Goal: Contribute content: Contribute content

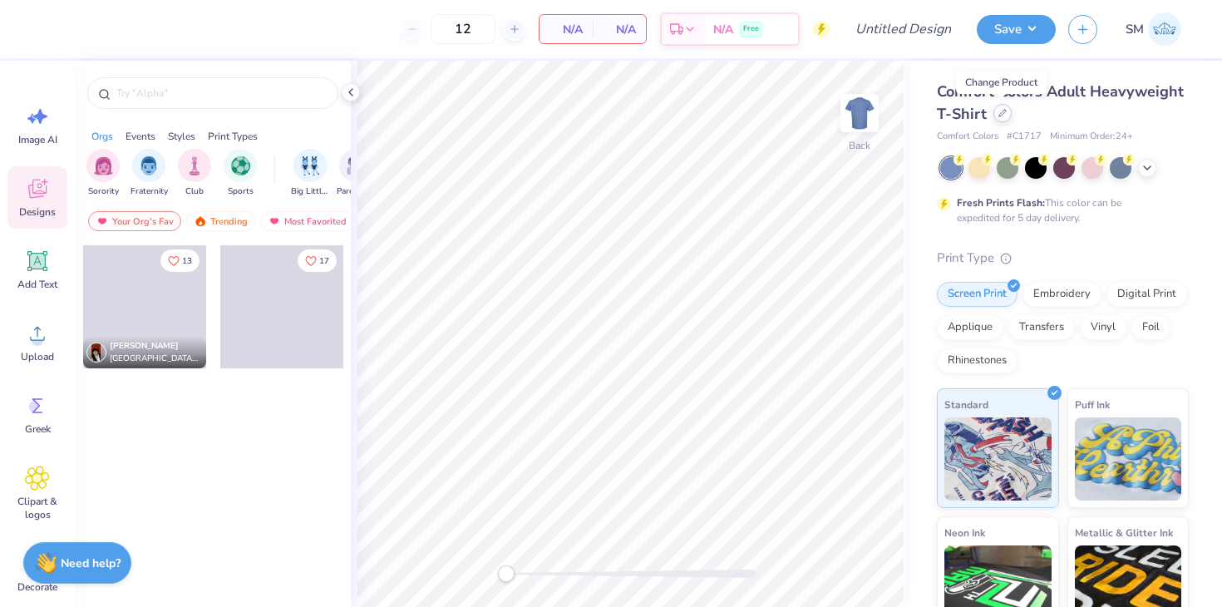
click at [1001, 118] on div at bounding box center [1002, 113] width 18 height 18
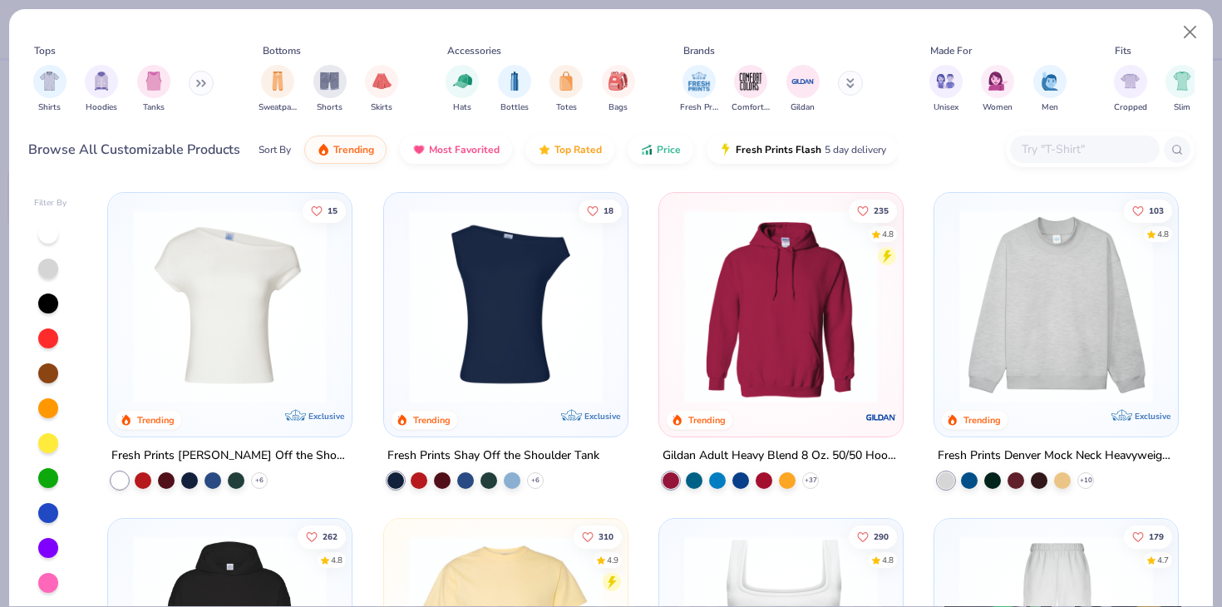
click at [222, 449] on div "Fresh Prints [PERSON_NAME] Off the Shoulder Top" at bounding box center [229, 456] width 237 height 21
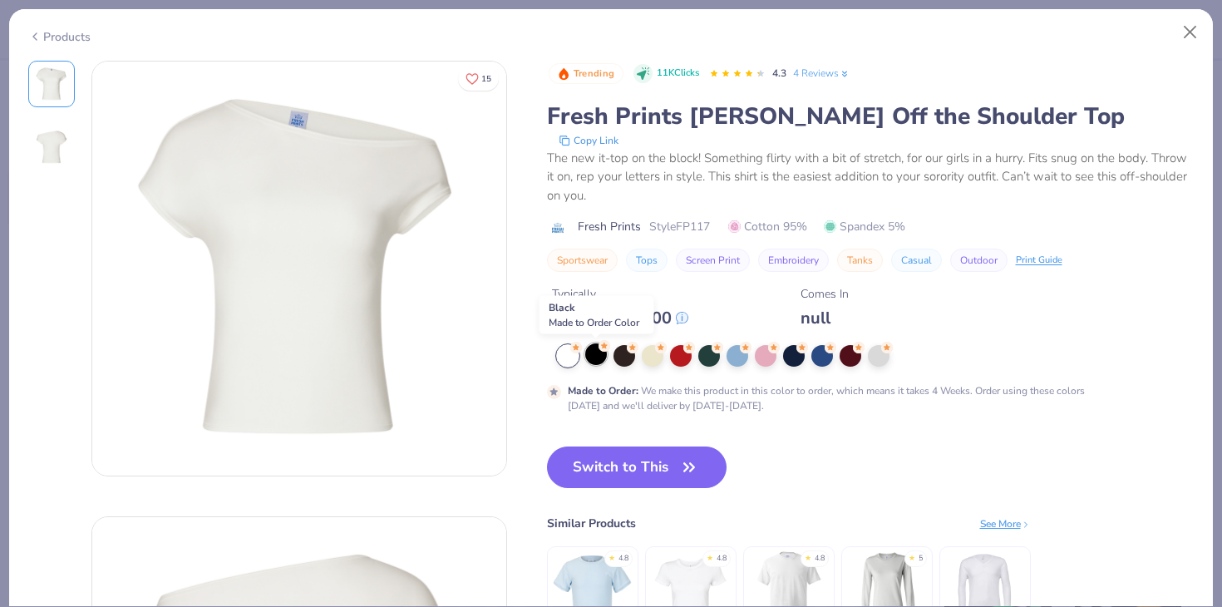
click at [594, 357] on div at bounding box center [596, 354] width 22 height 22
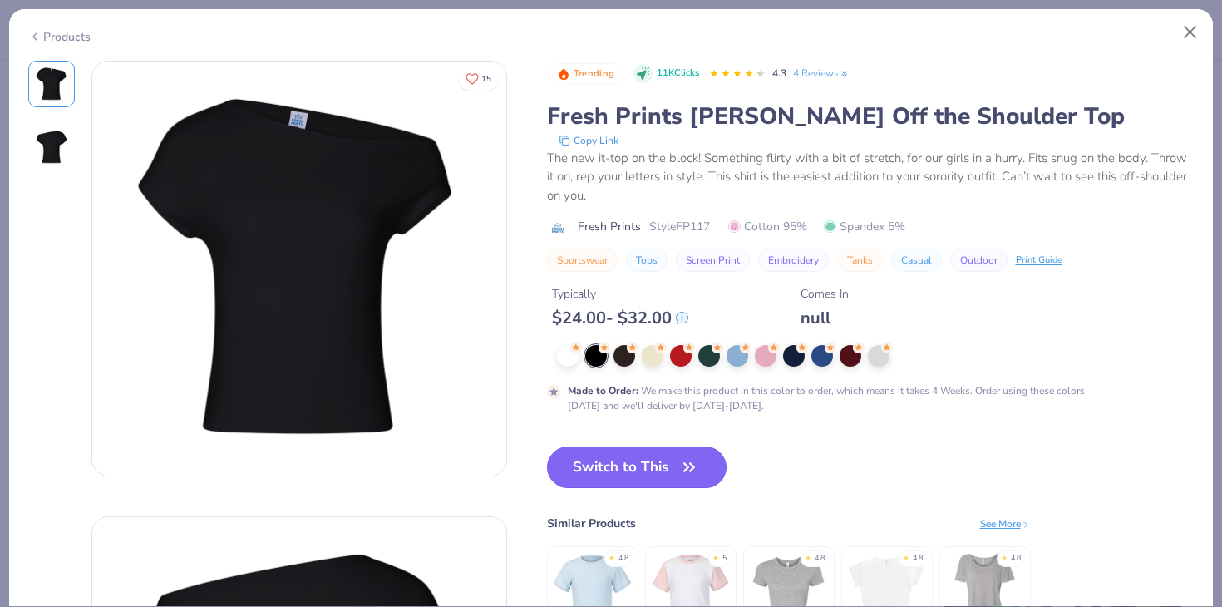
click at [624, 483] on button "Switch to This" at bounding box center [637, 467] width 180 height 42
type input "50"
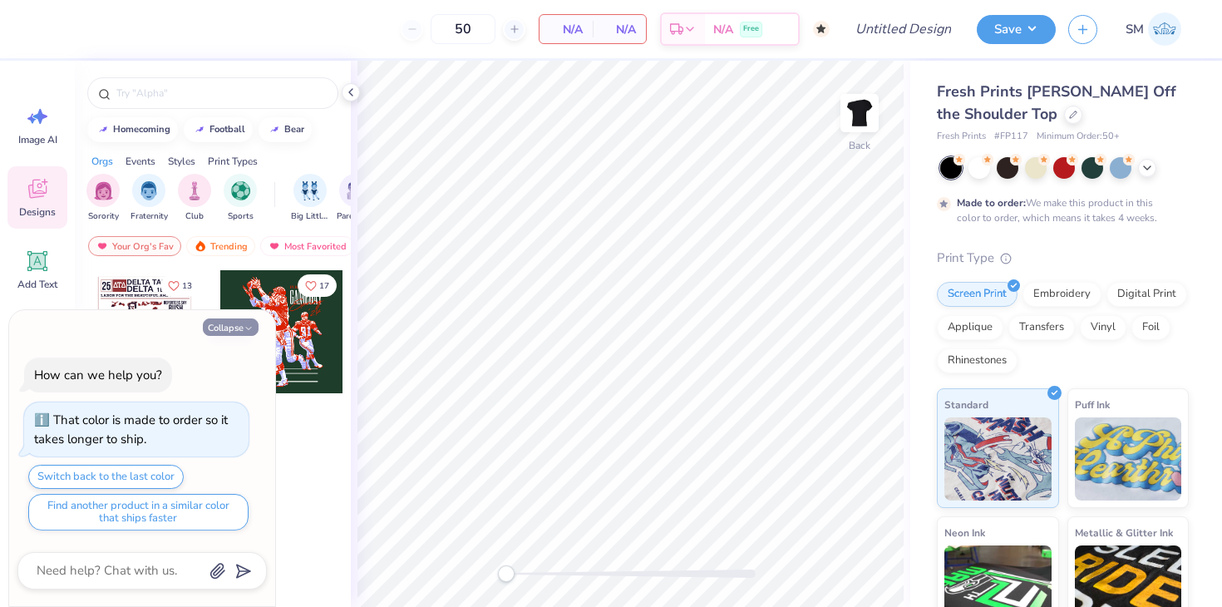
click at [246, 324] on icon "button" at bounding box center [249, 328] width 10 height 10
type textarea "x"
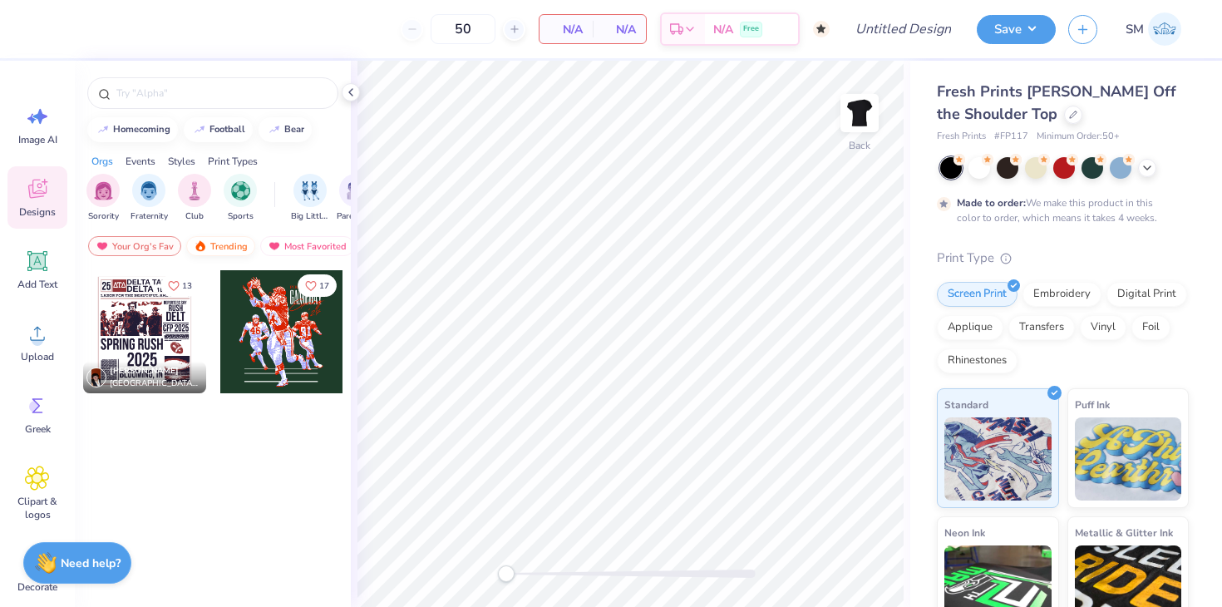
click at [223, 244] on div "Trending" at bounding box center [220, 246] width 69 height 20
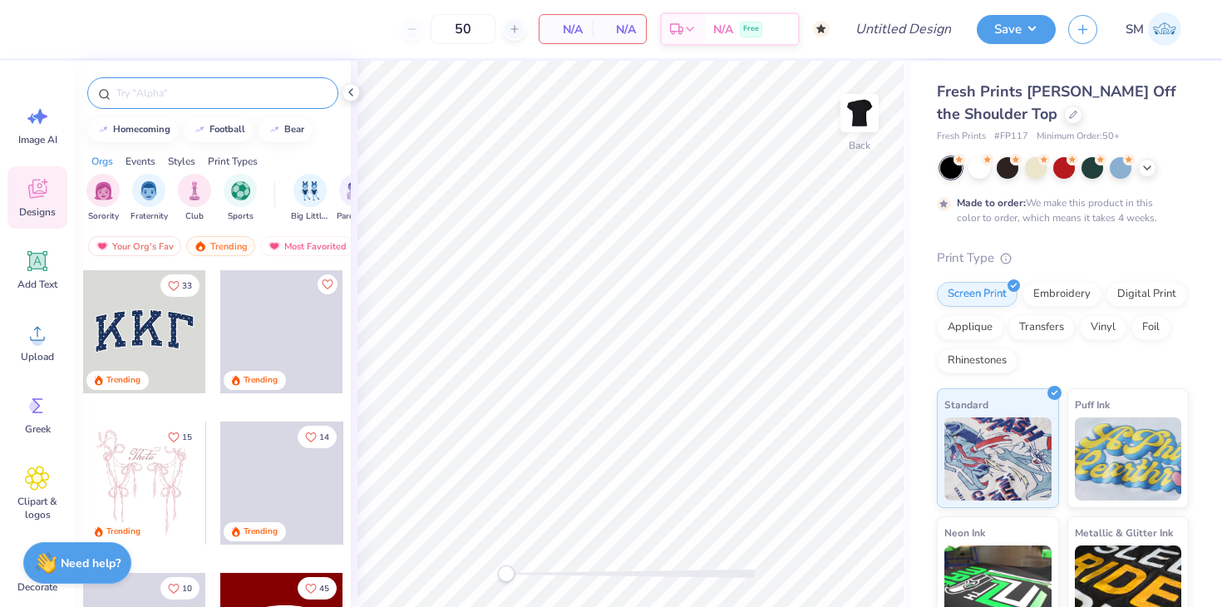
click at [186, 95] on input "text" at bounding box center [221, 93] width 213 height 17
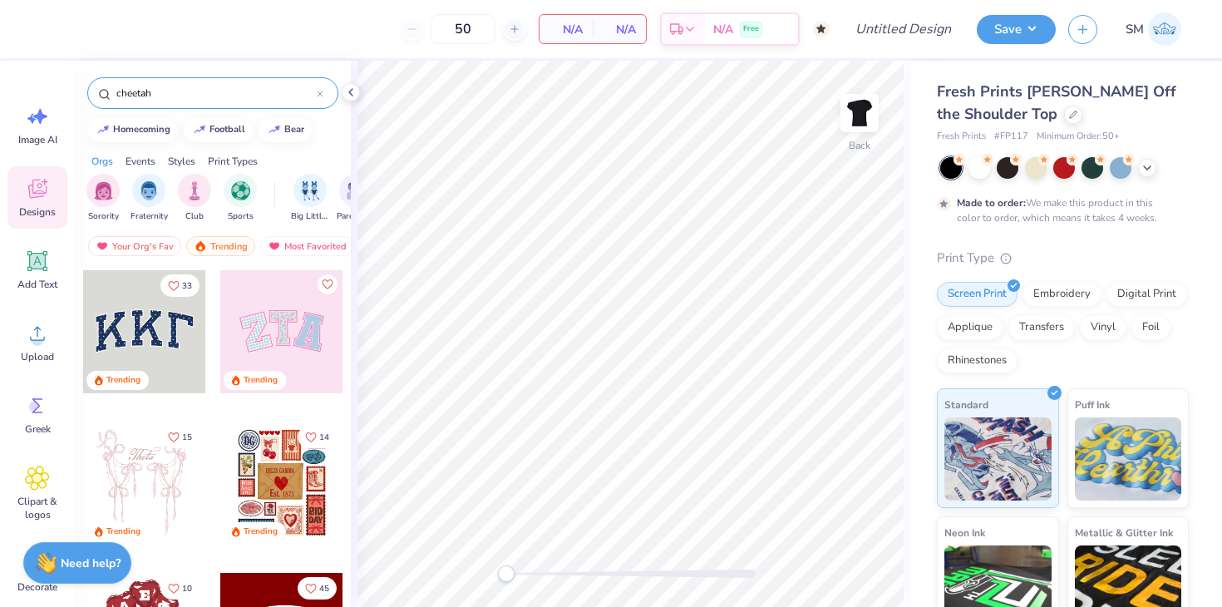
type input "cheetah"
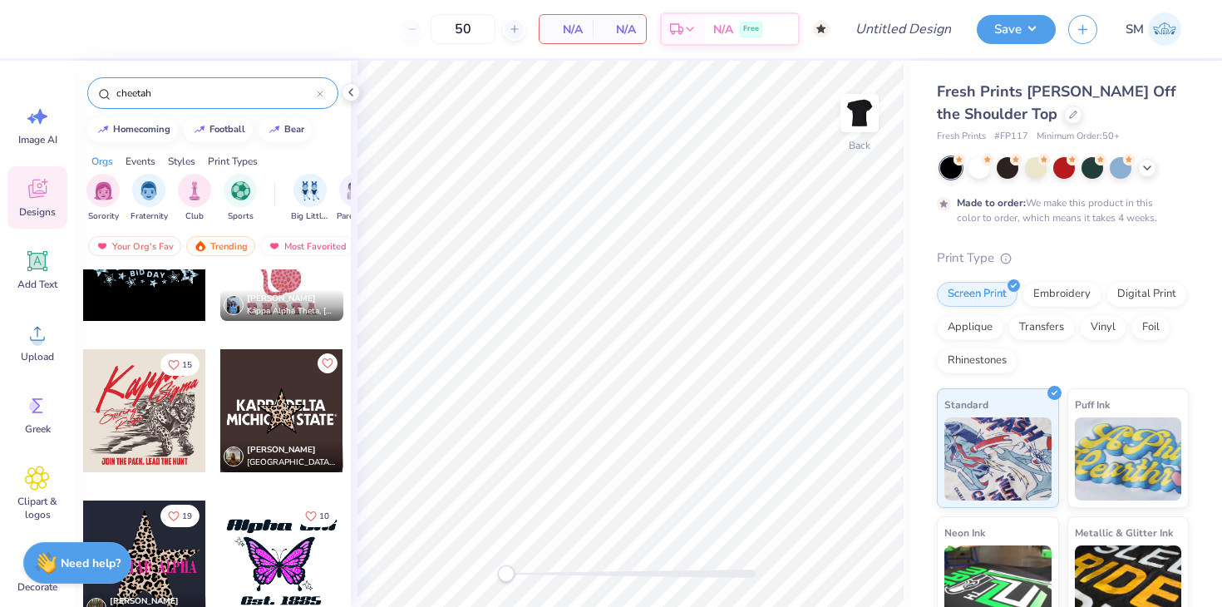
scroll to position [1870, 0]
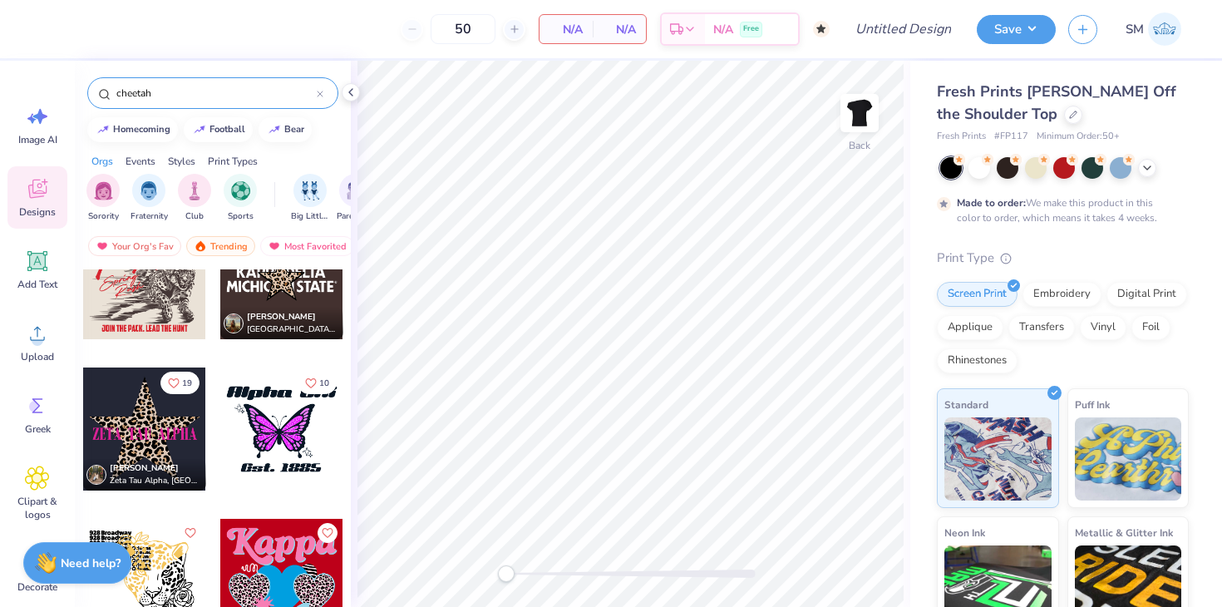
click at [321, 91] on icon at bounding box center [320, 94] width 7 height 7
click at [279, 95] on input "text" at bounding box center [221, 93] width 213 height 17
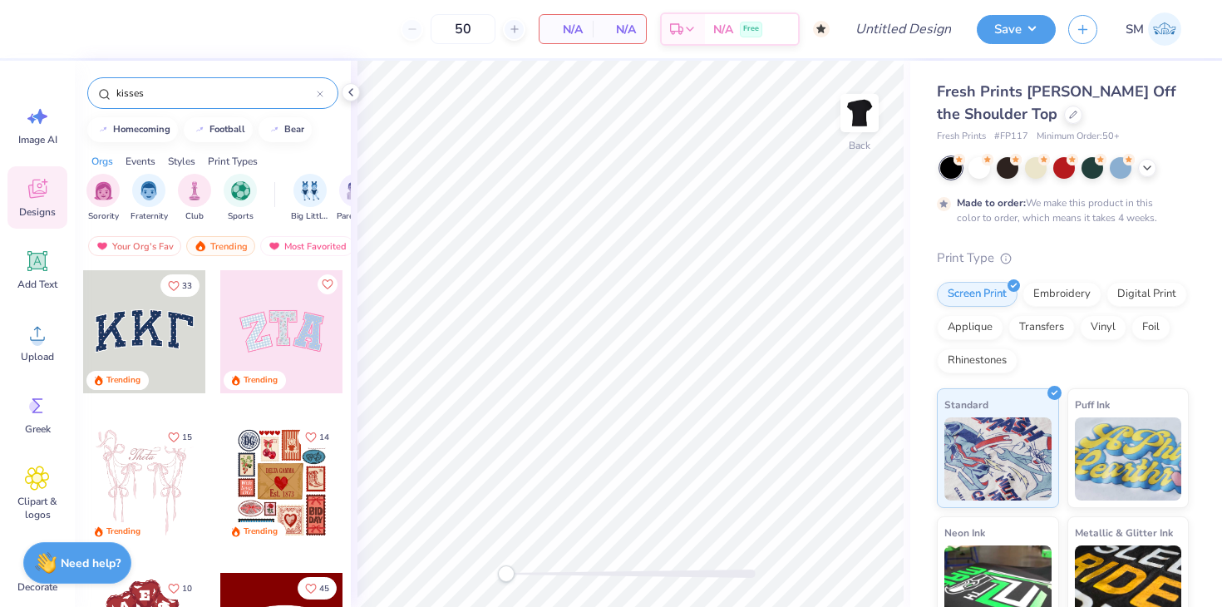
type input "kisses"
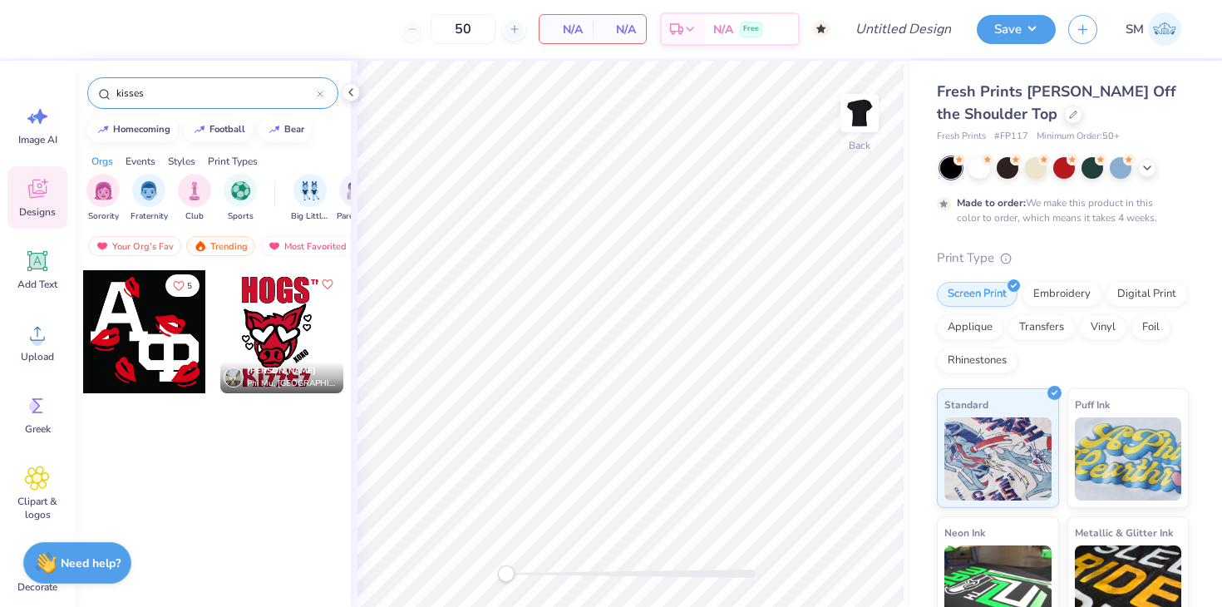
click at [320, 94] on icon at bounding box center [320, 93] width 5 height 5
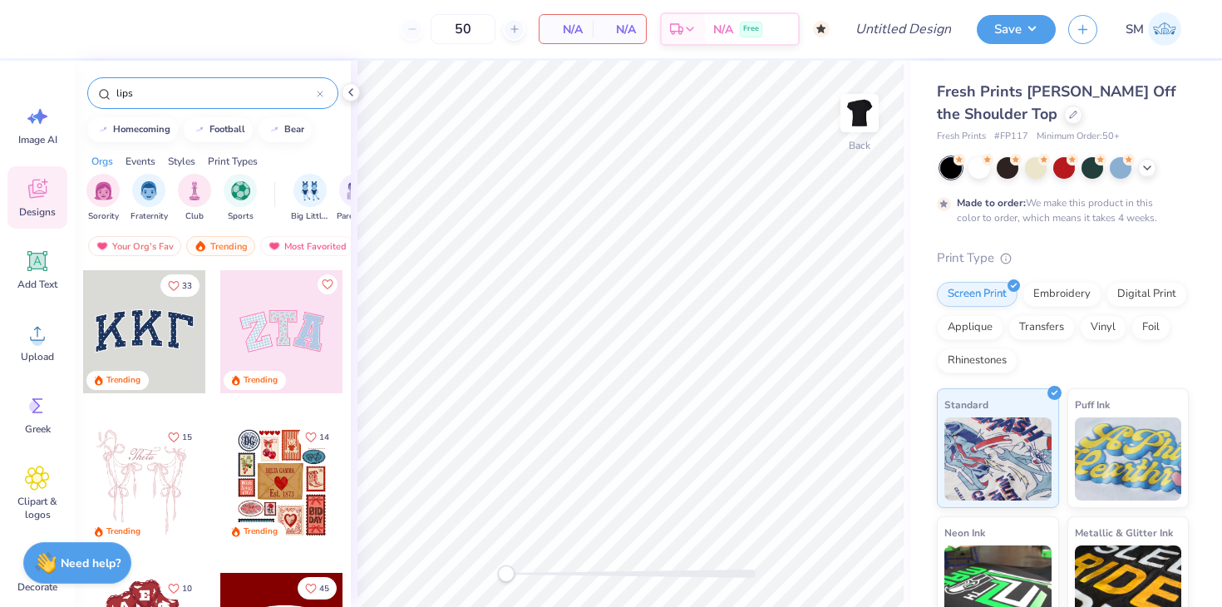
type input "lips"
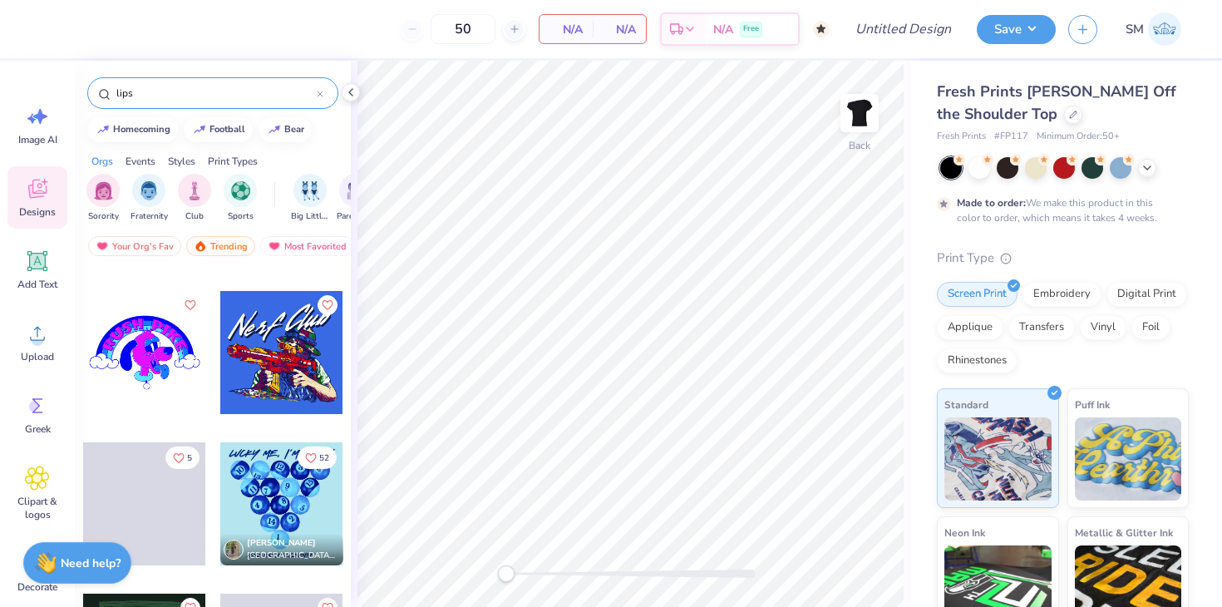
scroll to position [1343, 0]
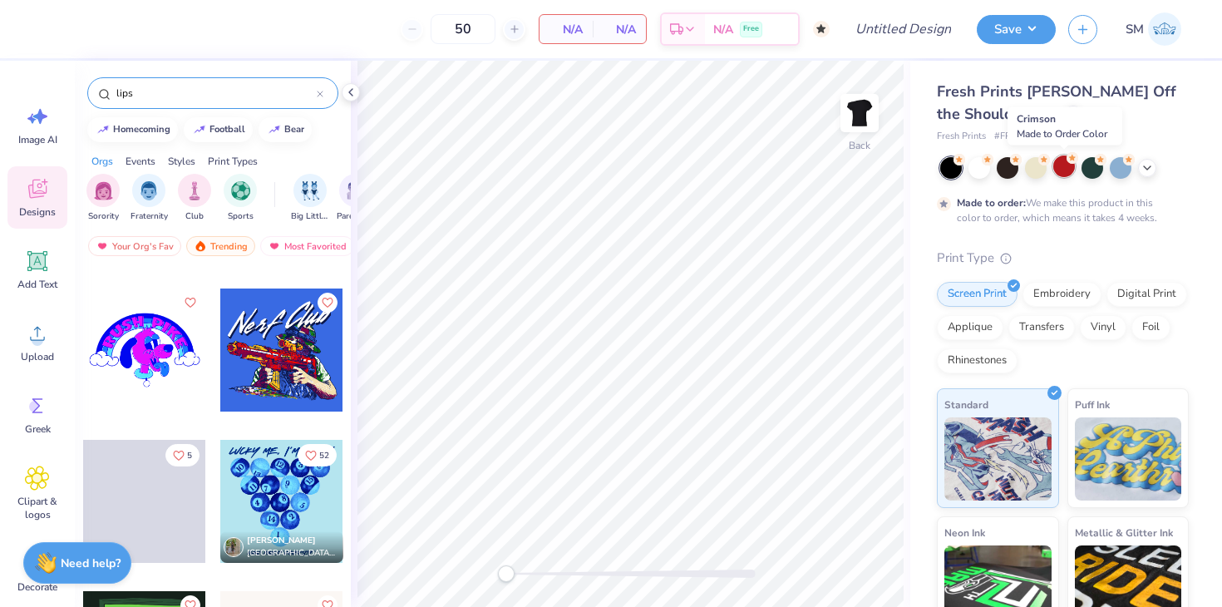
click at [1062, 171] on div at bounding box center [1064, 166] width 22 height 22
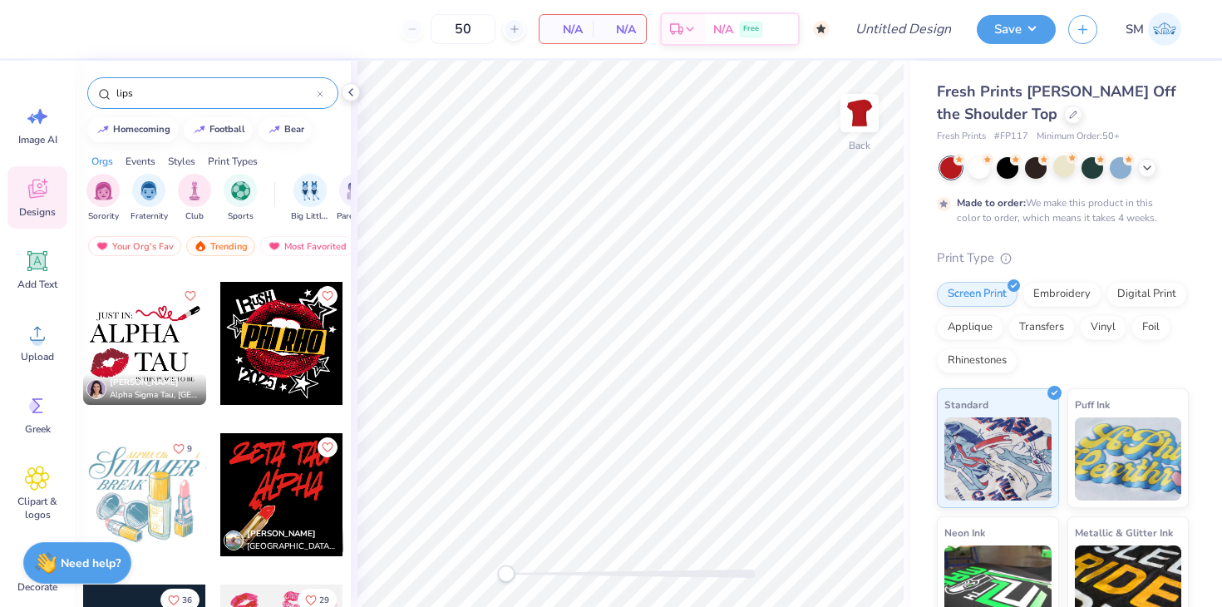
scroll to position [138, 0]
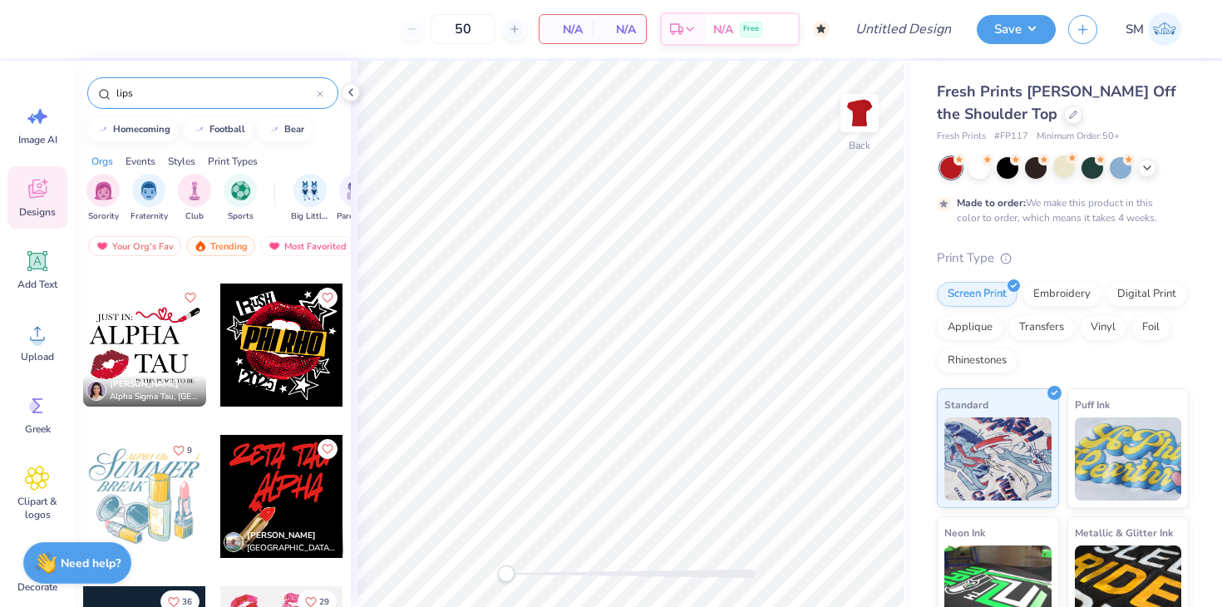
click at [160, 365] on div at bounding box center [144, 344] width 123 height 123
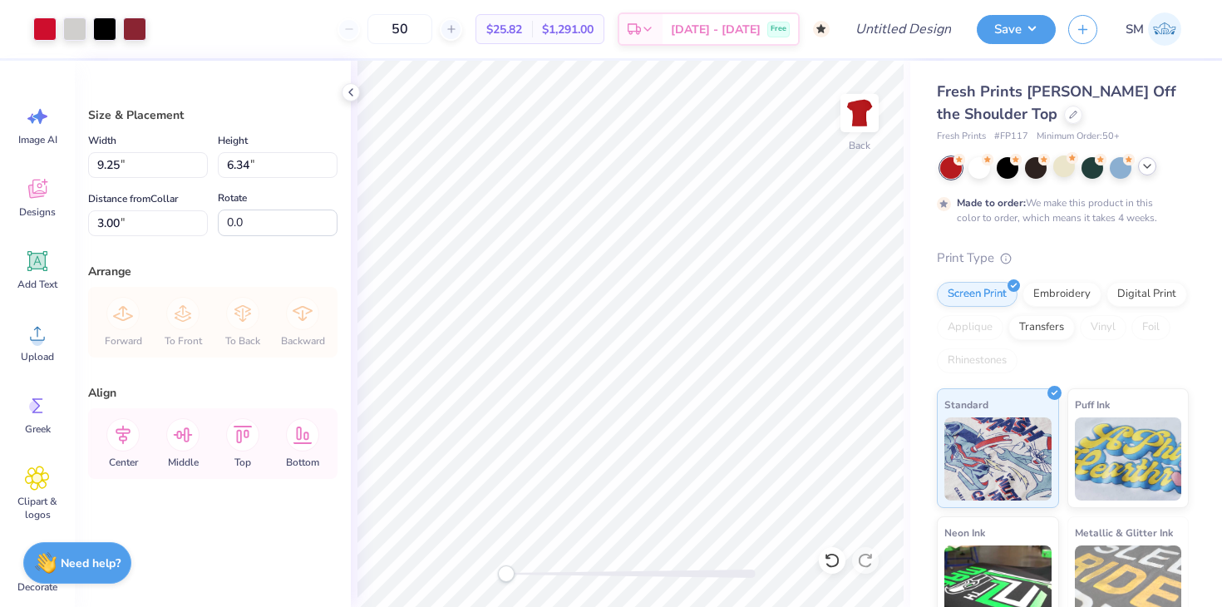
click at [1152, 164] on icon at bounding box center [1147, 166] width 13 height 13
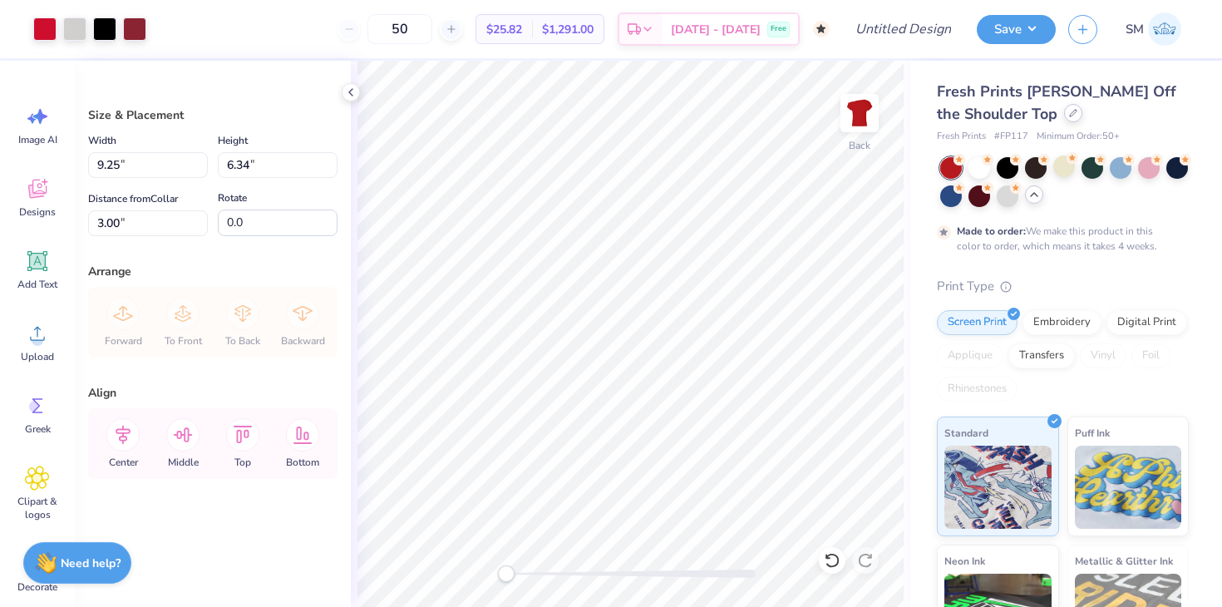
click at [1069, 115] on icon at bounding box center [1073, 113] width 8 height 8
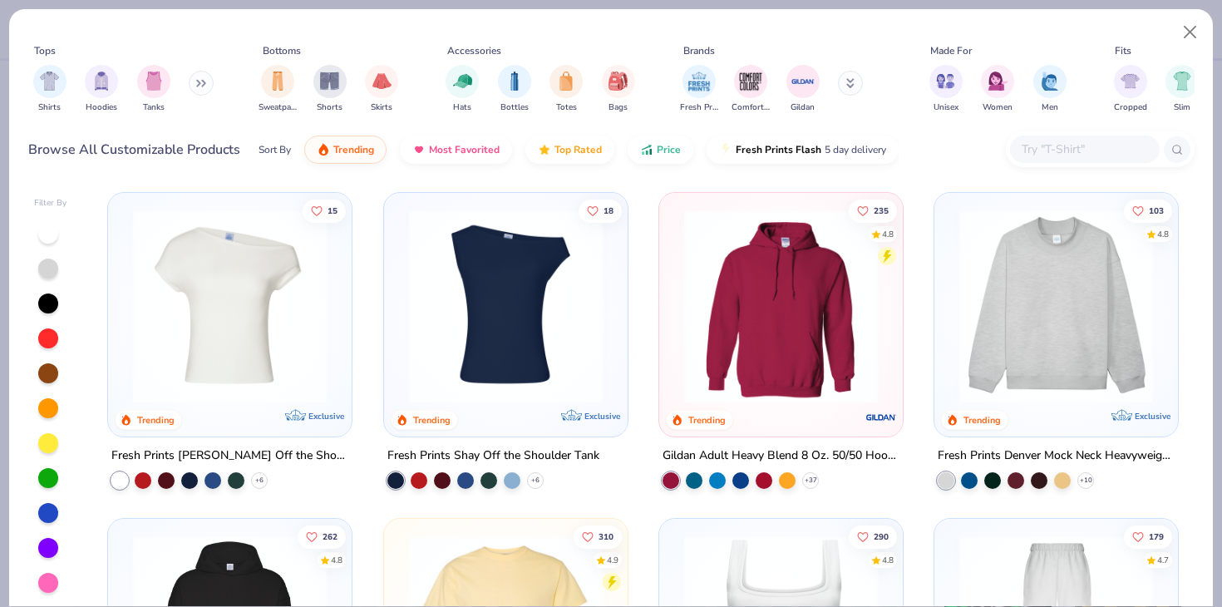
click at [459, 454] on div "Fresh Prints Shay Off the Shoulder Tank" at bounding box center [493, 456] width 212 height 21
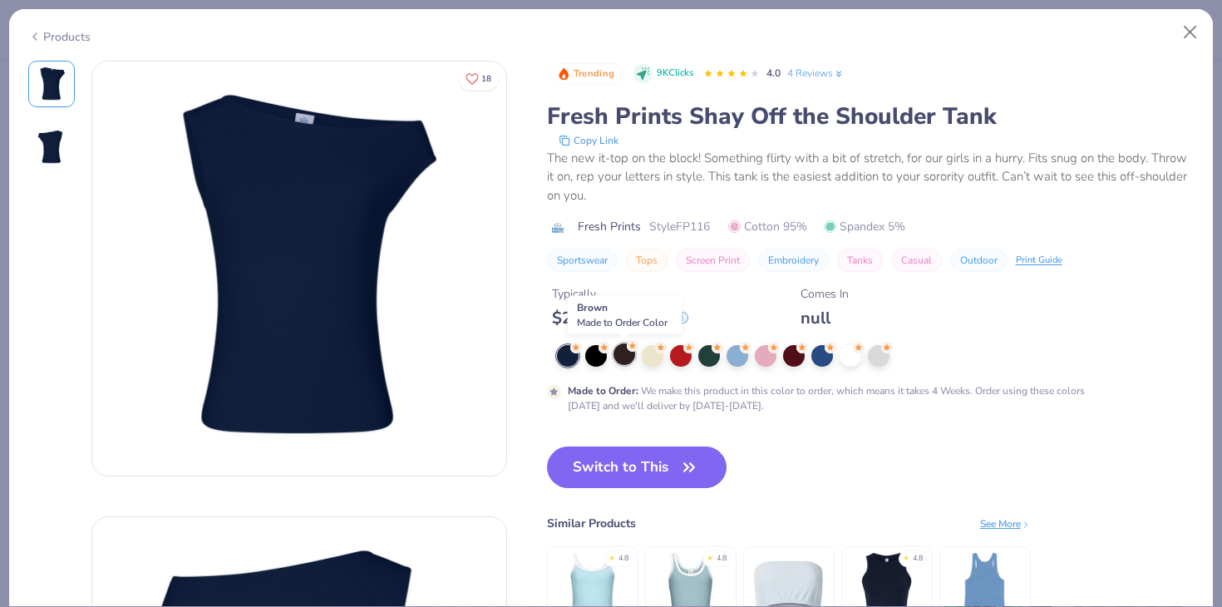
click at [616, 358] on div at bounding box center [625, 354] width 22 height 22
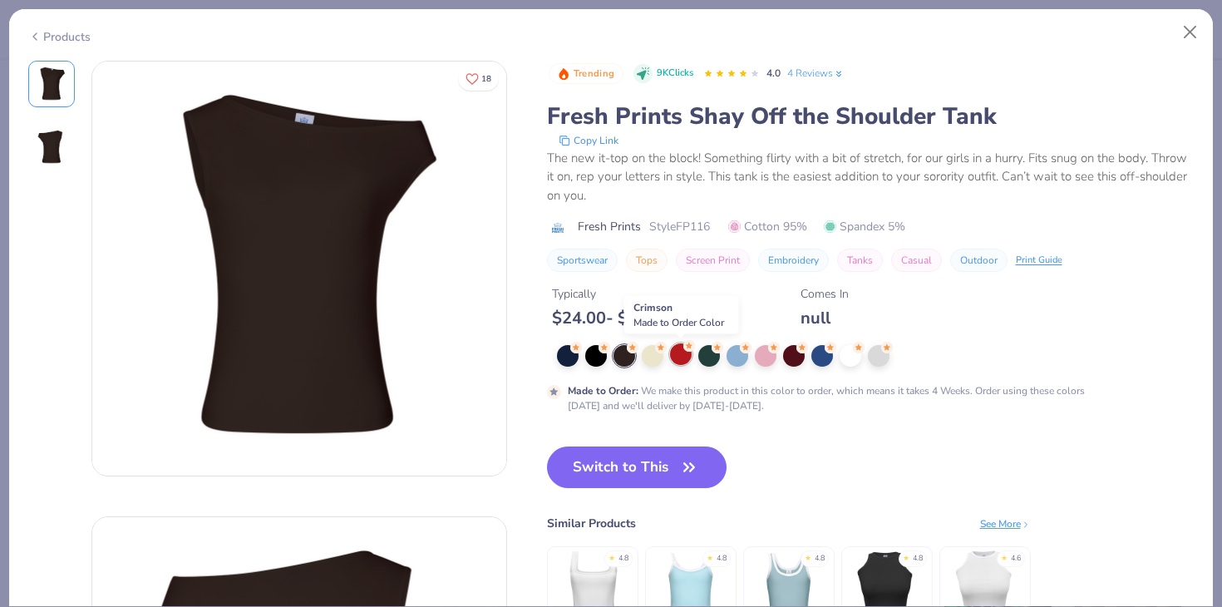
click at [680, 357] on div at bounding box center [681, 354] width 22 height 22
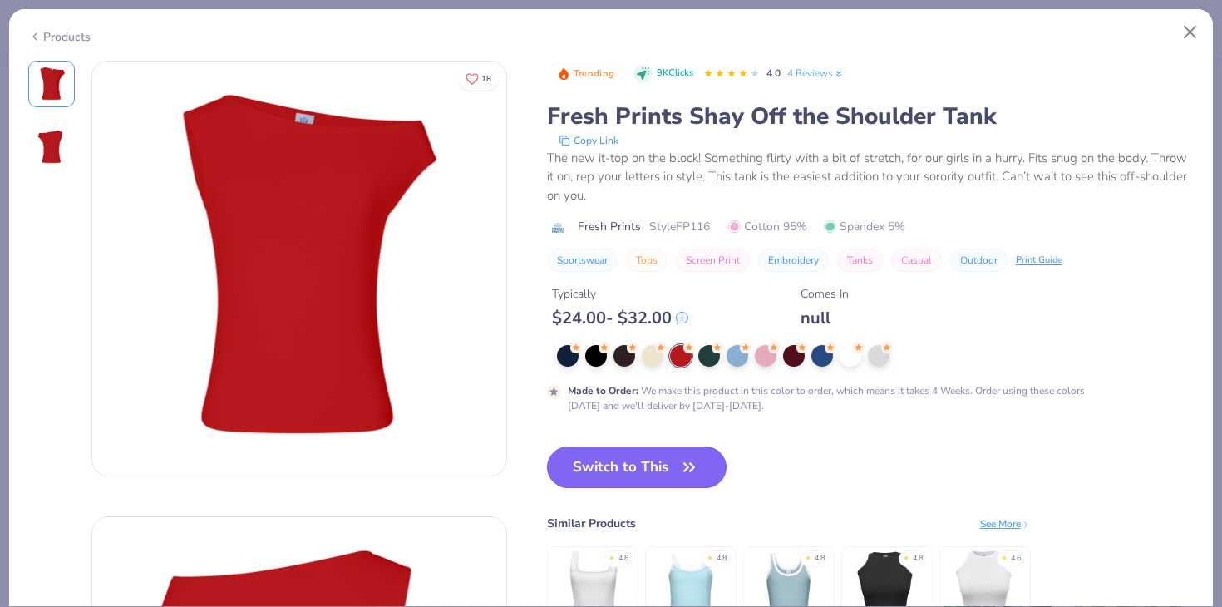
click at [635, 477] on button "Switch to This" at bounding box center [637, 467] width 180 height 42
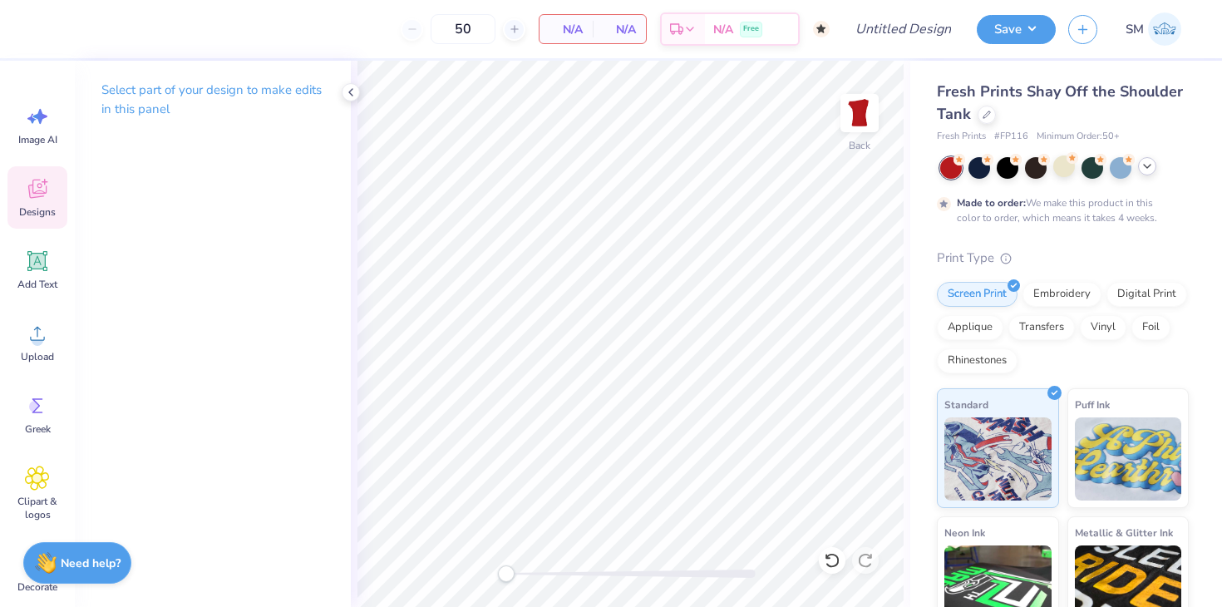
click at [37, 190] on icon at bounding box center [37, 188] width 25 height 25
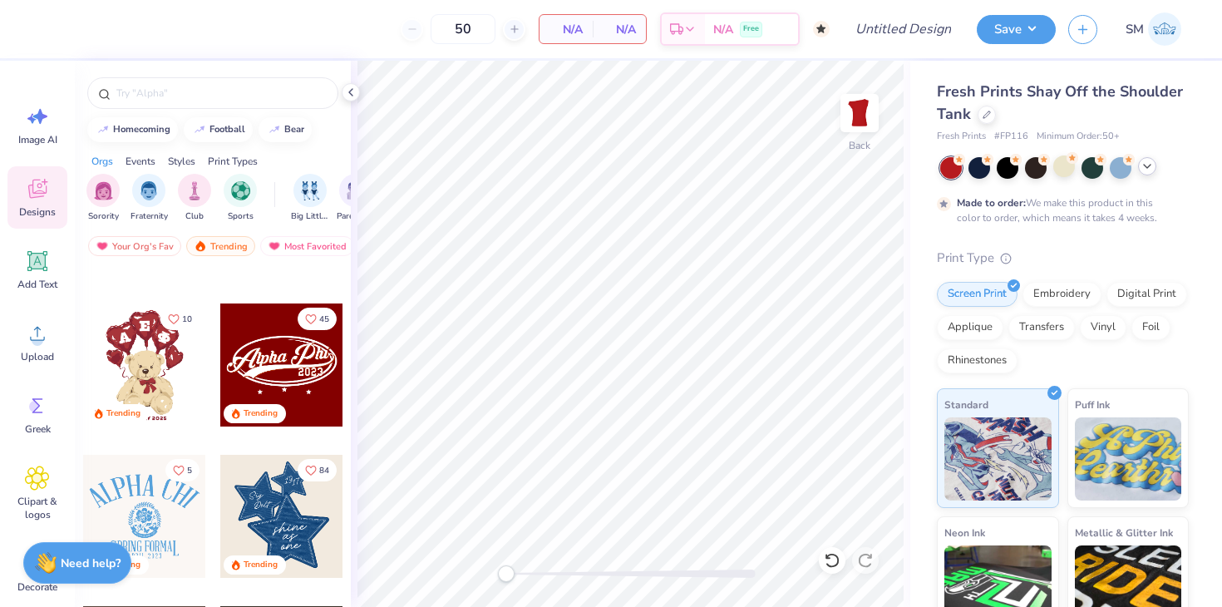
scroll to position [275, 0]
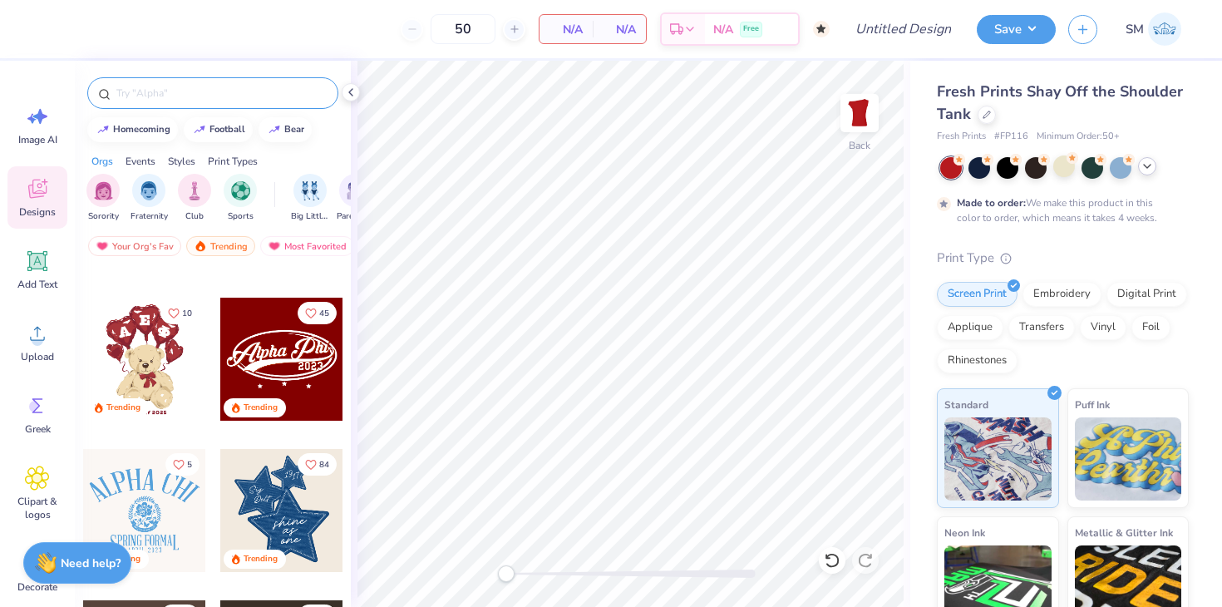
click at [192, 91] on input "text" at bounding box center [221, 93] width 213 height 17
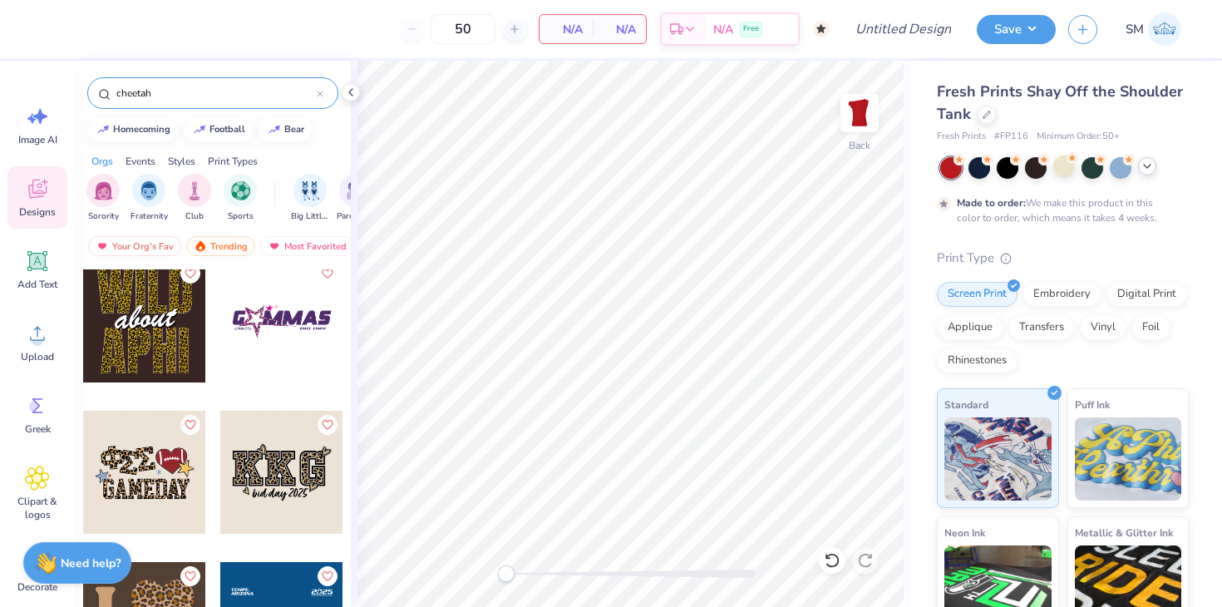
scroll to position [630, 0]
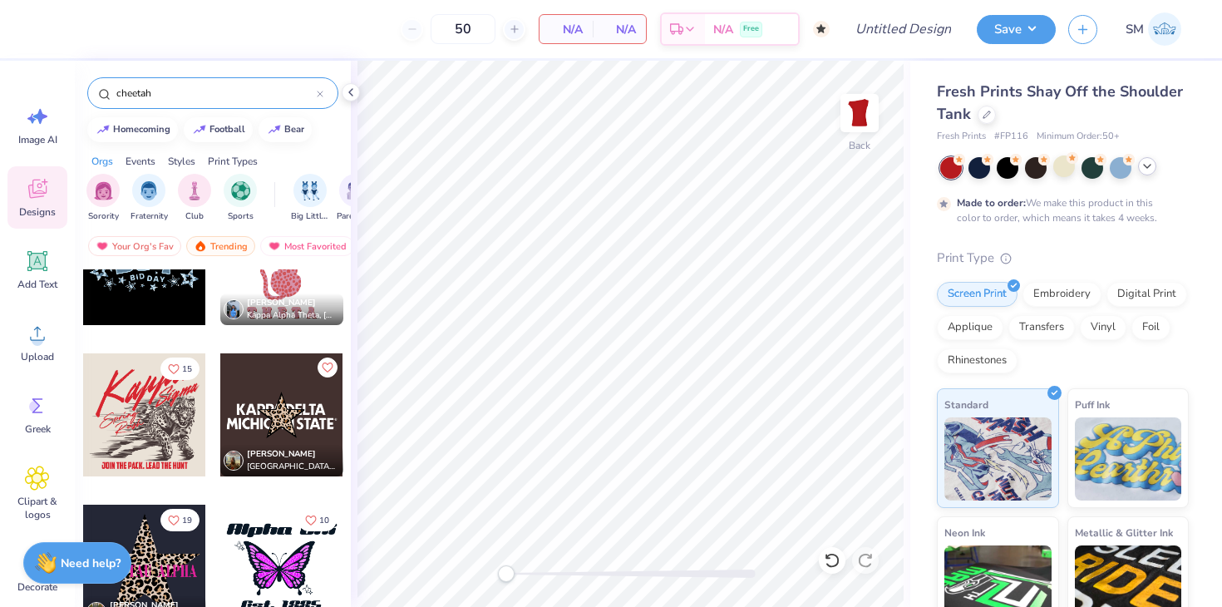
type input "cheetah"
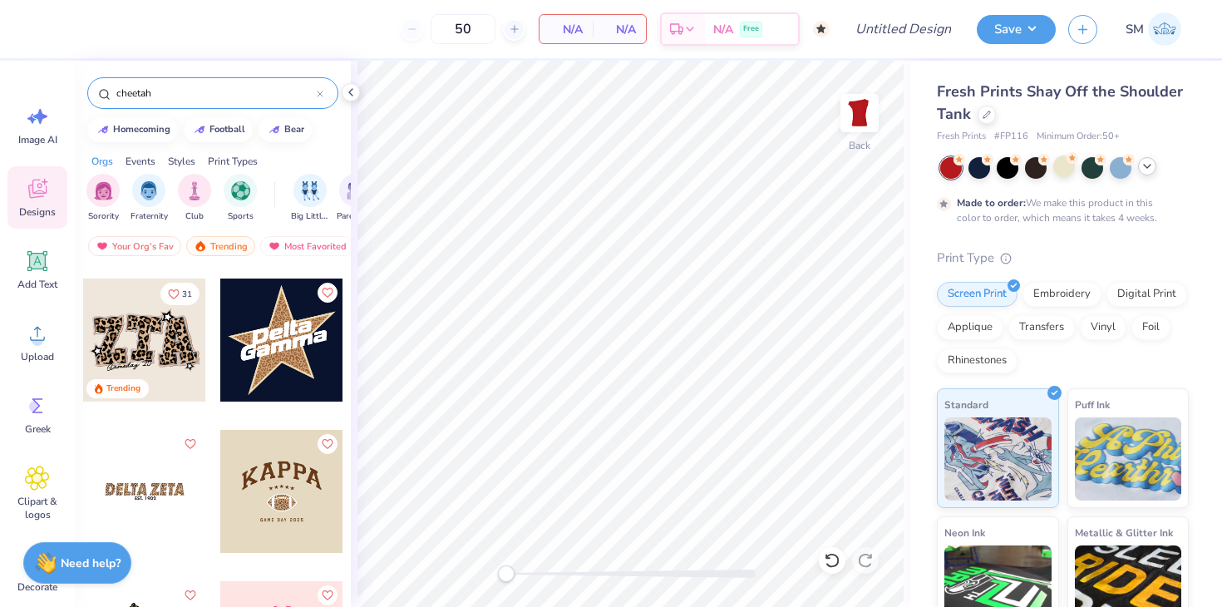
scroll to position [0, 0]
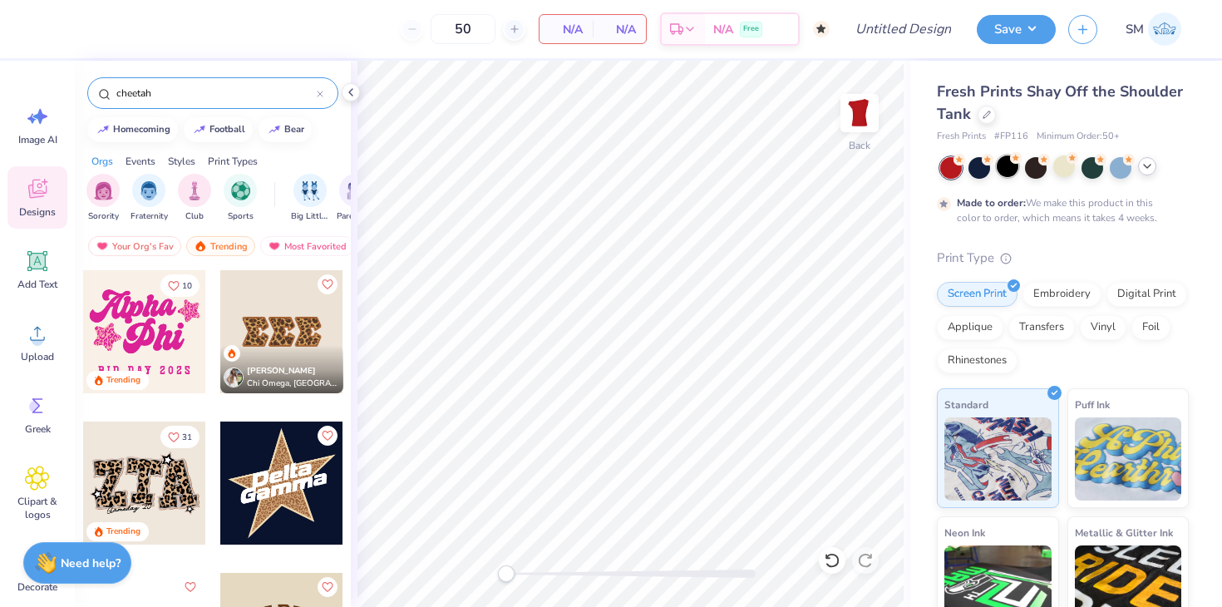
click at [1011, 173] on div at bounding box center [1008, 166] width 22 height 22
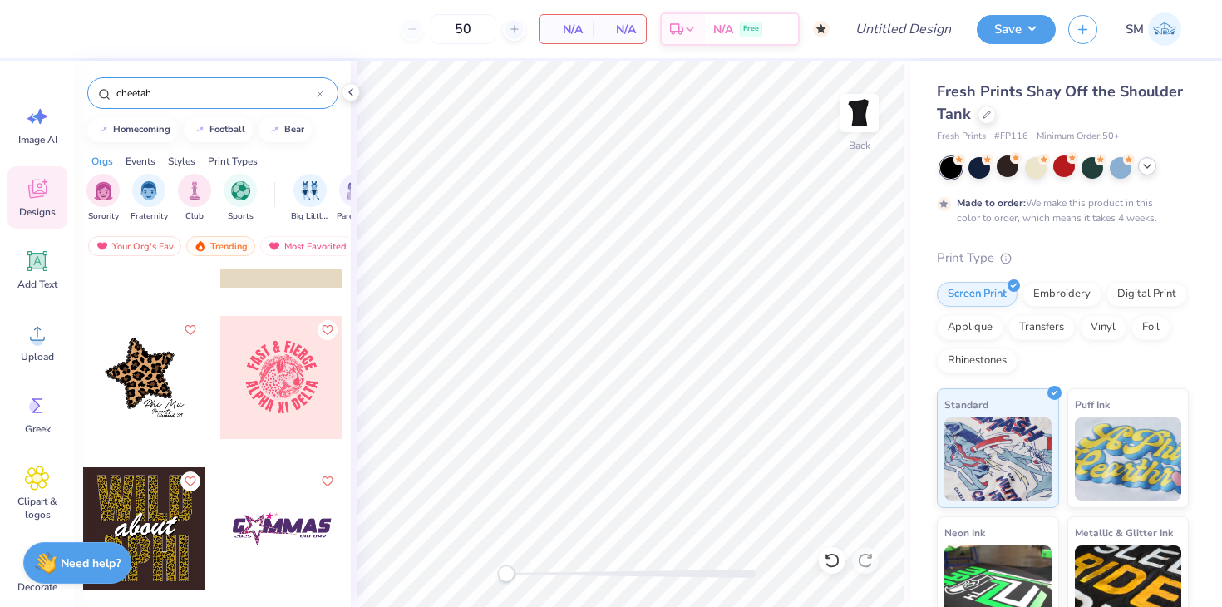
scroll to position [410, 0]
click at [170, 367] on div at bounding box center [144, 375] width 123 height 123
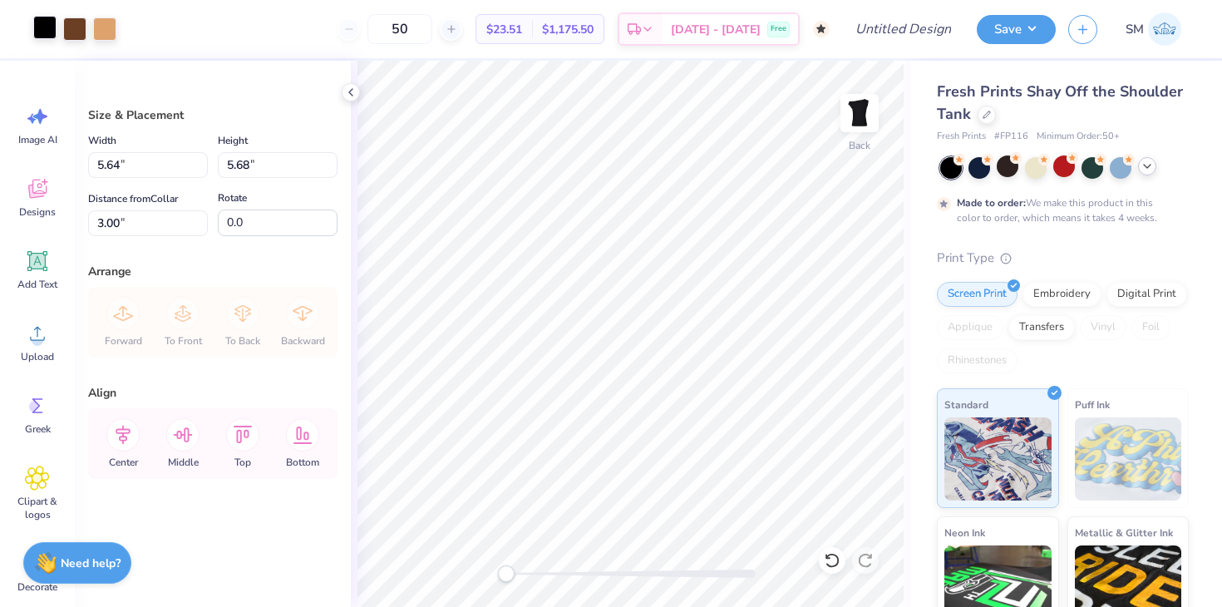
click at [42, 25] on div at bounding box center [44, 27] width 23 height 23
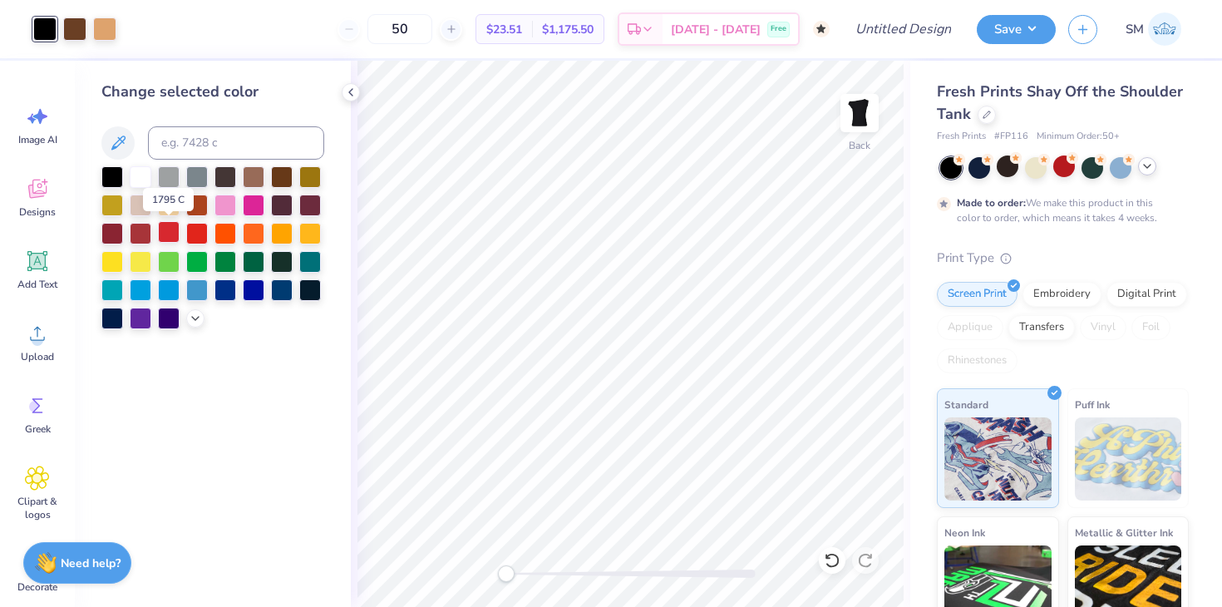
click at [174, 239] on div at bounding box center [169, 232] width 22 height 22
click at [111, 235] on div at bounding box center [112, 232] width 22 height 22
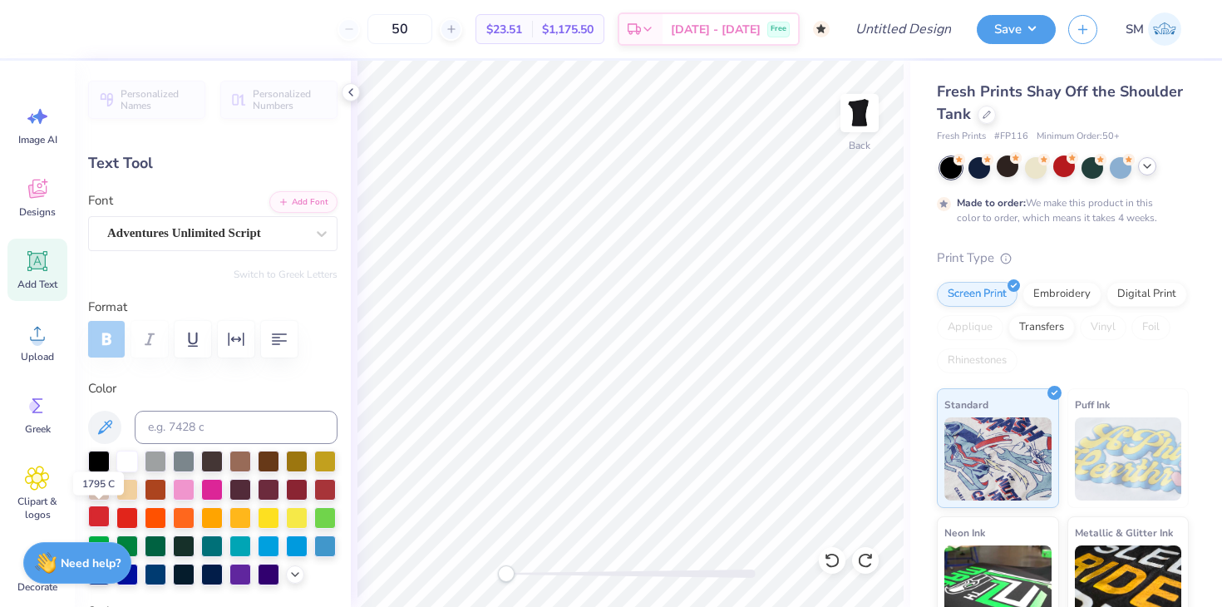
click at [100, 511] on div at bounding box center [99, 516] width 22 height 22
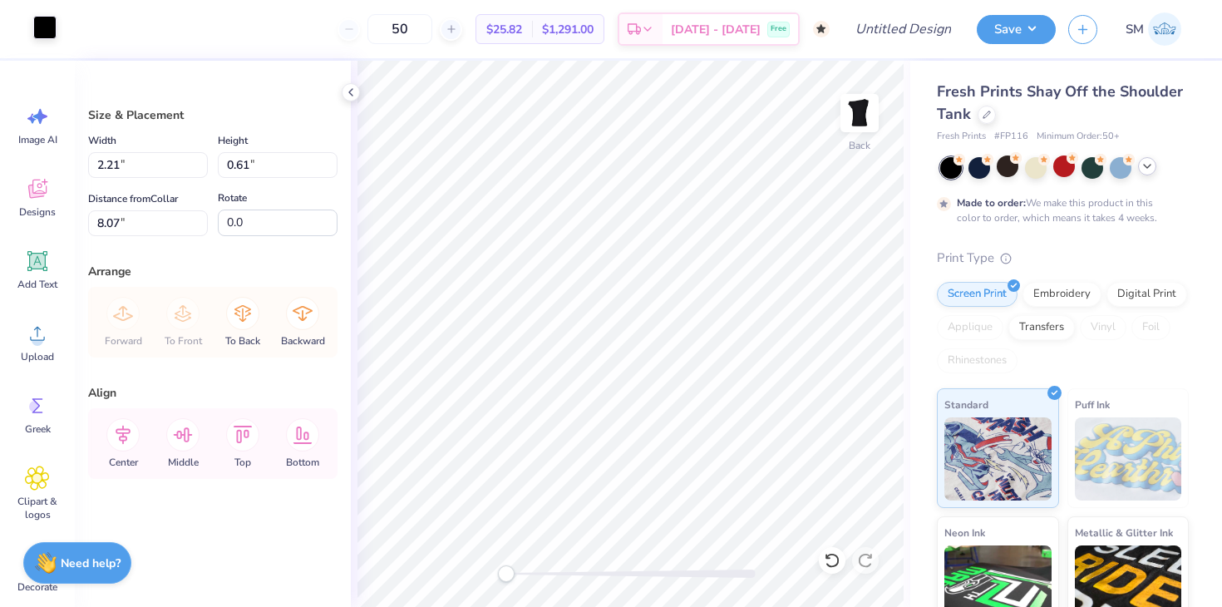
click at [44, 31] on div at bounding box center [44, 27] width 23 height 23
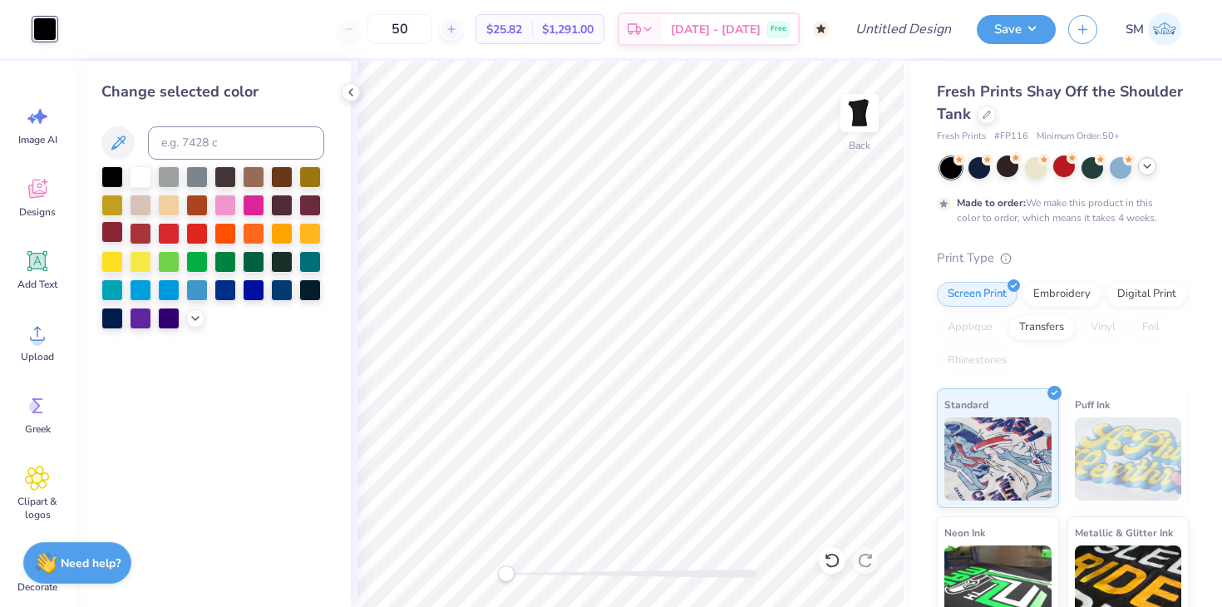
click at [114, 230] on div at bounding box center [112, 232] width 22 height 22
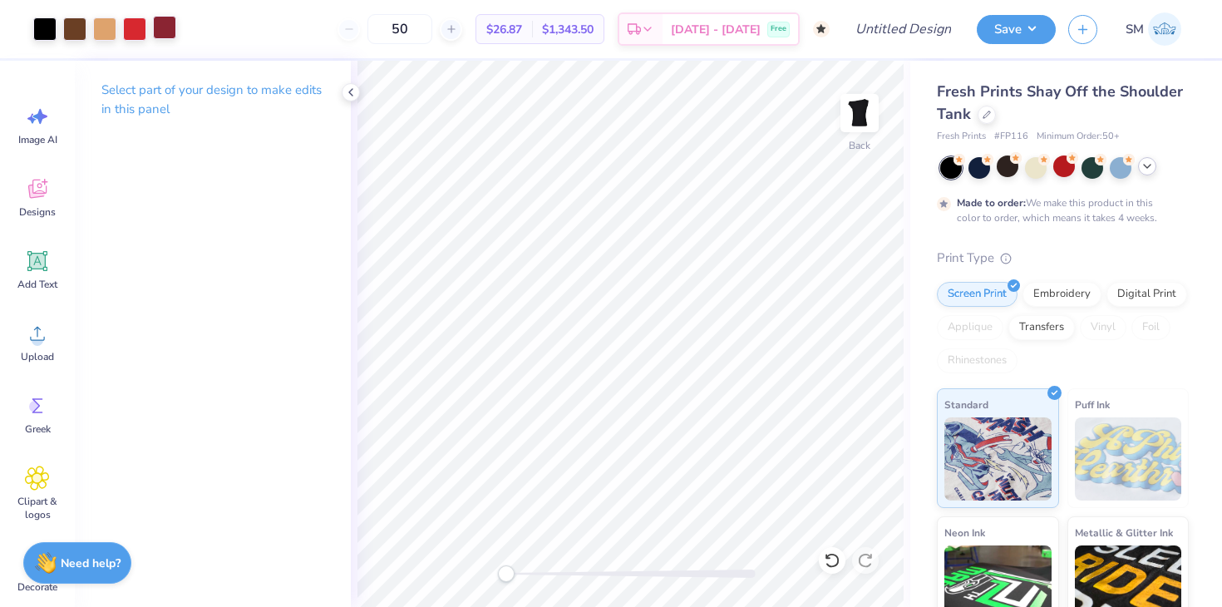
click at [170, 23] on div at bounding box center [164, 27] width 23 height 23
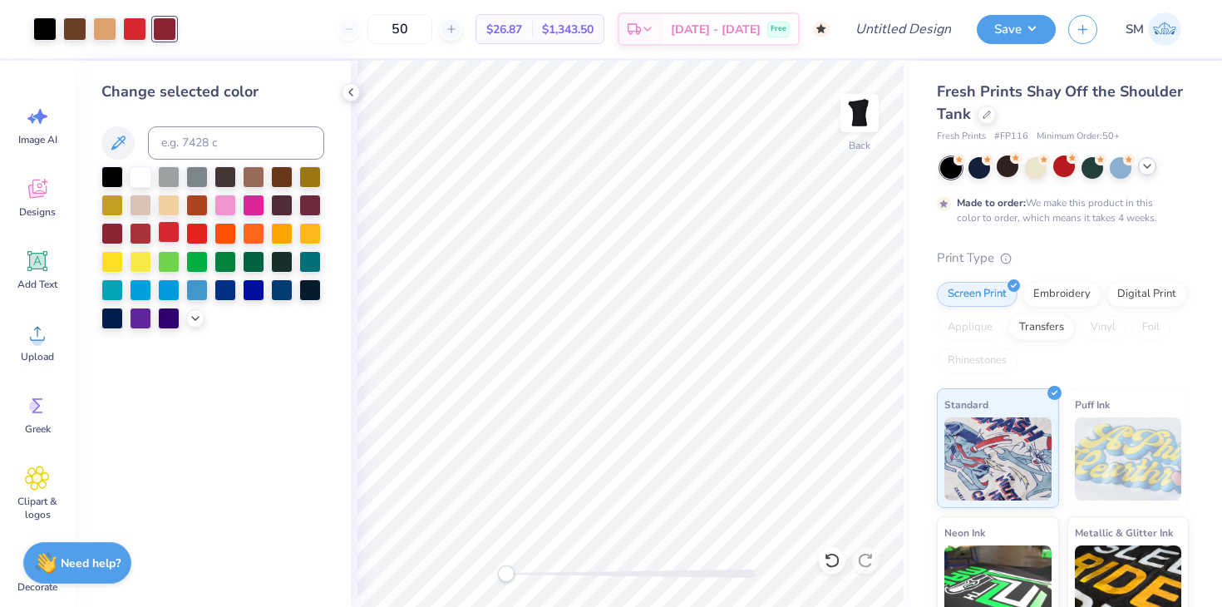
click at [164, 233] on div at bounding box center [169, 232] width 22 height 22
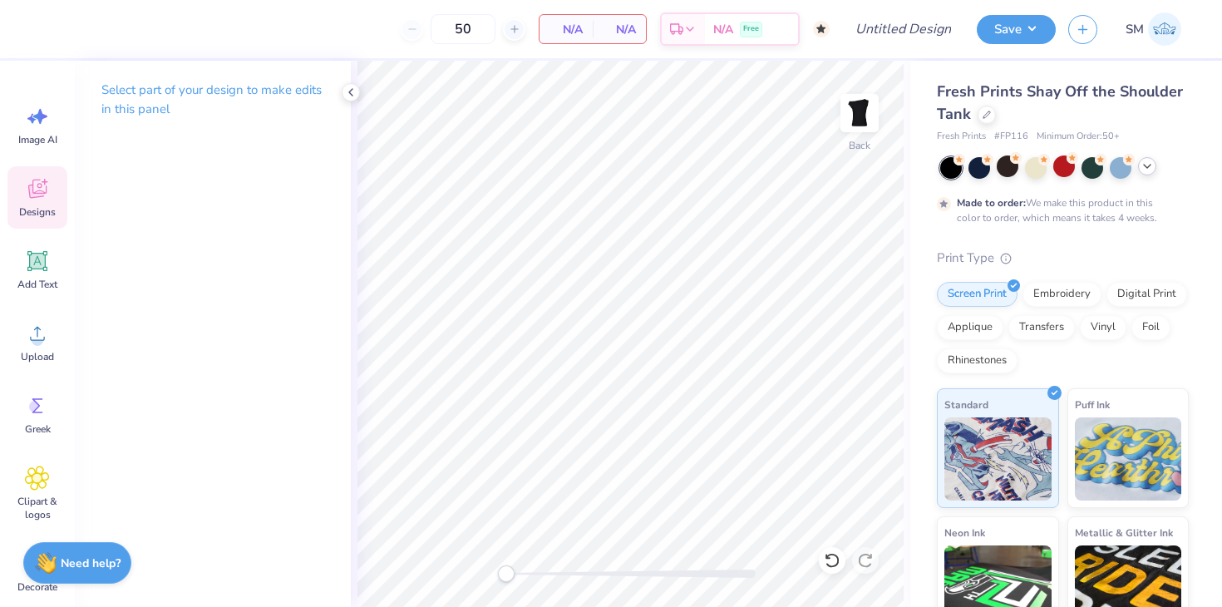
click at [34, 194] on icon at bounding box center [37, 191] width 16 height 13
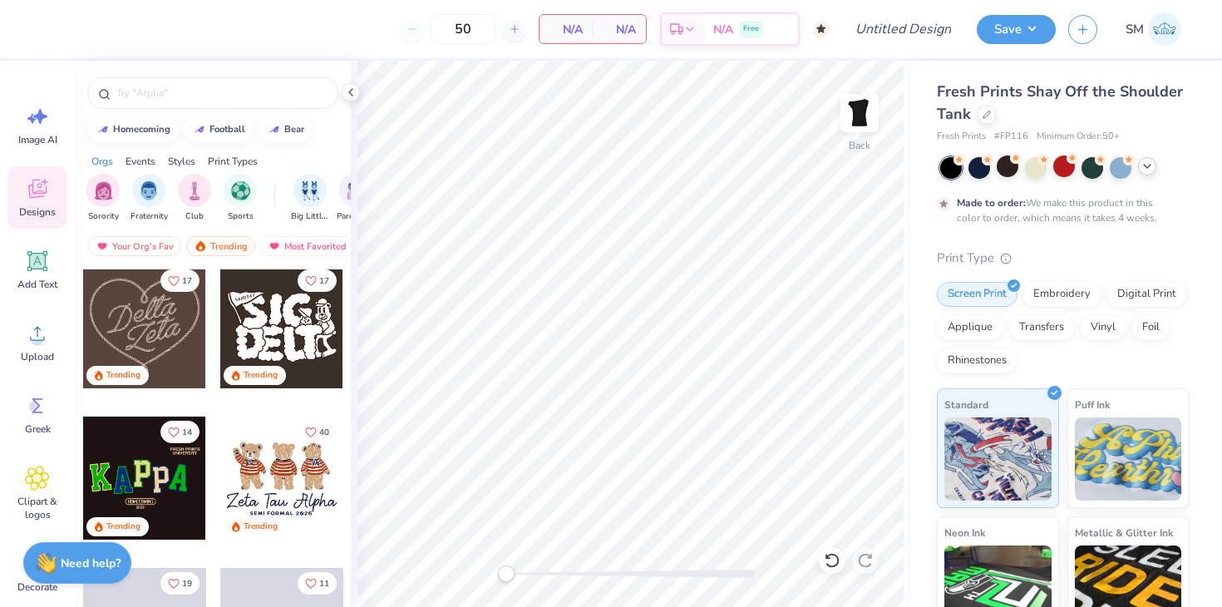
scroll to position [619, 0]
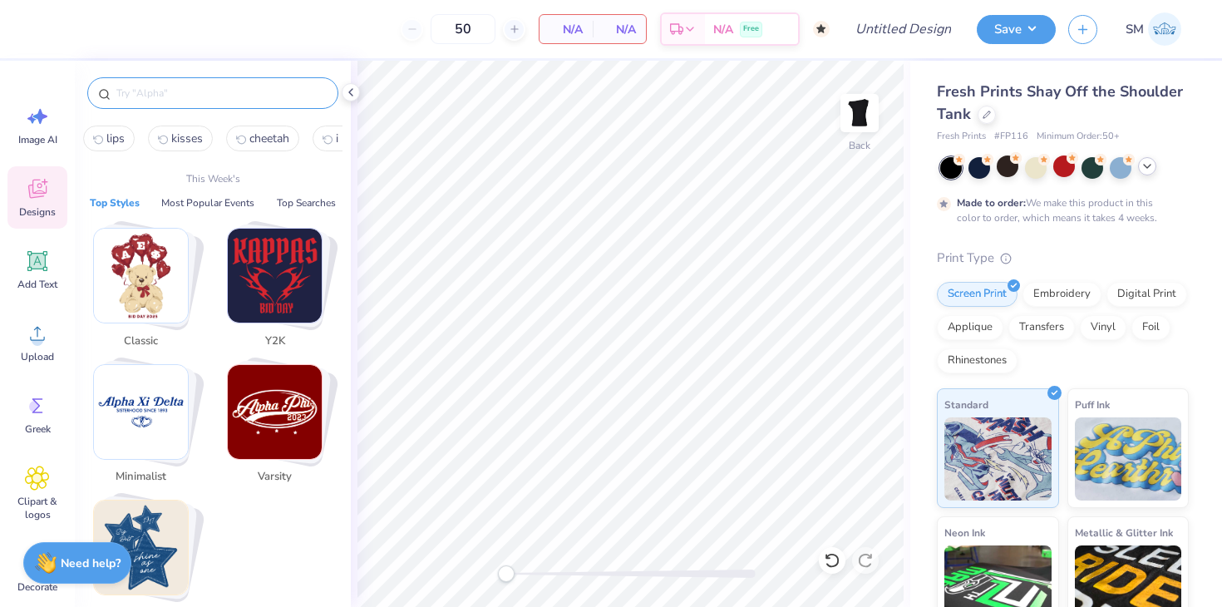
click at [176, 98] on input "text" at bounding box center [221, 93] width 213 height 17
click at [219, 98] on input "text" at bounding box center [221, 93] width 213 height 17
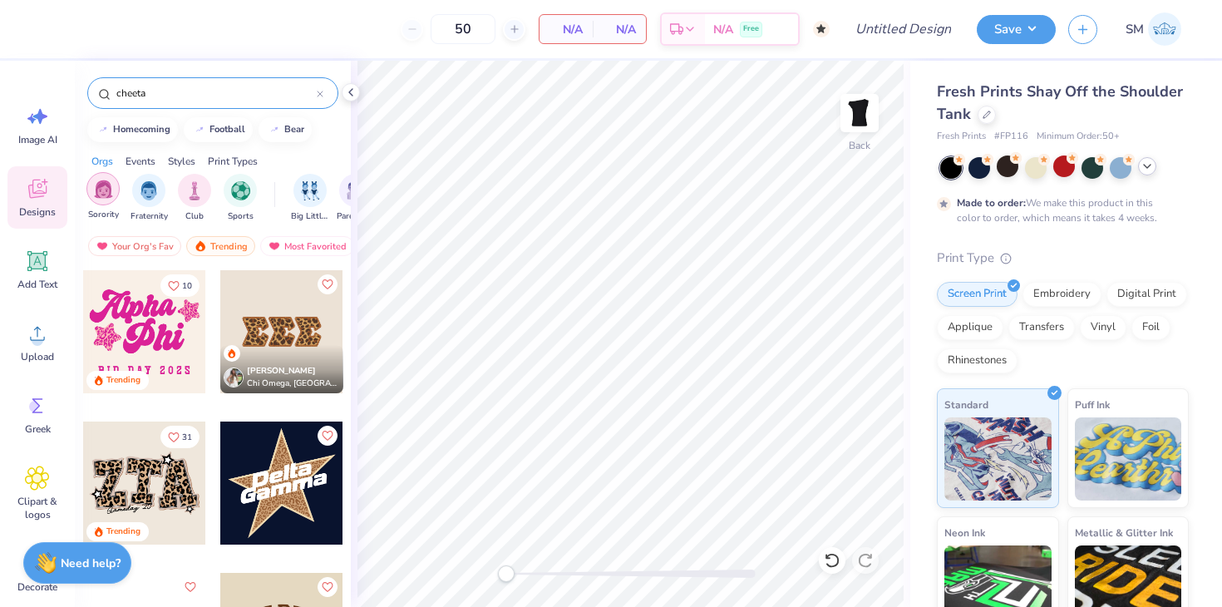
type input "cheeta"
click at [95, 194] on img "filter for Sorority" at bounding box center [103, 189] width 19 height 19
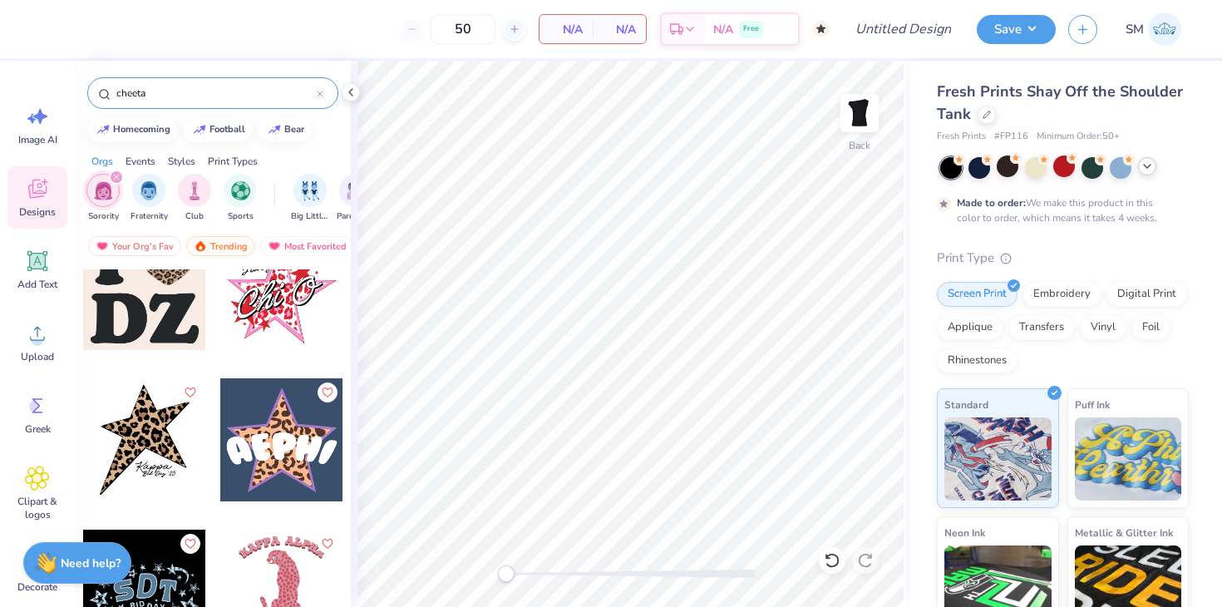
scroll to position [1111, 0]
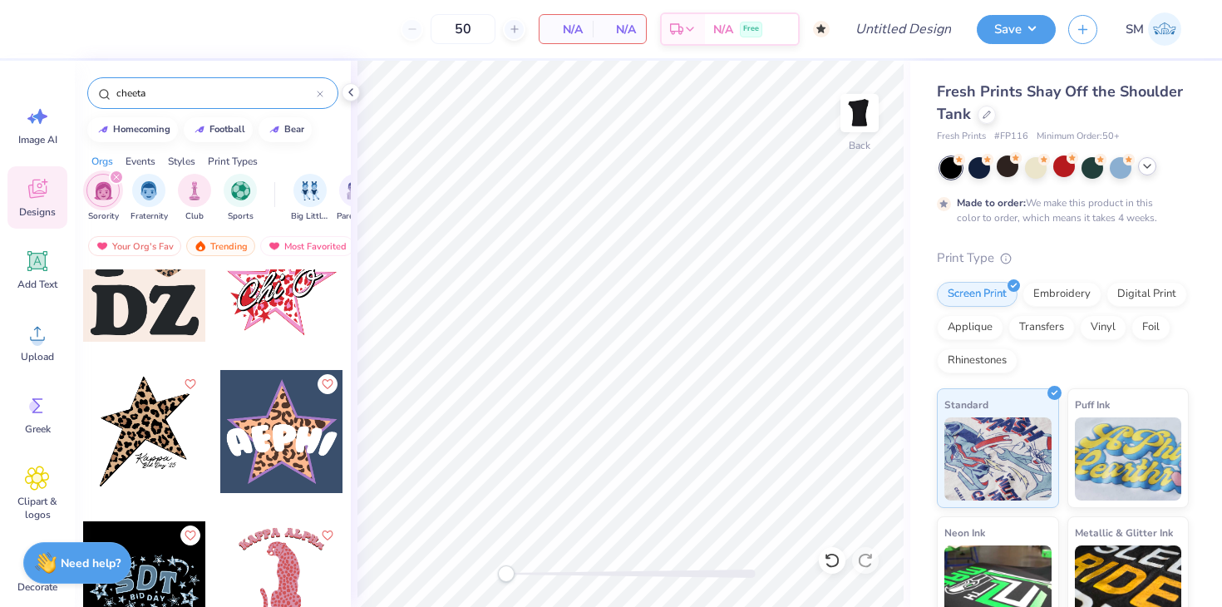
click at [141, 406] on div at bounding box center [144, 431] width 123 height 123
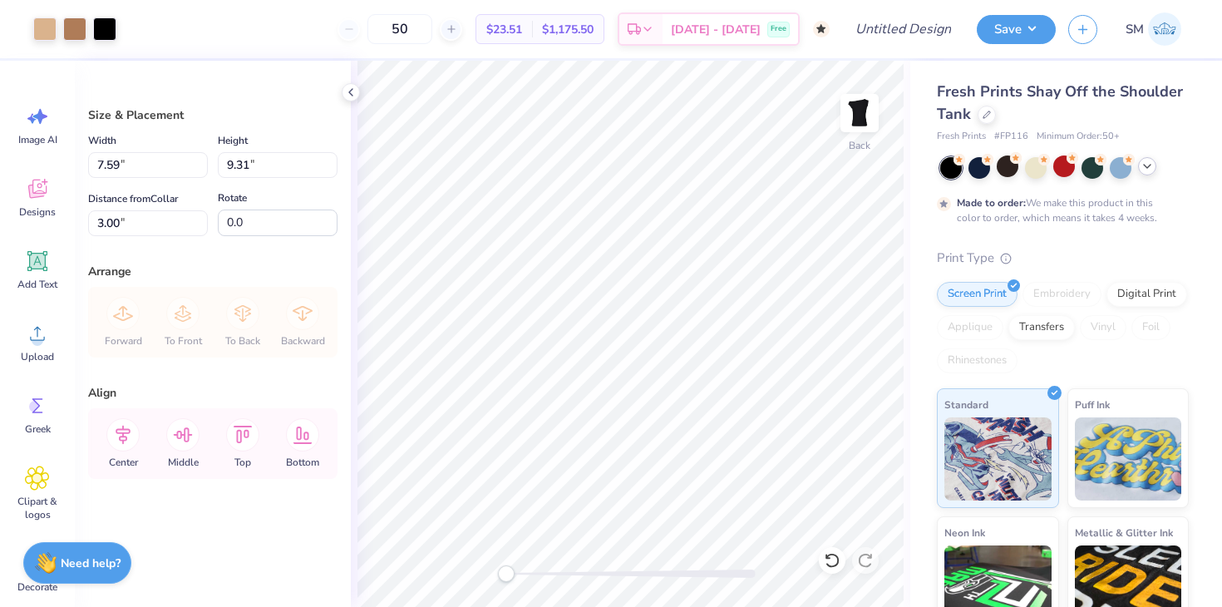
type input "4.71"
type input "5.78"
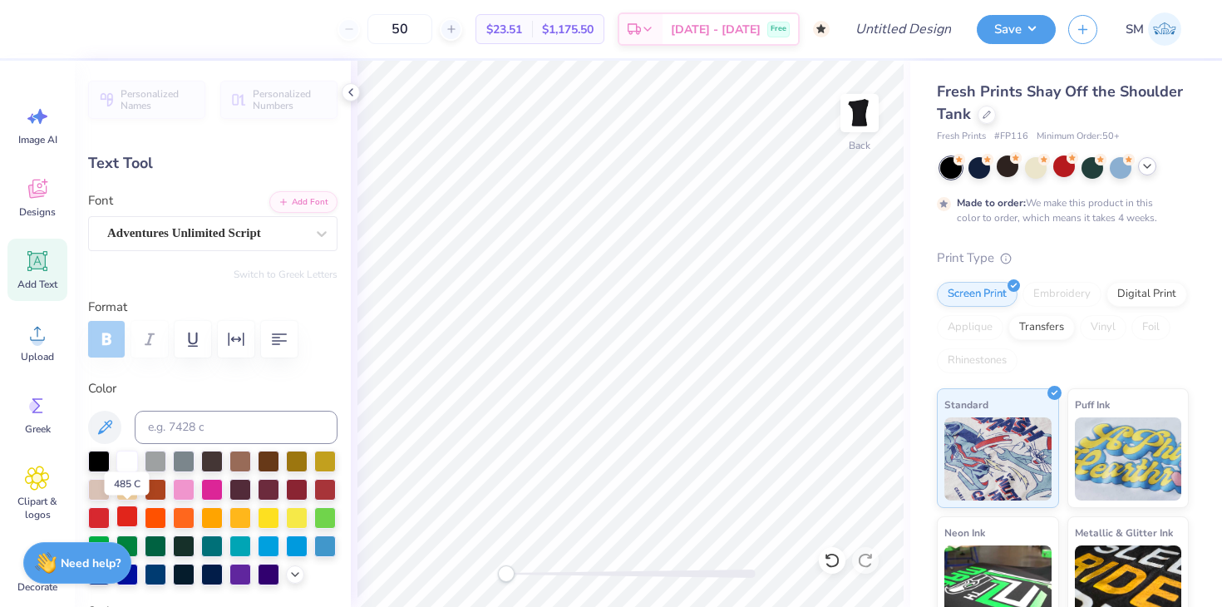
click at [127, 523] on div at bounding box center [127, 516] width 22 height 22
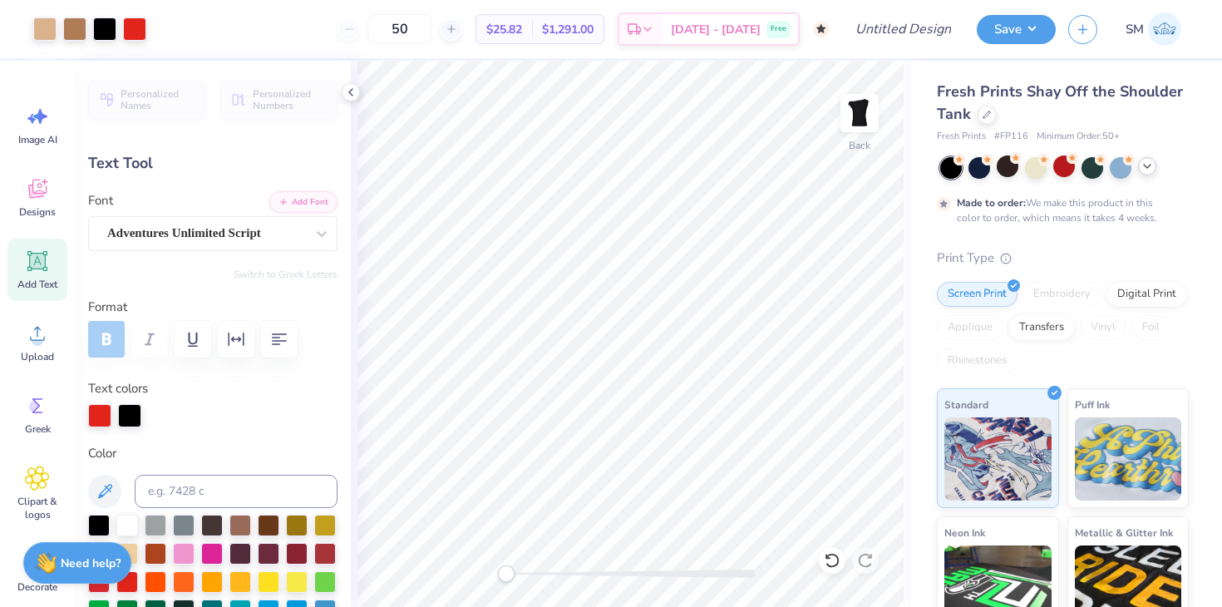
type input "1.91"
type input "0.60"
type input "7.89"
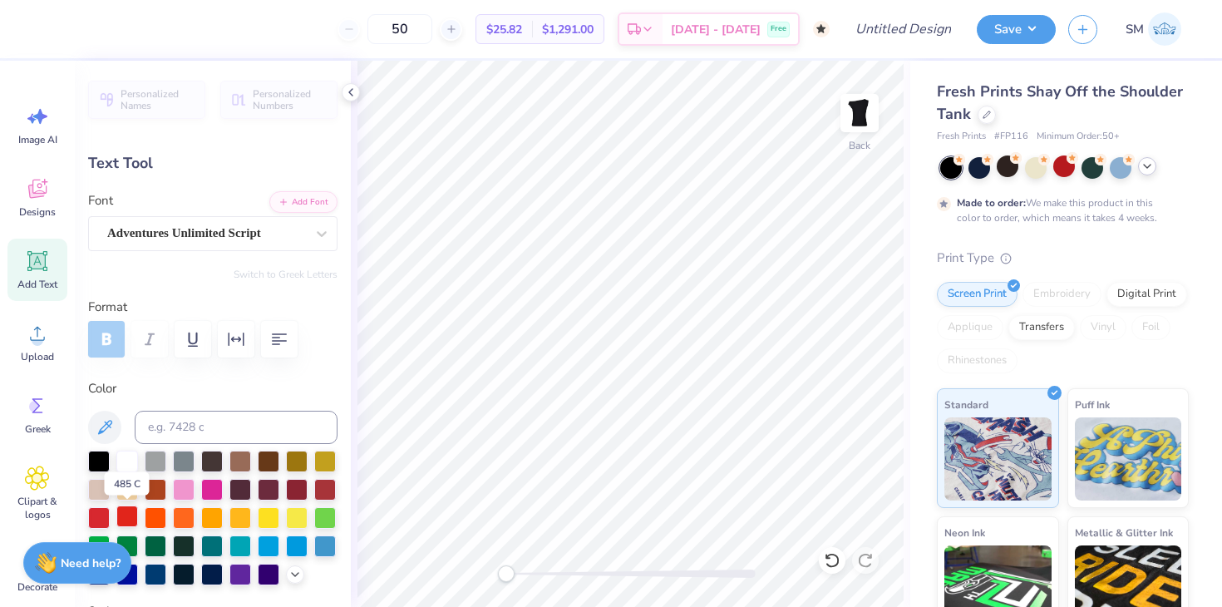
click at [133, 519] on div at bounding box center [127, 516] width 22 height 22
type input "1.76"
type input "0.33"
type input "8.40"
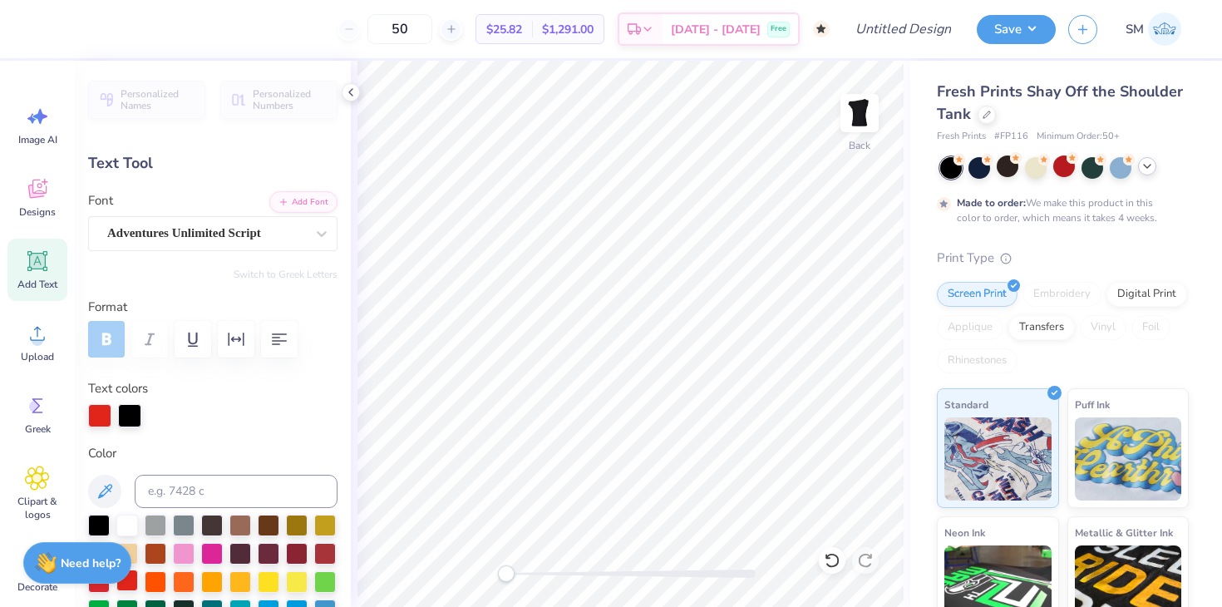
click at [127, 584] on div at bounding box center [127, 580] width 22 height 22
click at [94, 410] on div at bounding box center [99, 413] width 23 height 23
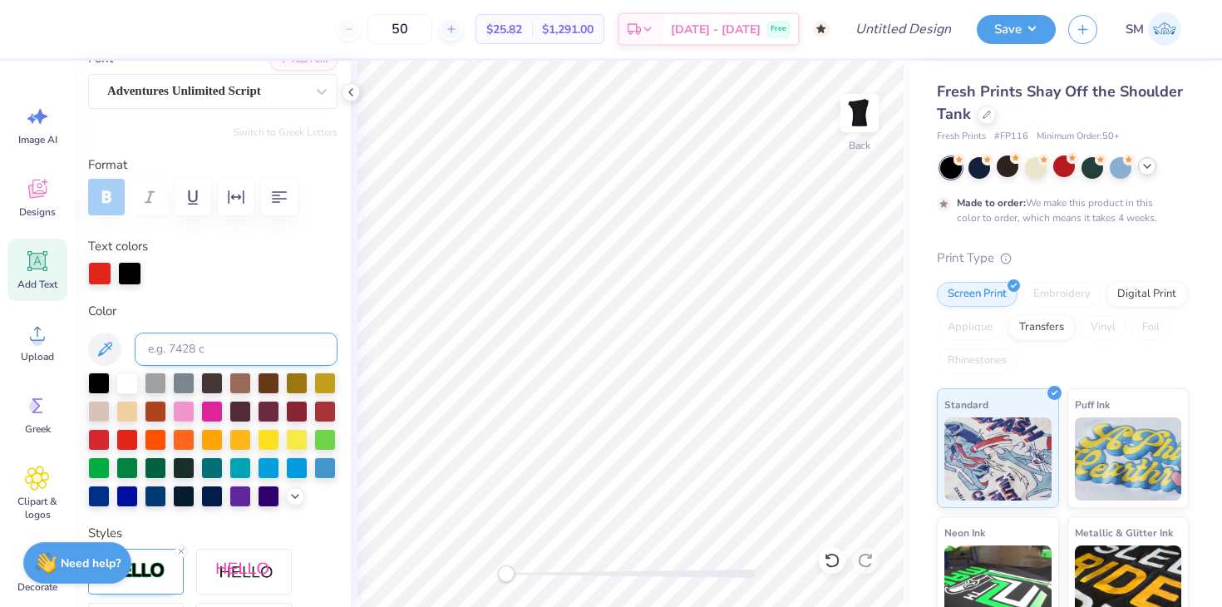
scroll to position [145, 0]
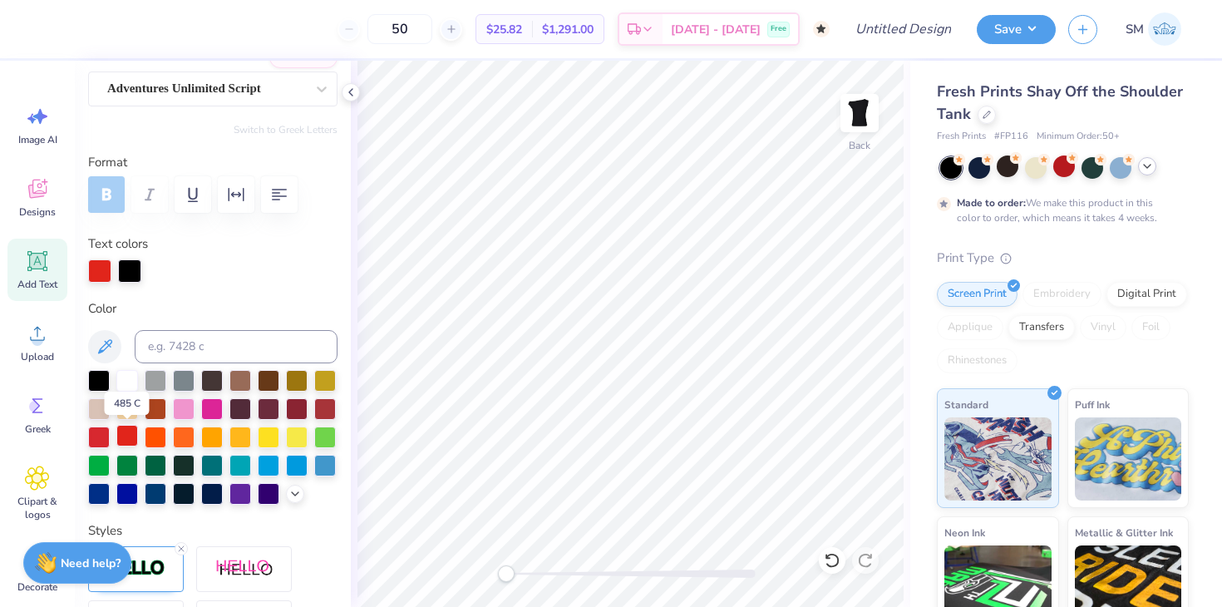
click at [122, 437] on div at bounding box center [127, 436] width 22 height 22
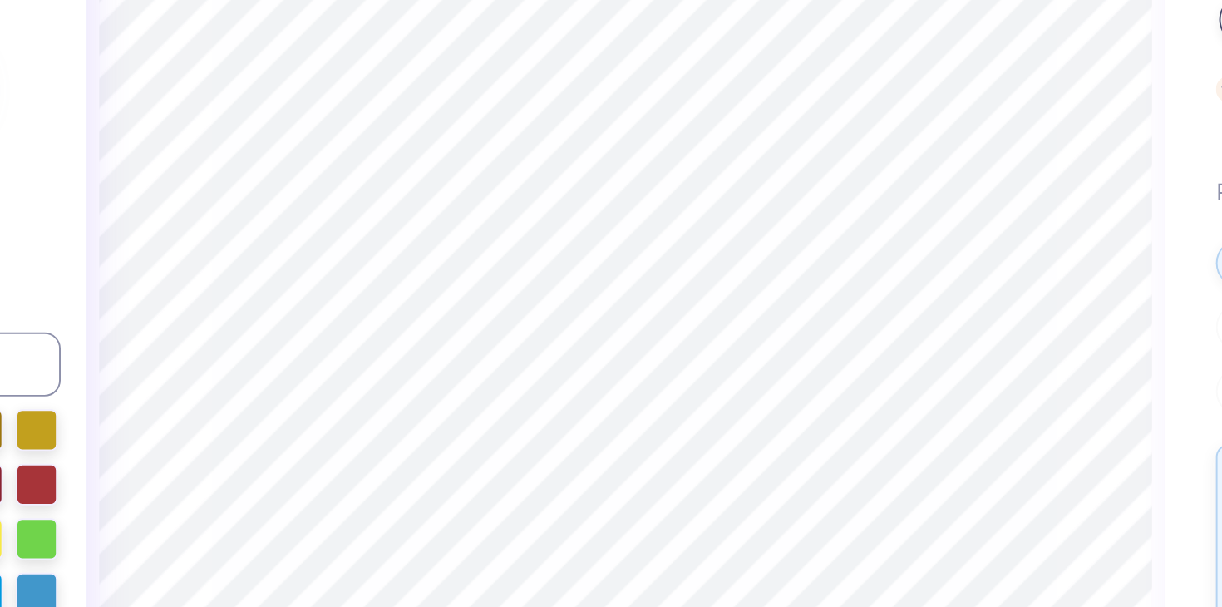
type input "3.80"
type input "0.71"
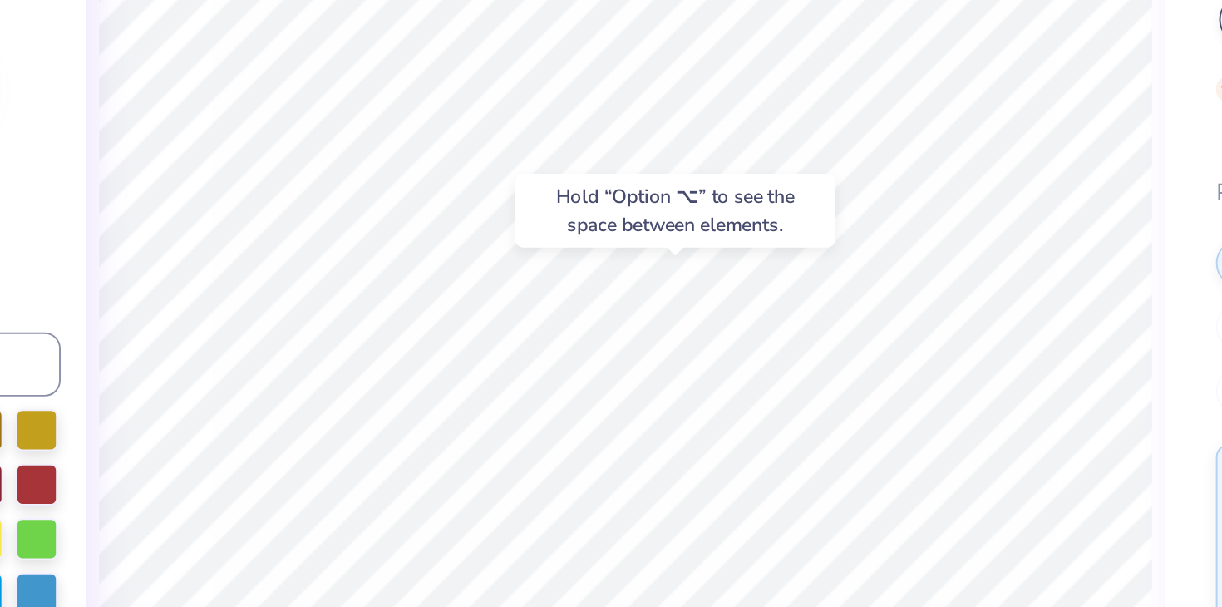
type input "1.91"
type input "0.60"
type input "7.89"
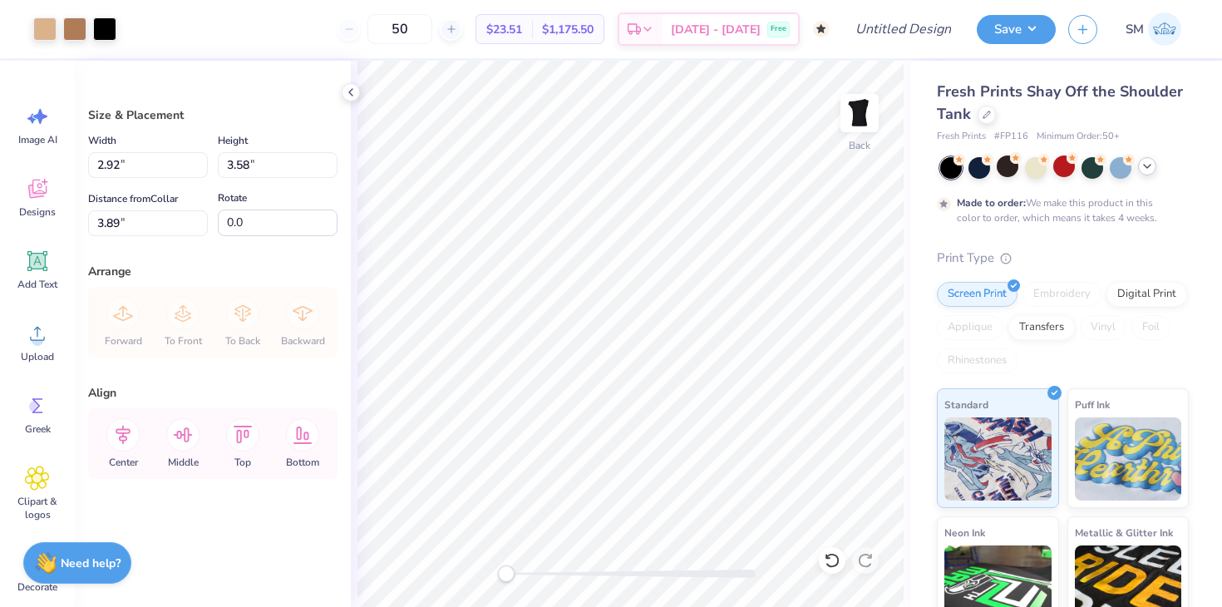
type input "2.92"
type input "3.58"
type input "4.28"
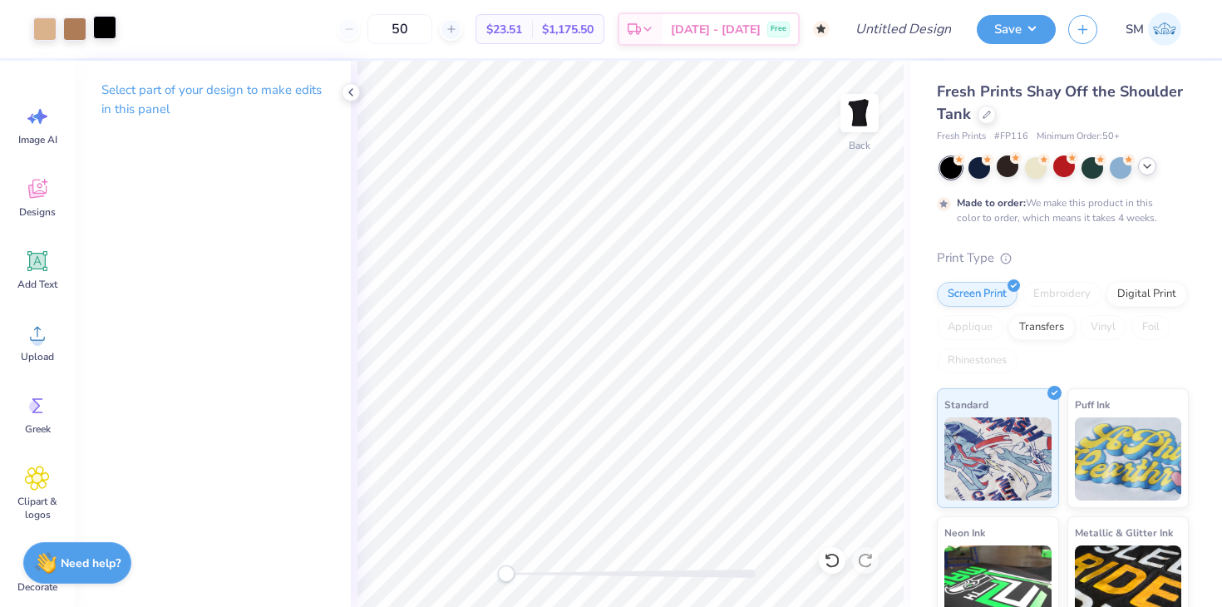
click at [109, 30] on div at bounding box center [104, 27] width 23 height 23
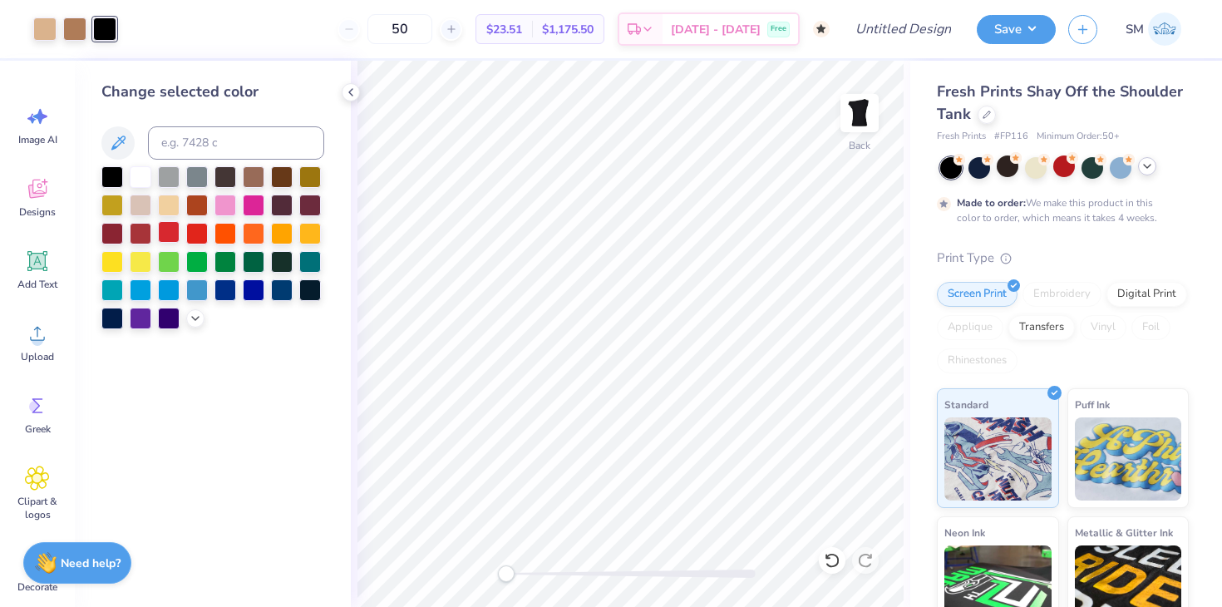
click at [164, 228] on div at bounding box center [169, 232] width 22 height 22
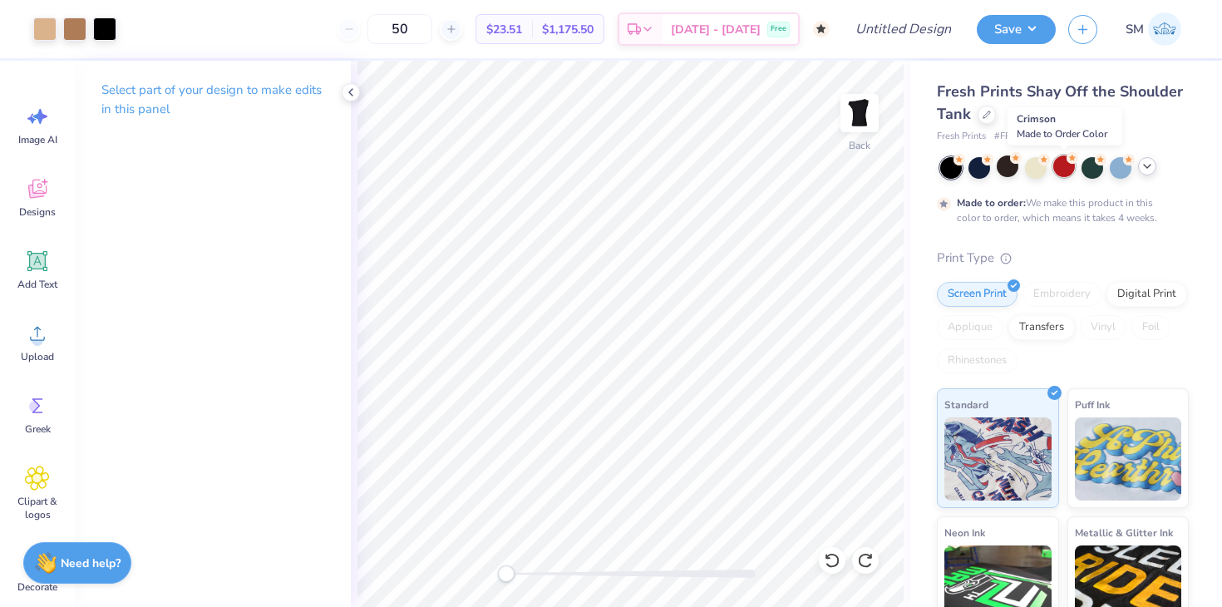
click at [1062, 165] on div at bounding box center [1064, 166] width 22 height 22
click at [30, 200] on icon at bounding box center [37, 188] width 25 height 25
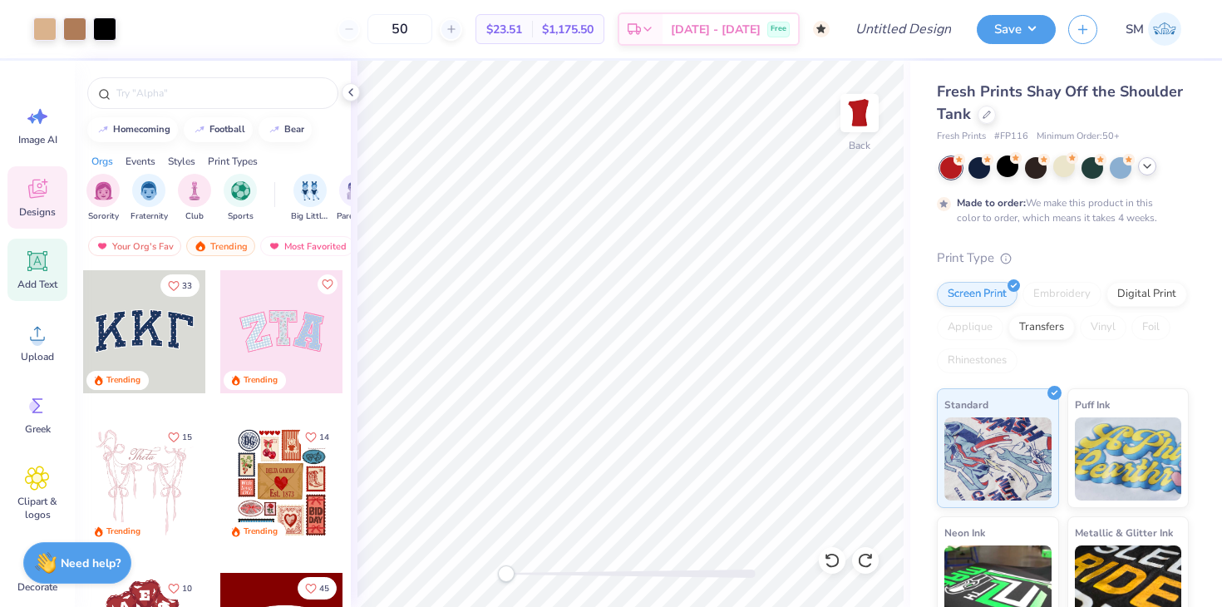
click at [29, 270] on icon at bounding box center [37, 261] width 20 height 20
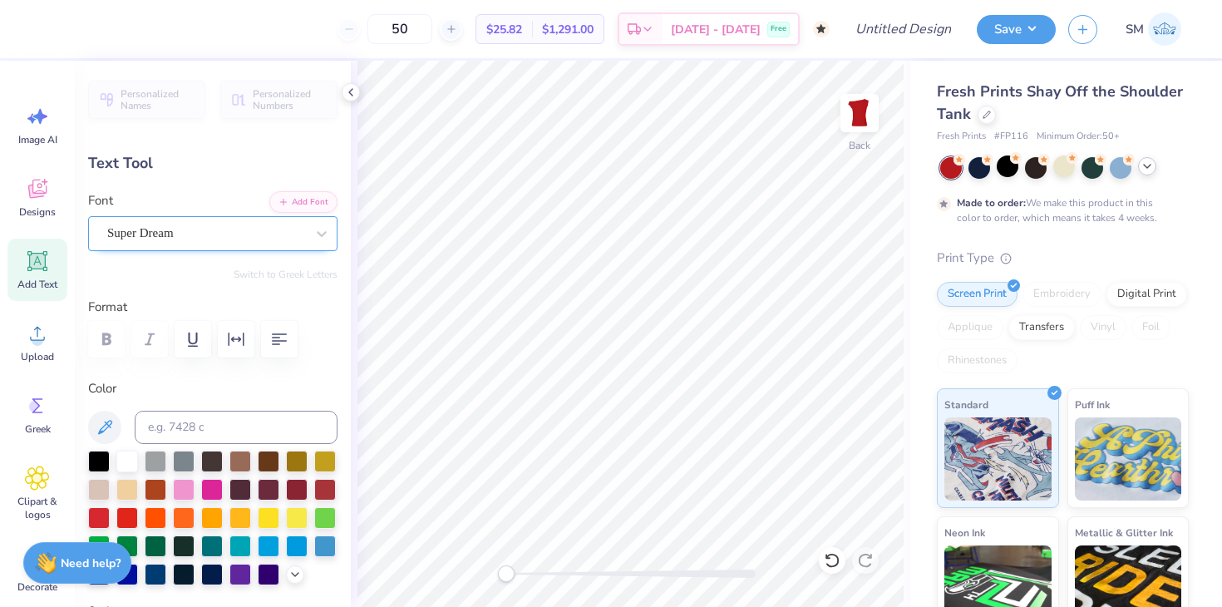
scroll to position [0, 1]
type textarea "Wing it"
type input "7.24"
type input "1.93"
type input "9.78"
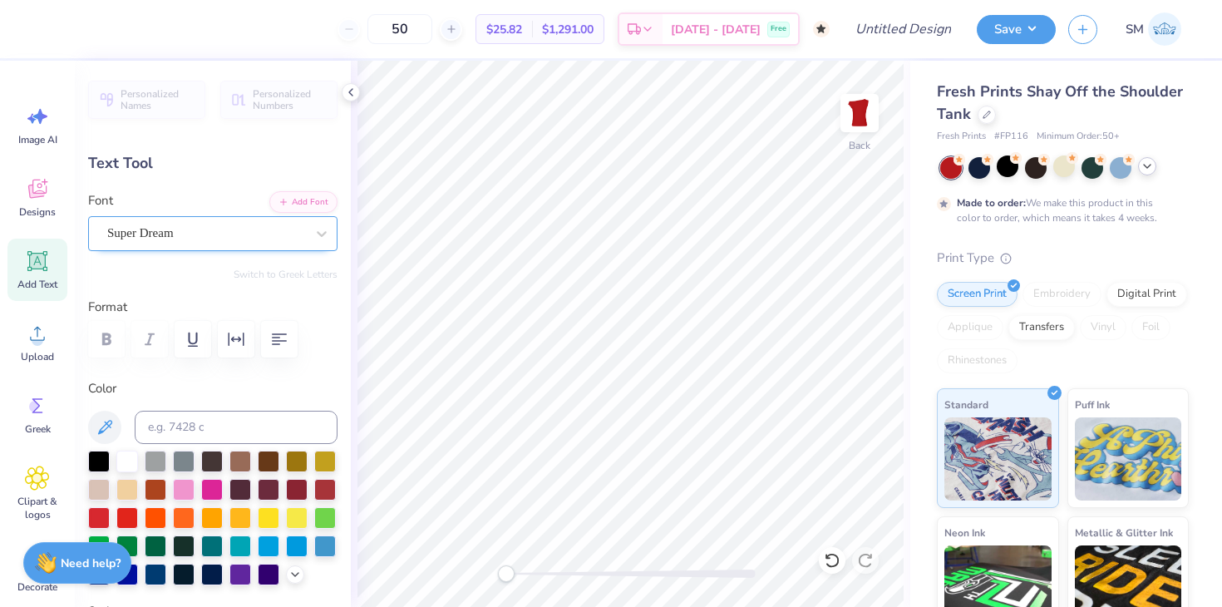
click at [166, 232] on div "Super Dream" at bounding box center [206, 233] width 201 height 26
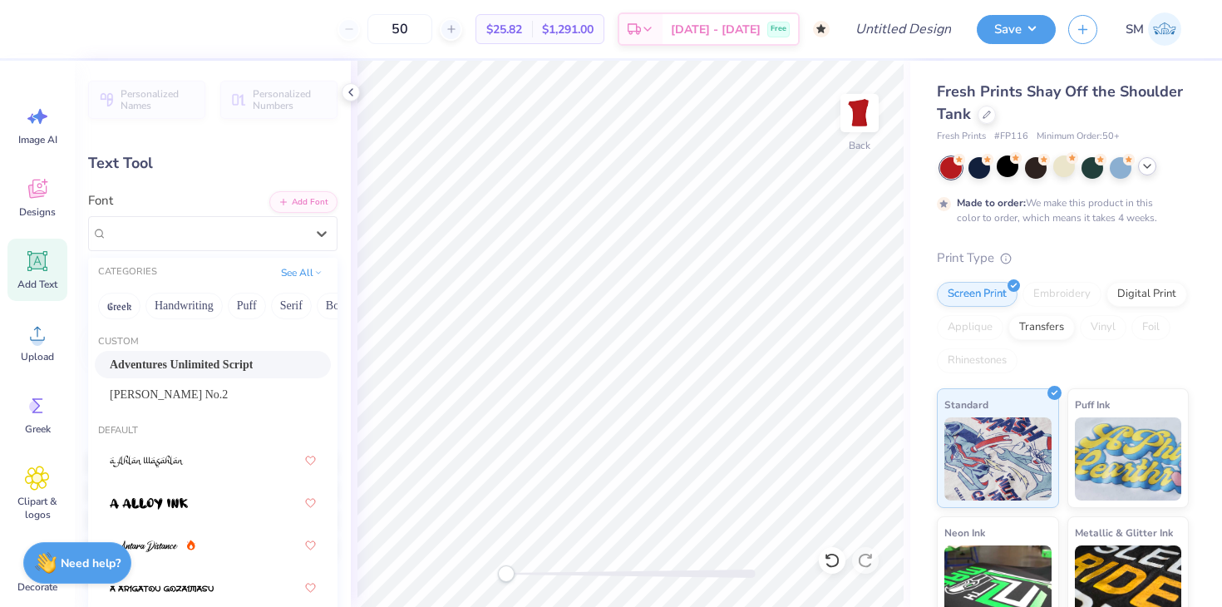
click at [185, 358] on span "Adventures Unlimited Script" at bounding box center [181, 364] width 143 height 17
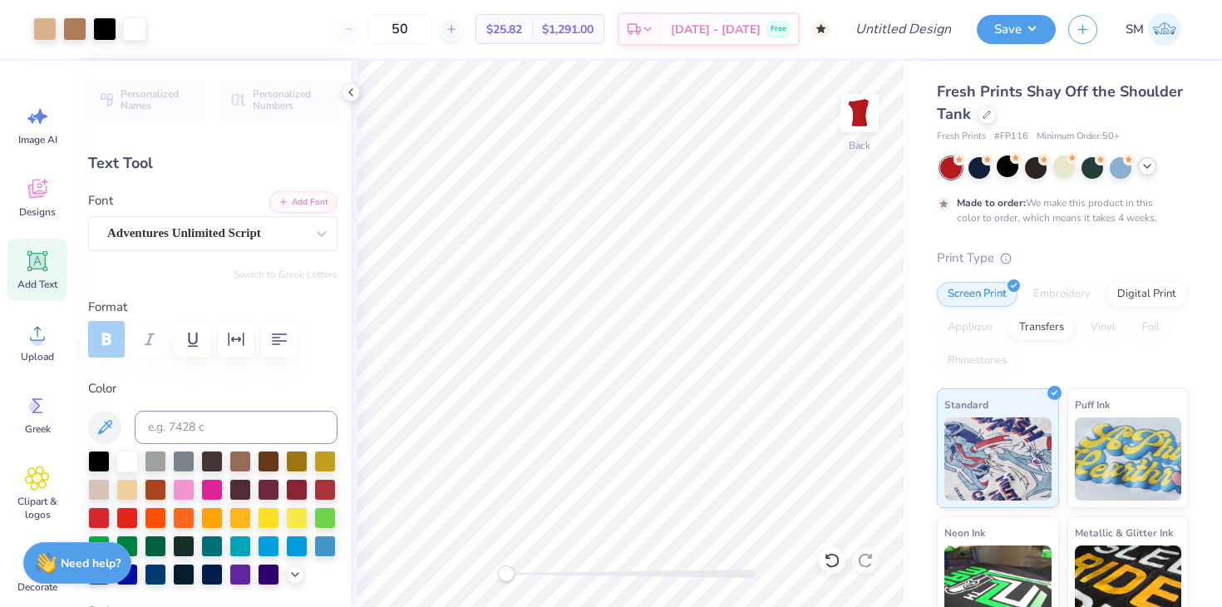
type input "5.20"
type input "1.49"
type input "10.00"
click at [98, 457] on div at bounding box center [99, 460] width 22 height 22
click at [352, 267] on div "Back" at bounding box center [630, 334] width 559 height 546
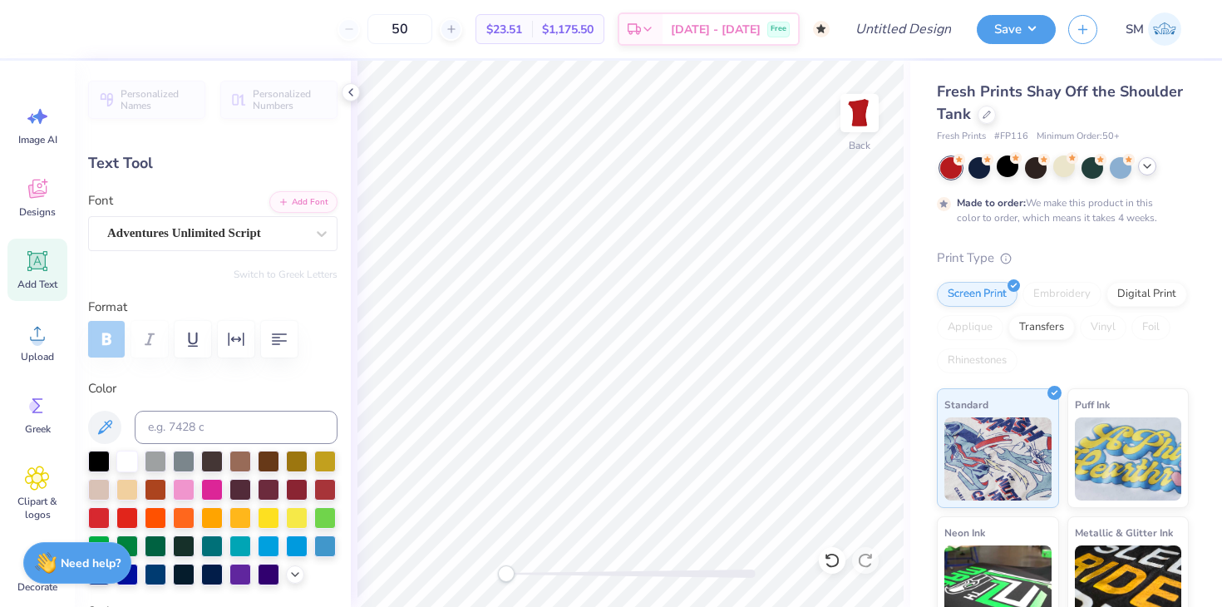
type input "3.25"
type input "0.93"
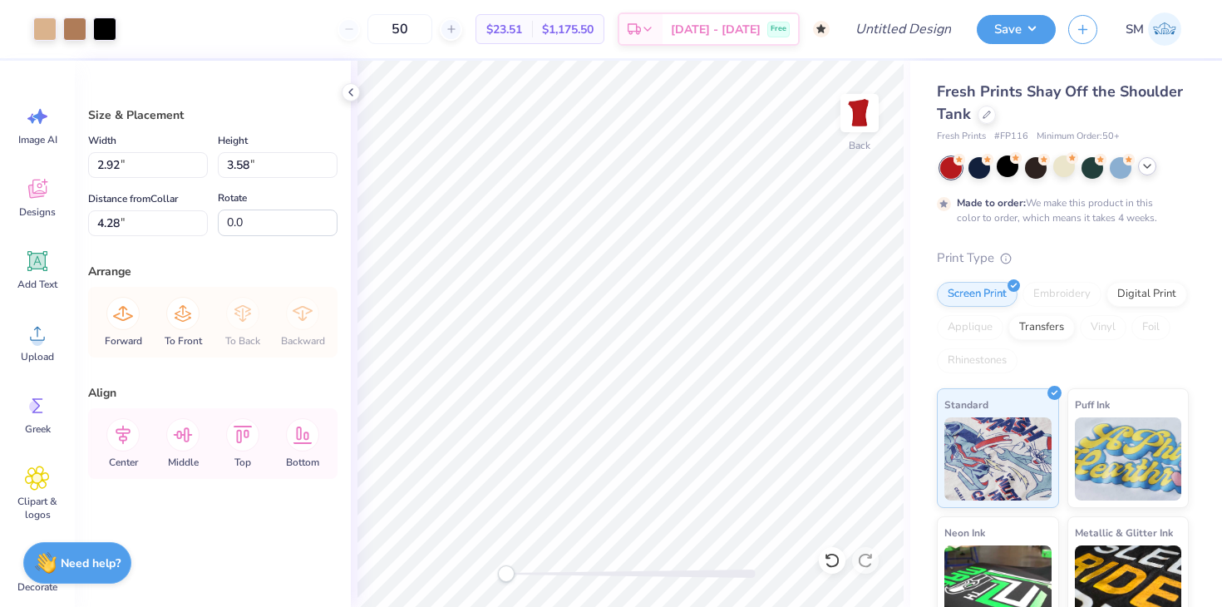
type input "15.28"
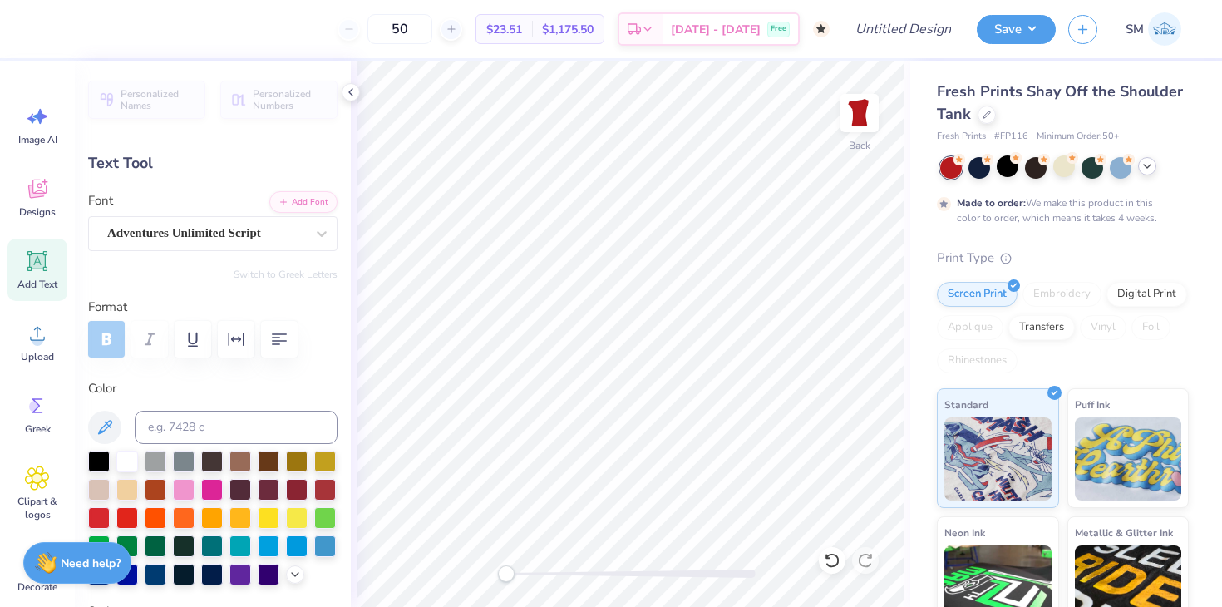
type input "4.64"
type input "1.33"
type input "3.76"
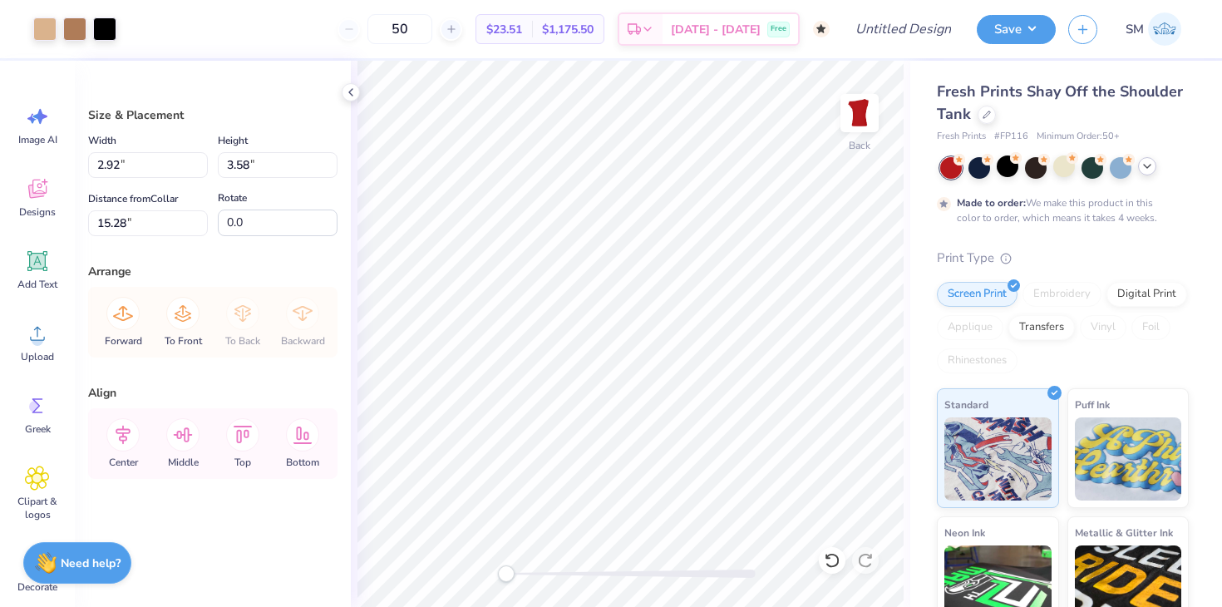
type input "2.64"
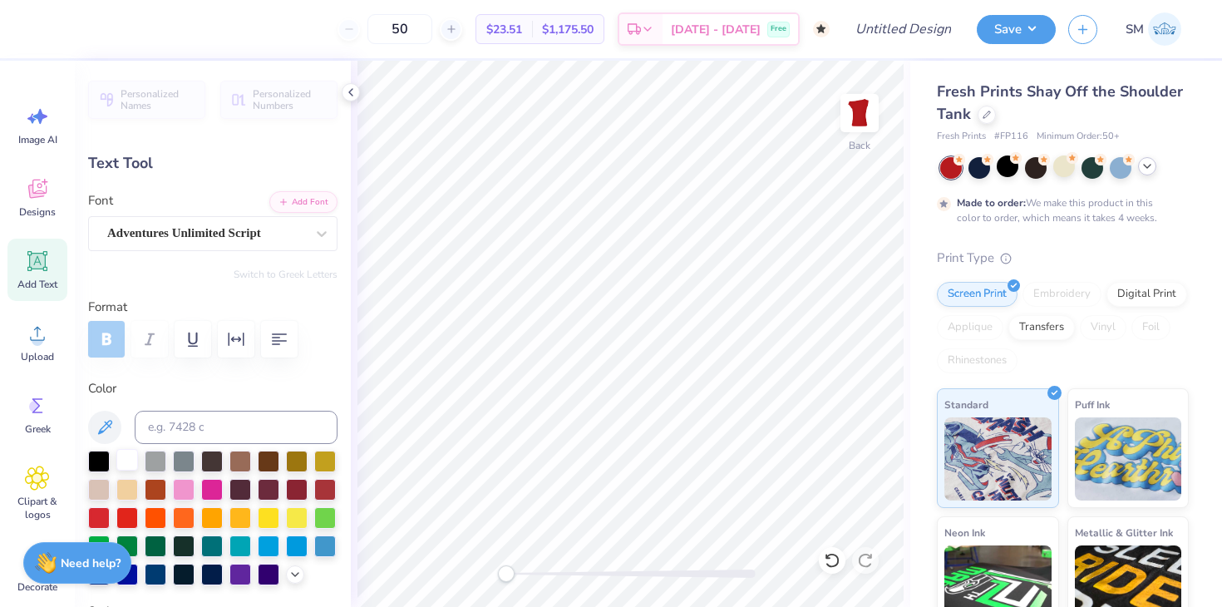
click at [121, 461] on div at bounding box center [127, 460] width 22 height 22
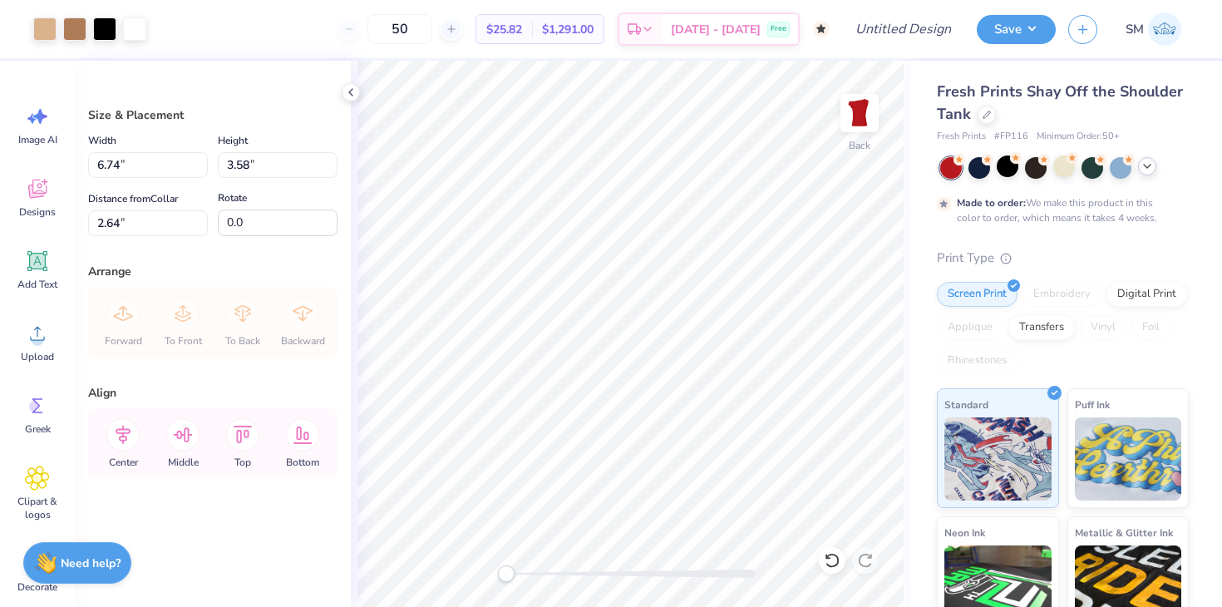
type input "3.00"
type input "1.99"
type input "2.44"
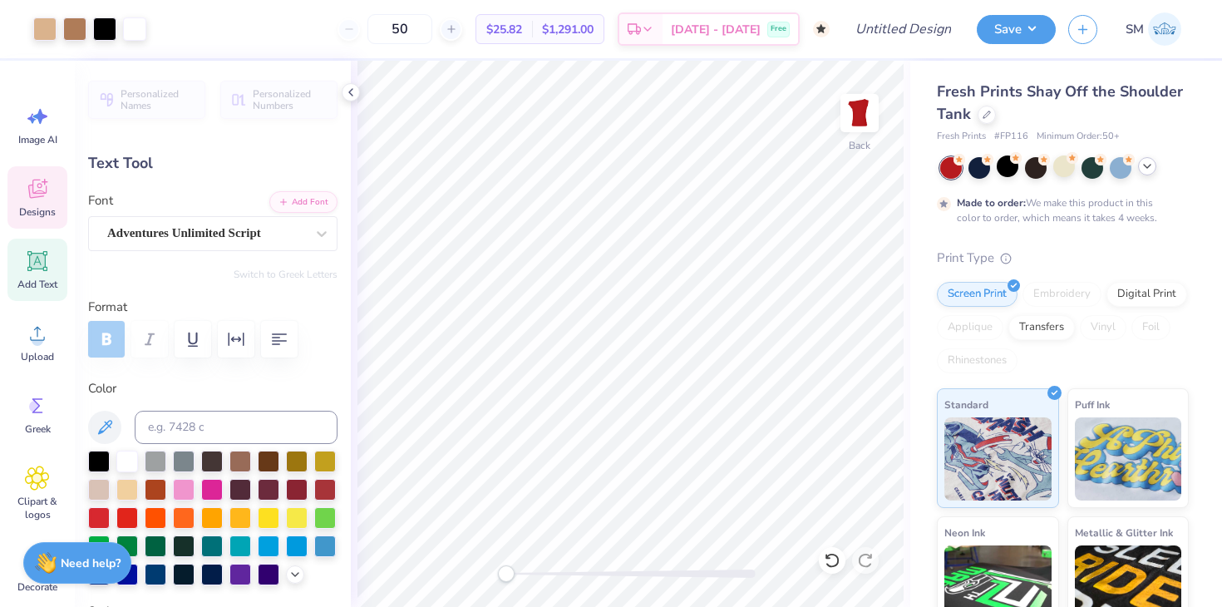
click at [33, 195] on icon at bounding box center [37, 191] width 16 height 13
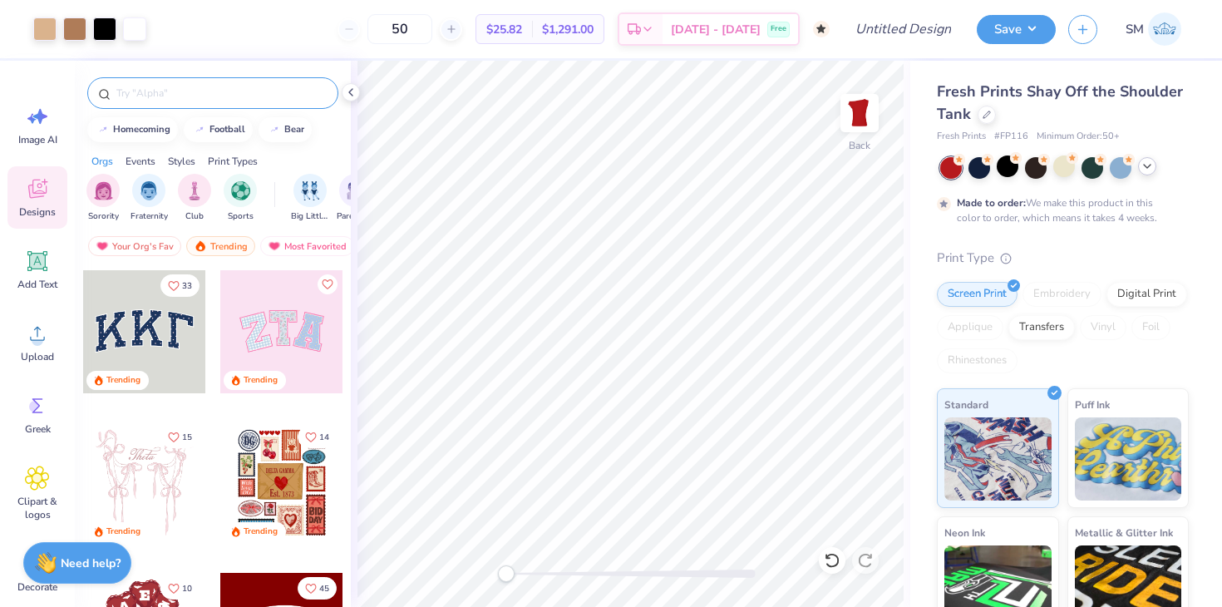
click at [183, 94] on input "text" at bounding box center [221, 93] width 213 height 17
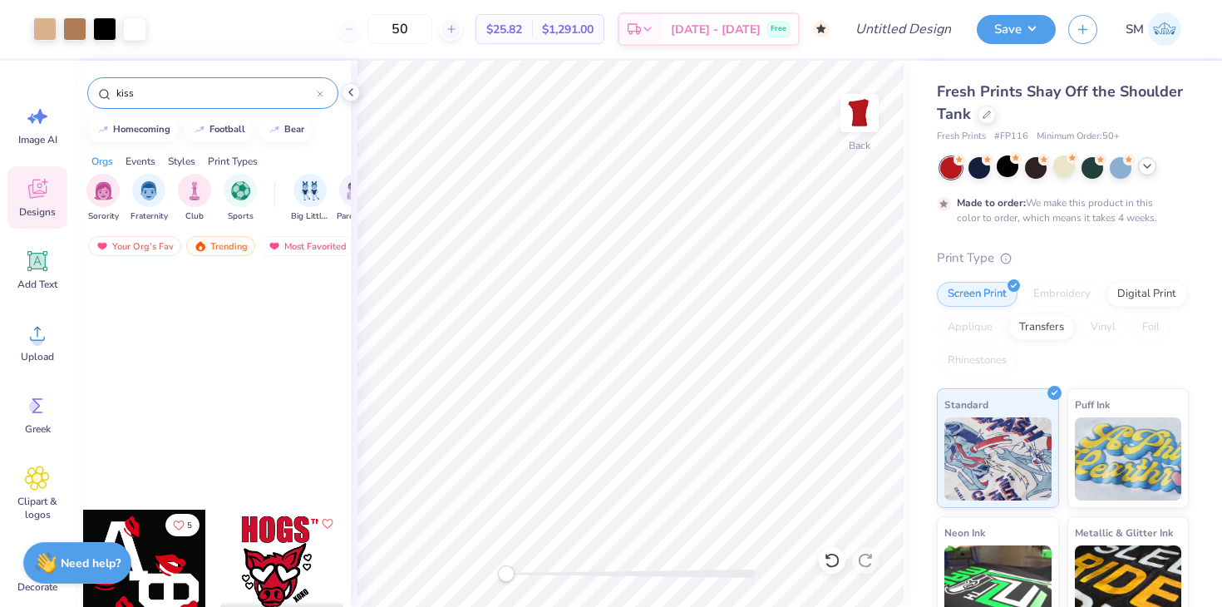
scroll to position [0, 0]
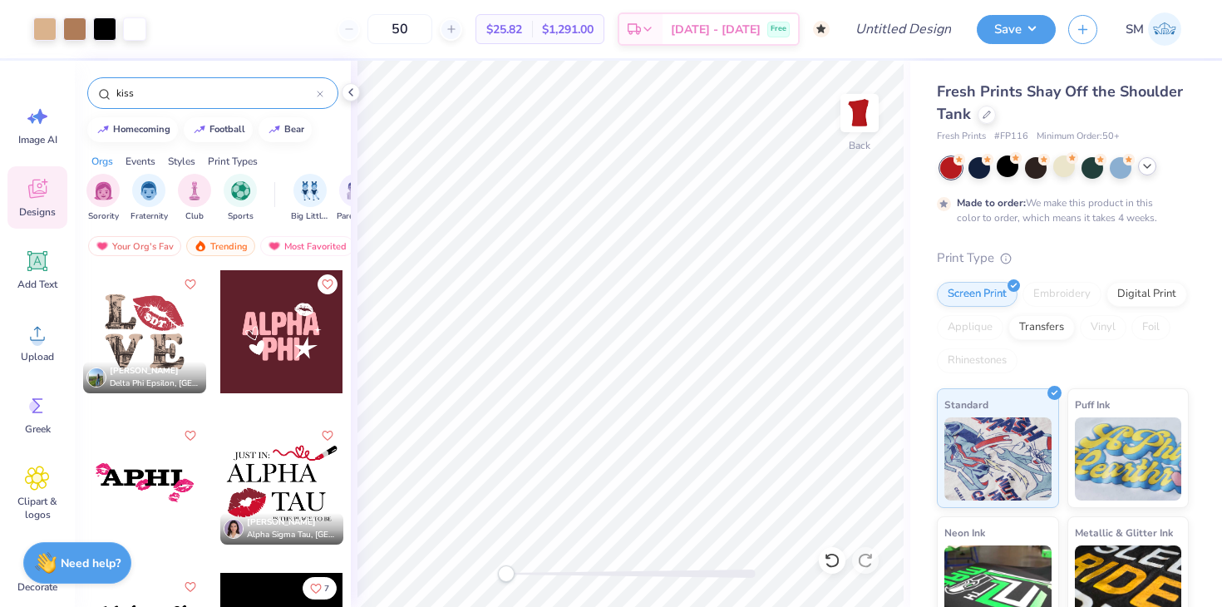
type input "kiss"
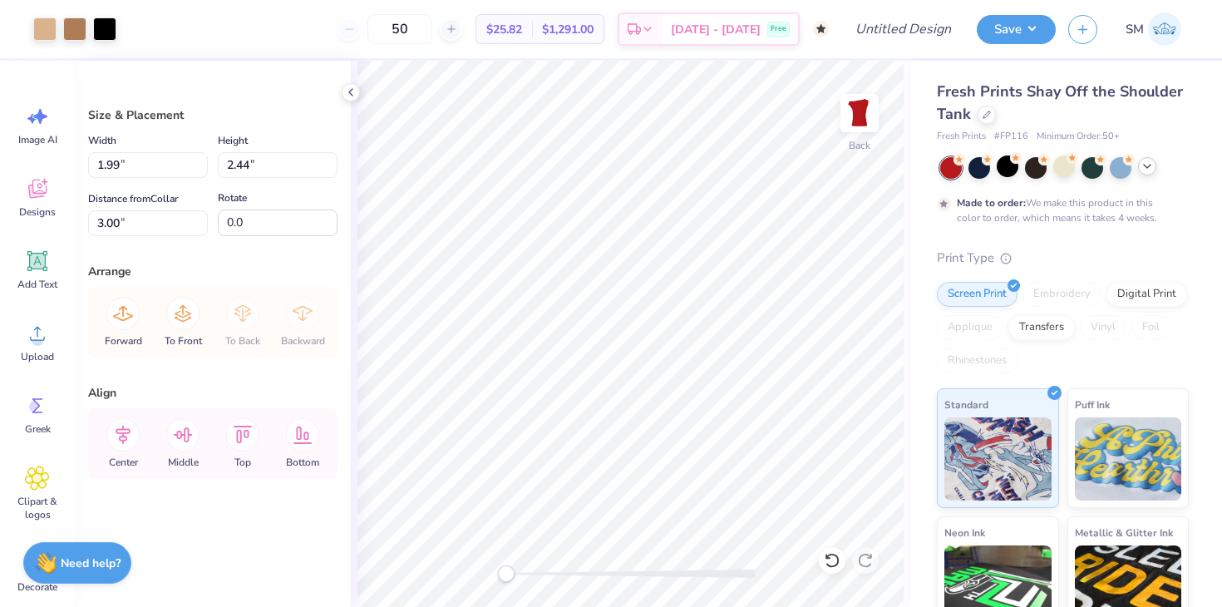
type input "2.44"
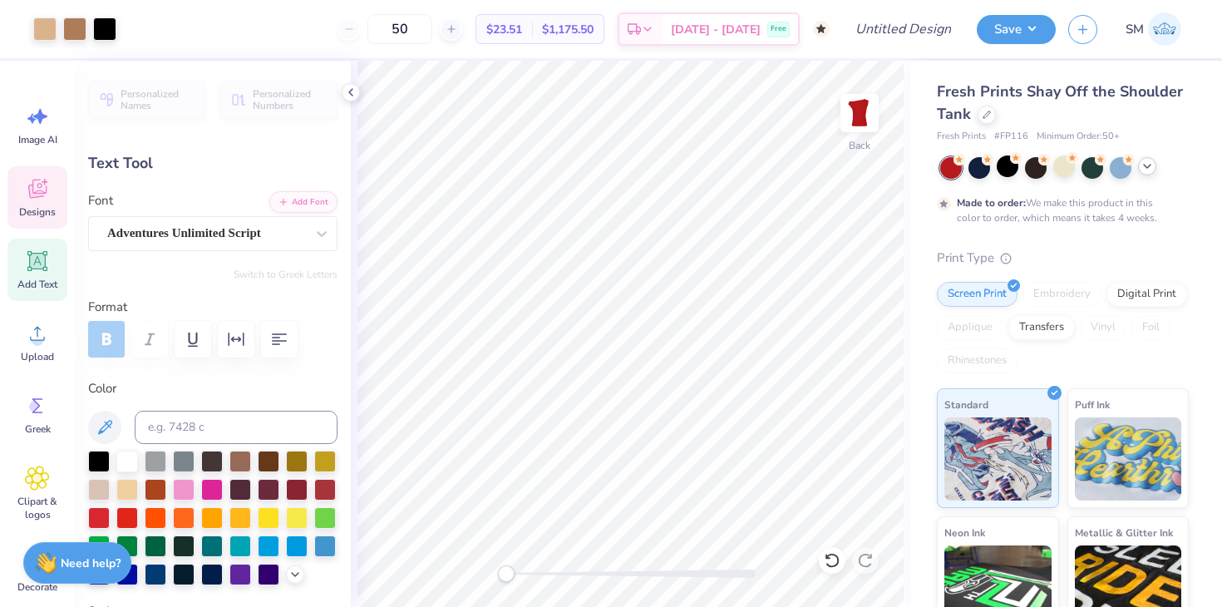
click at [42, 190] on icon at bounding box center [37, 188] width 25 height 25
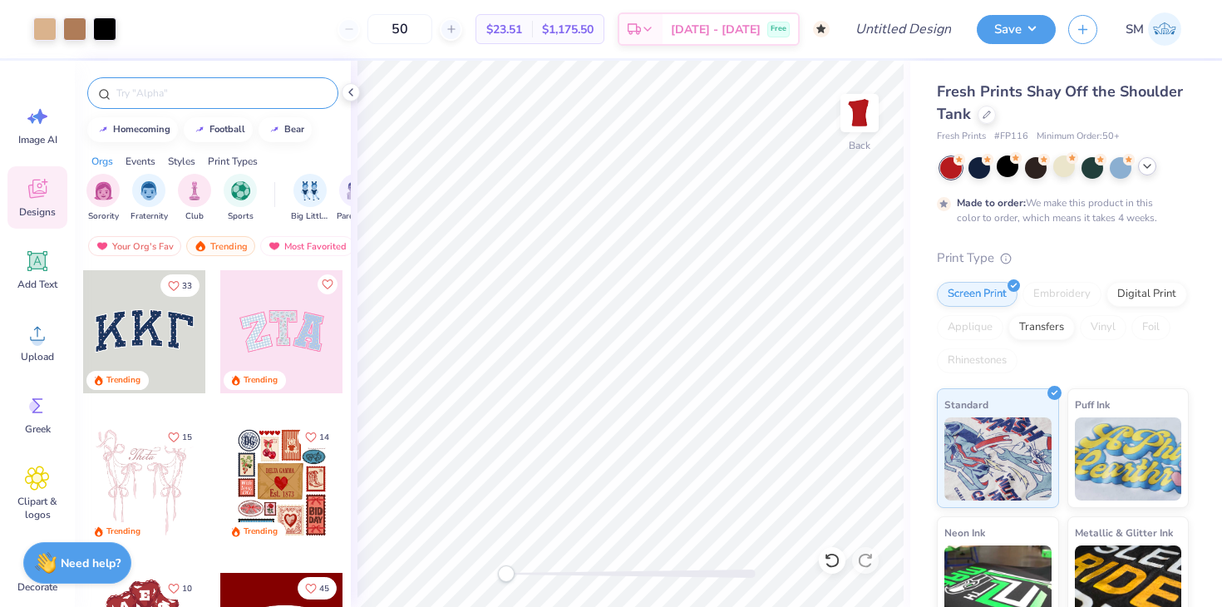
click at [175, 87] on input "text" at bounding box center [221, 93] width 213 height 17
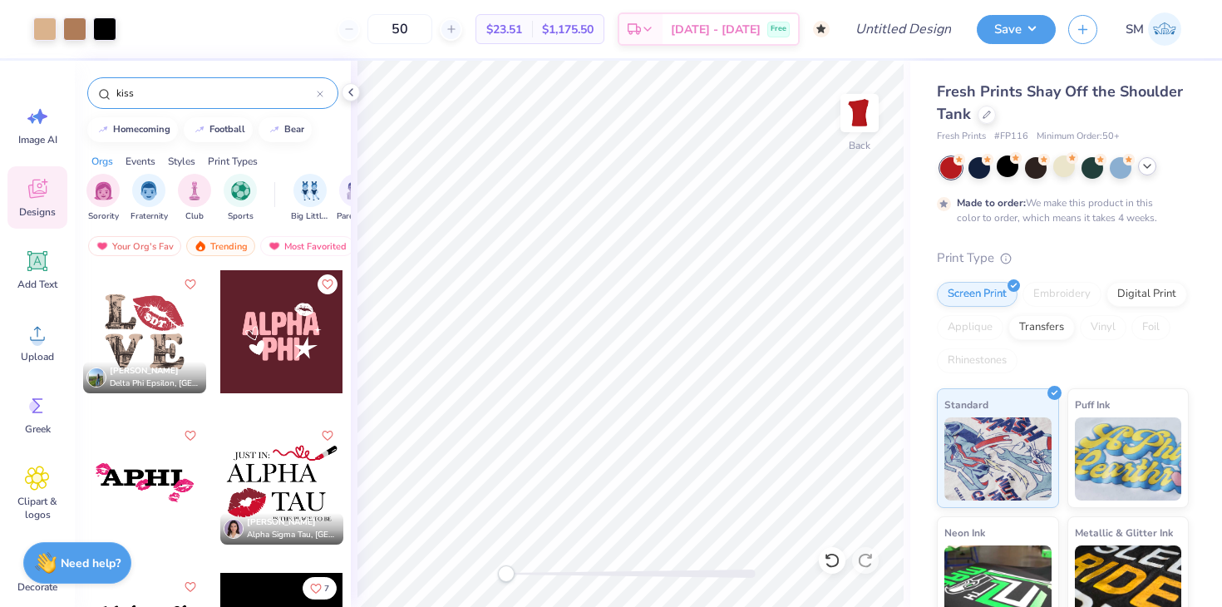
type input "kiss"
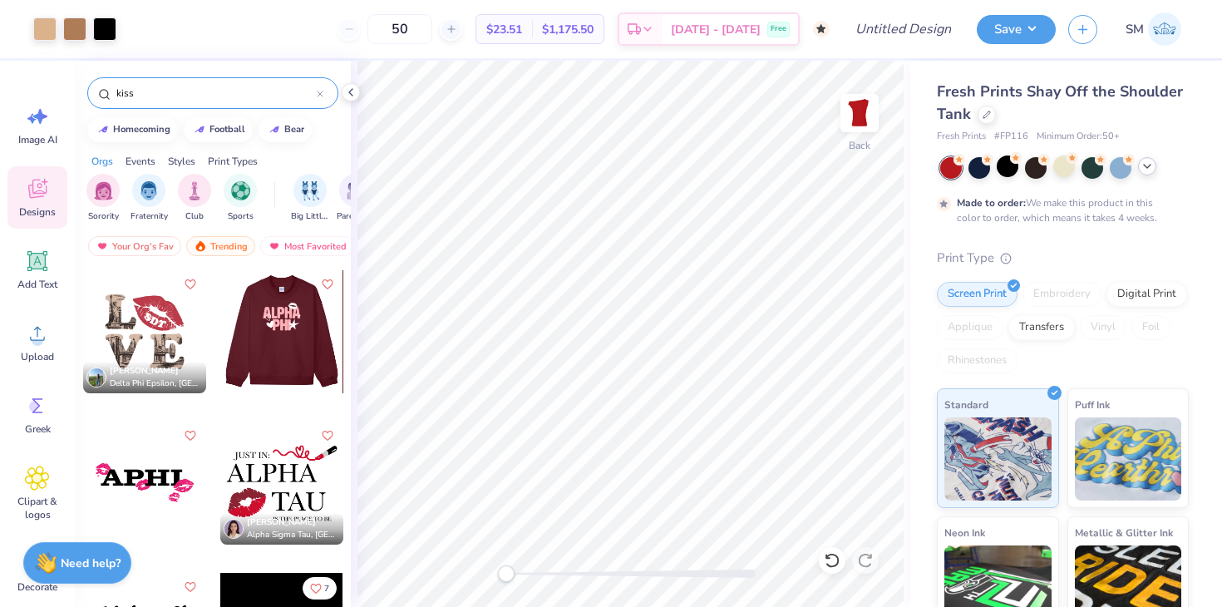
click at [220, 336] on div at bounding box center [158, 331] width 123 height 123
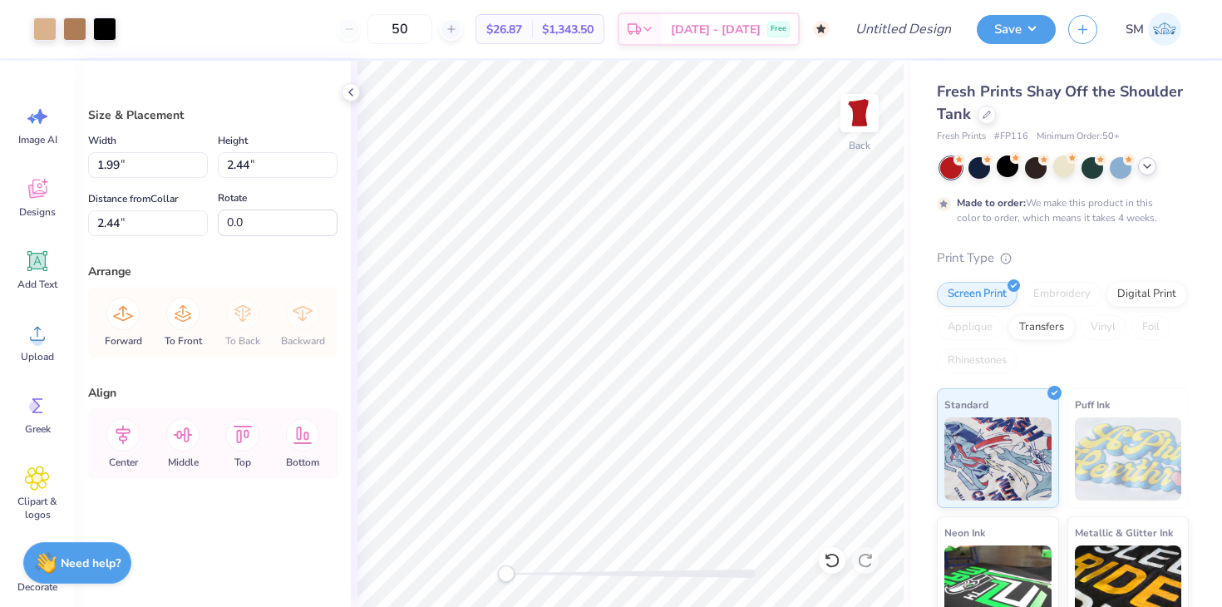
type input "8.31"
click at [47, 32] on div at bounding box center [44, 27] width 23 height 23
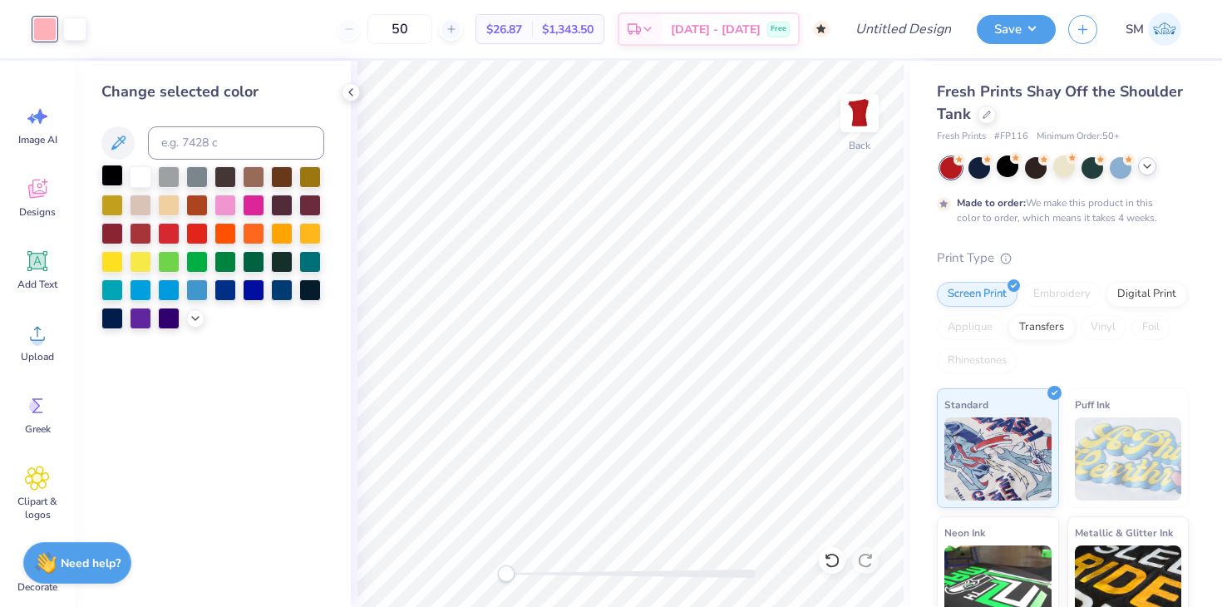
click at [116, 180] on div at bounding box center [112, 176] width 22 height 22
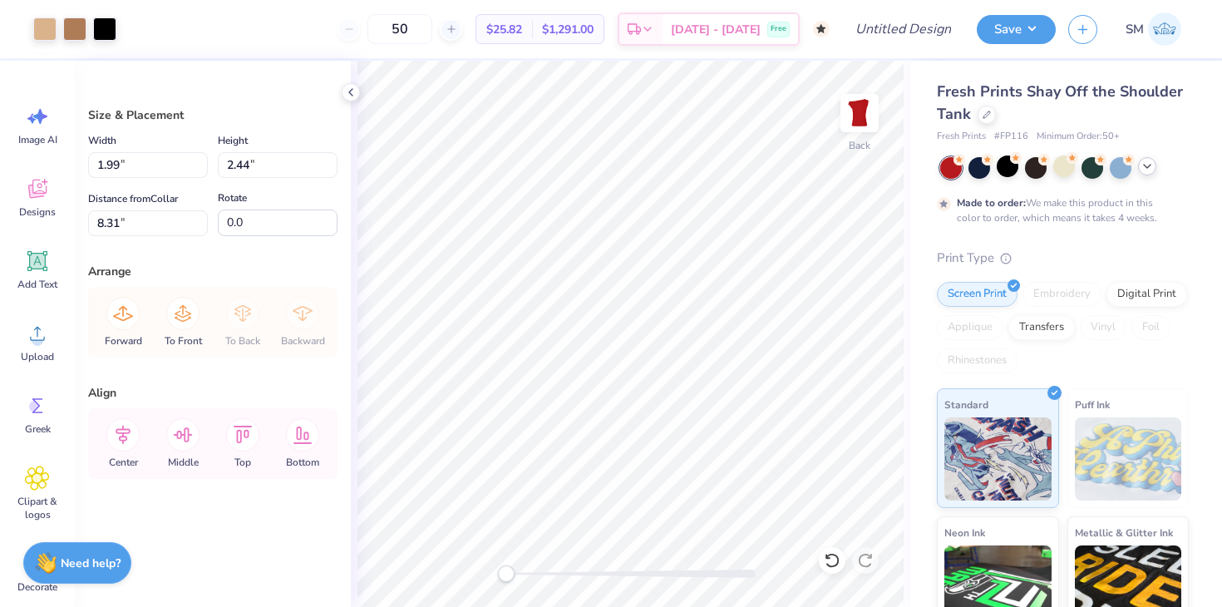
type input "7.70"
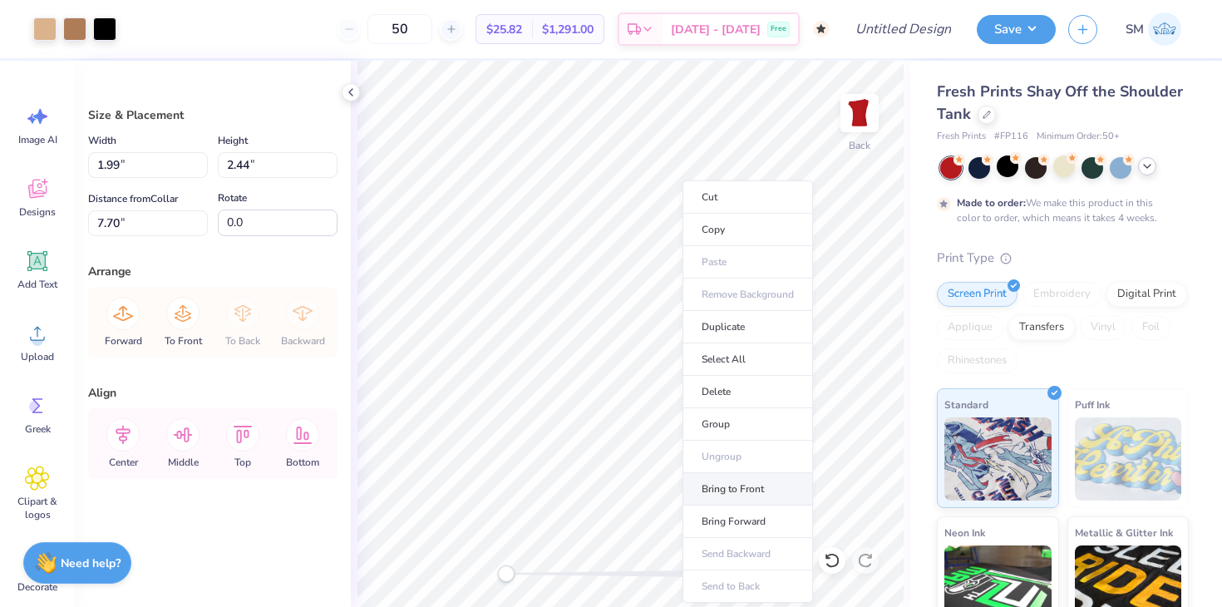
click at [714, 483] on li "Bring to Front" at bounding box center [748, 489] width 131 height 32
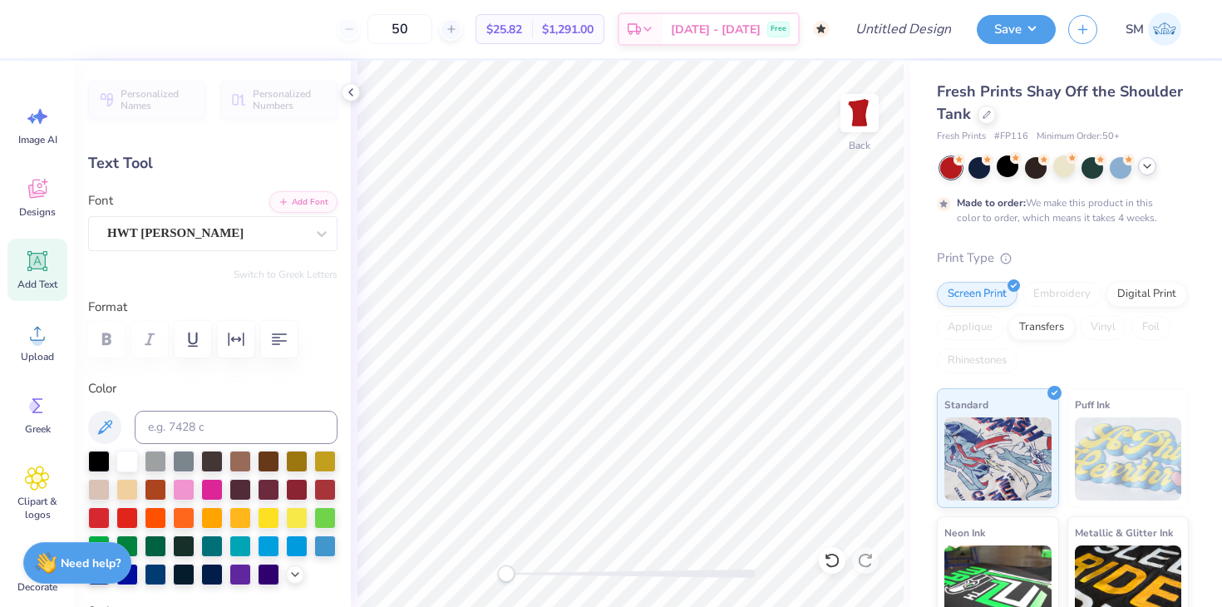
type textarea "P"
type textarea "Wing It"
type input "10.22"
type input "2.70"
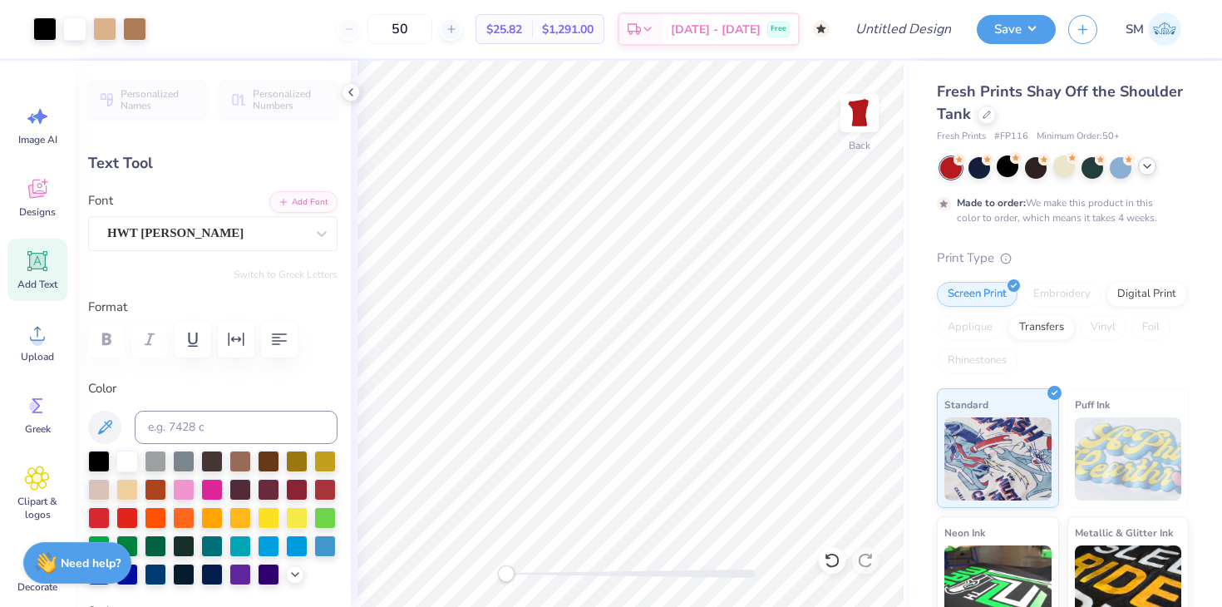
type input "4.00"
type input "6.74"
type input "1.78"
type input "4.22"
type input "2.66"
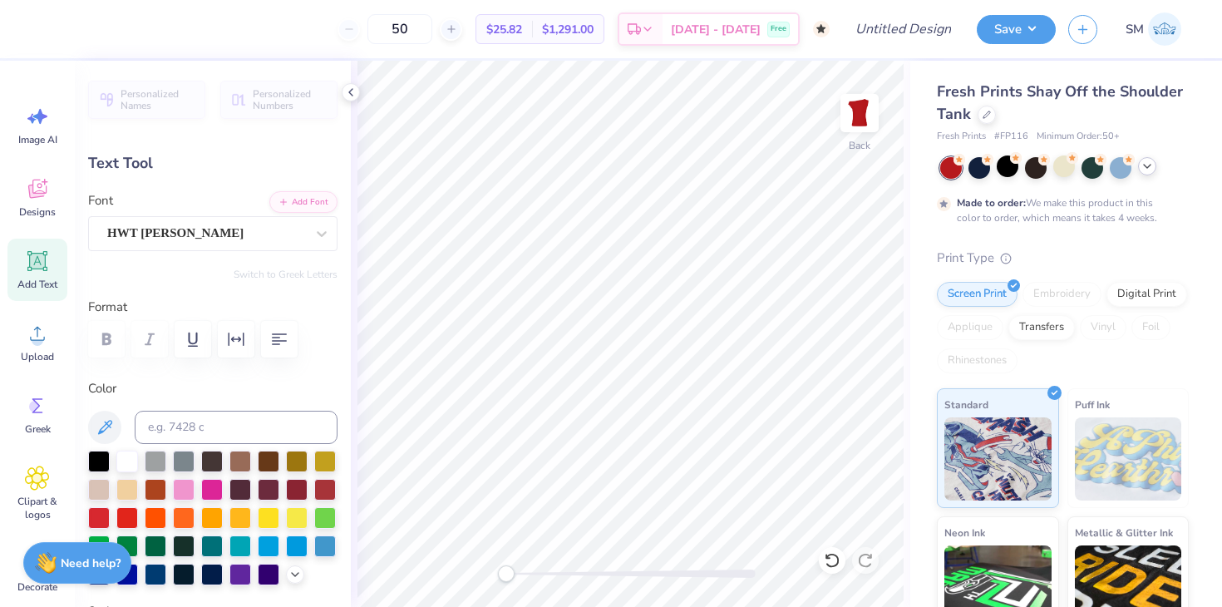
type input "6.91"
type textarea "PHI"
type input "6.74"
type input "1.78"
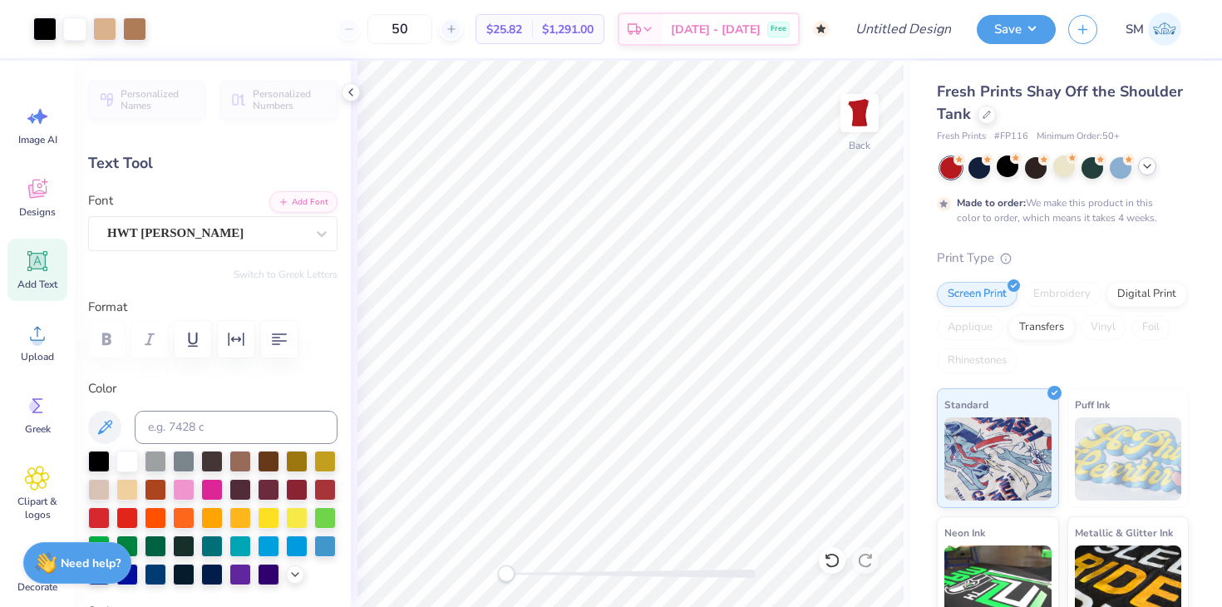
type input "4.28"
type input "4.22"
type input "2.66"
type input "6.76"
type input "6.74"
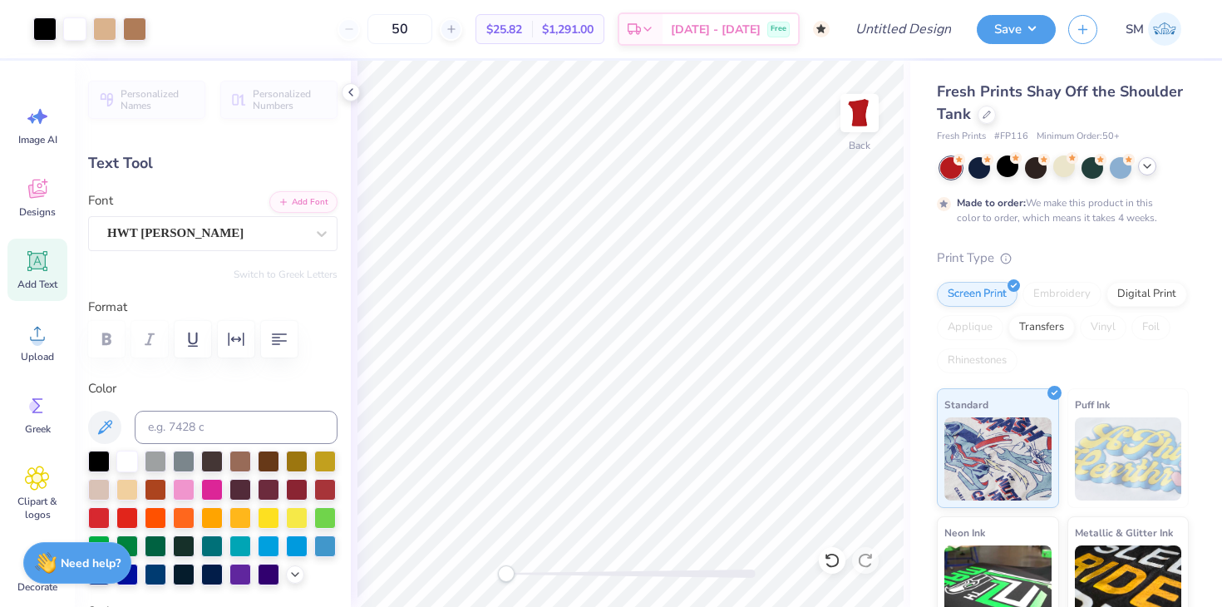
type input "1.78"
type input "4.28"
type textarea "Pi Phi"
click at [329, 360] on div "Format" at bounding box center [212, 331] width 249 height 66
type input "4.95"
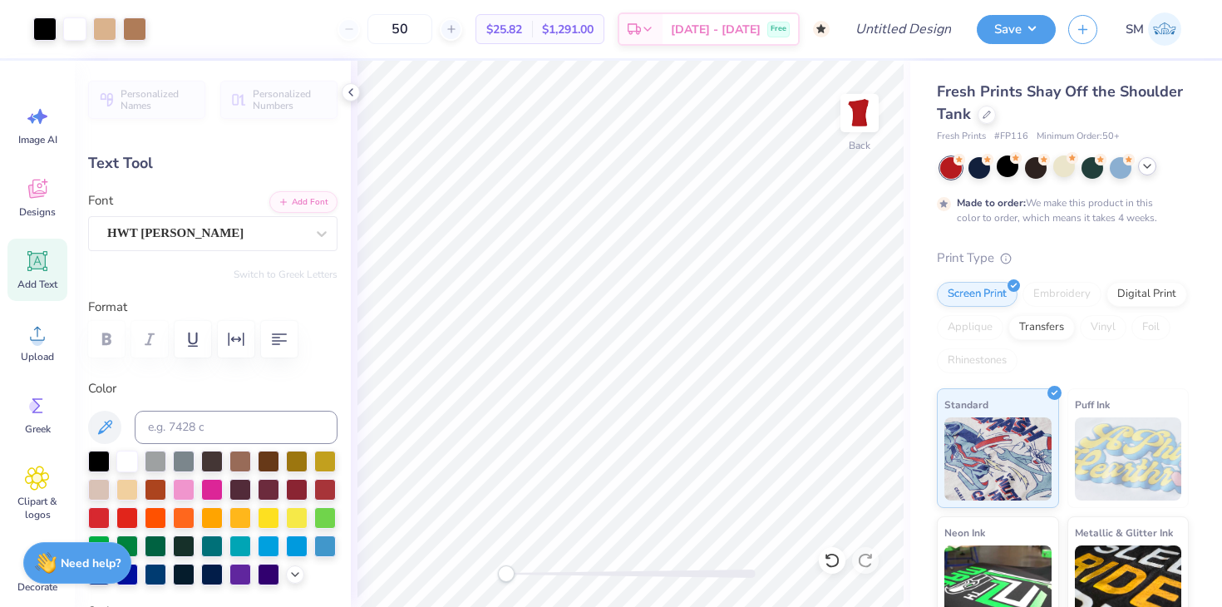
type input "1.76"
type input "4.29"
type input "6.19"
type input "2.20"
type input "5.18"
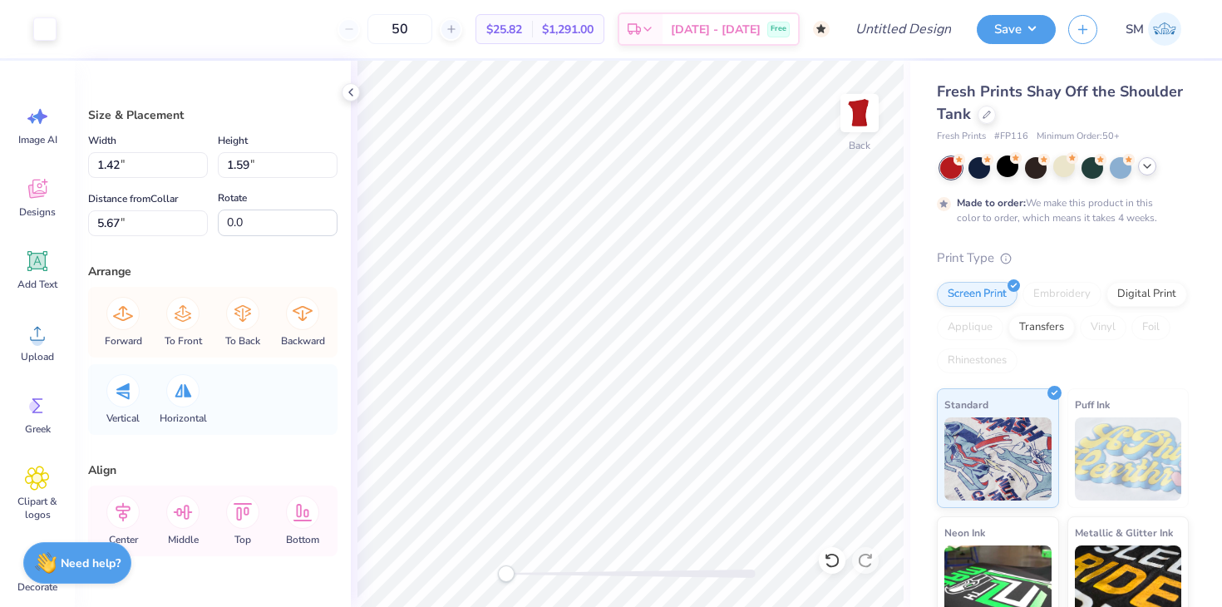
type input "1.71"
type input "1.66"
type input "7.26"
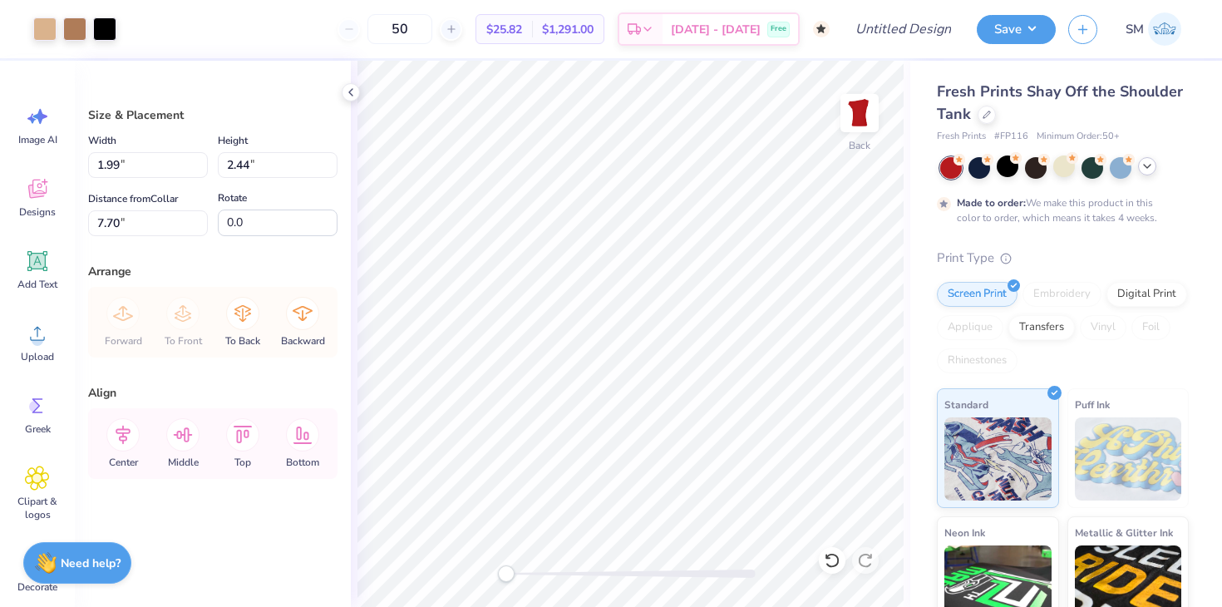
type input "6.06"
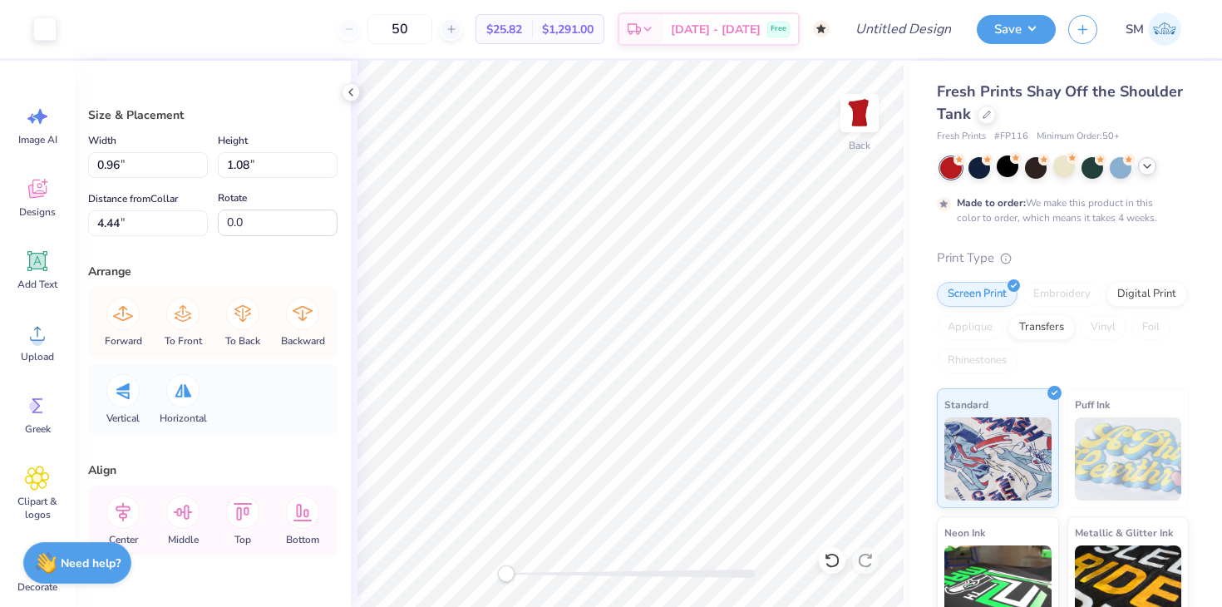
type input "1.71"
type input "1.66"
type input "6.47"
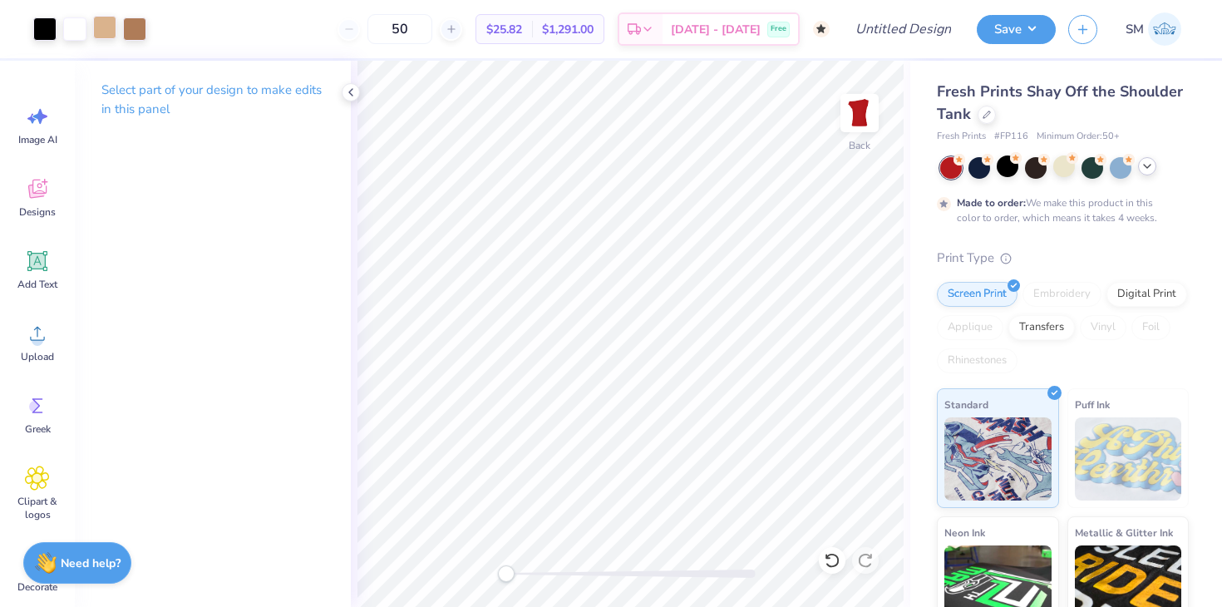
click at [104, 31] on div at bounding box center [104, 27] width 23 height 23
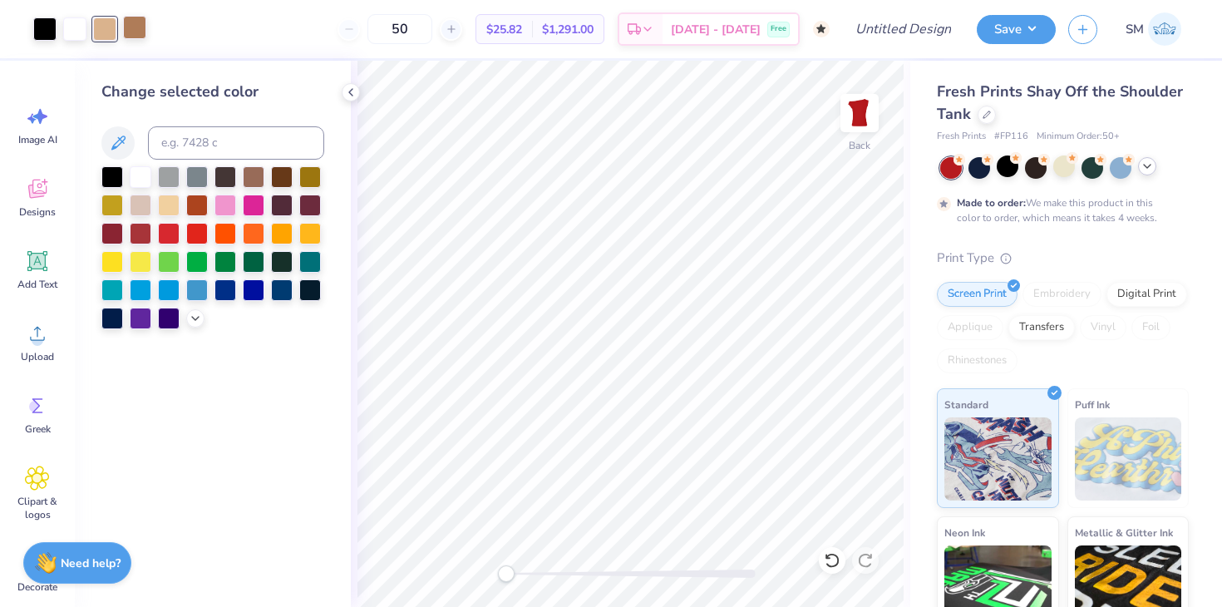
click at [131, 28] on div at bounding box center [134, 27] width 23 height 23
click at [173, 149] on input at bounding box center [236, 142] width 176 height 33
type input "727"
click at [350, 96] on icon at bounding box center [350, 92] width 13 height 13
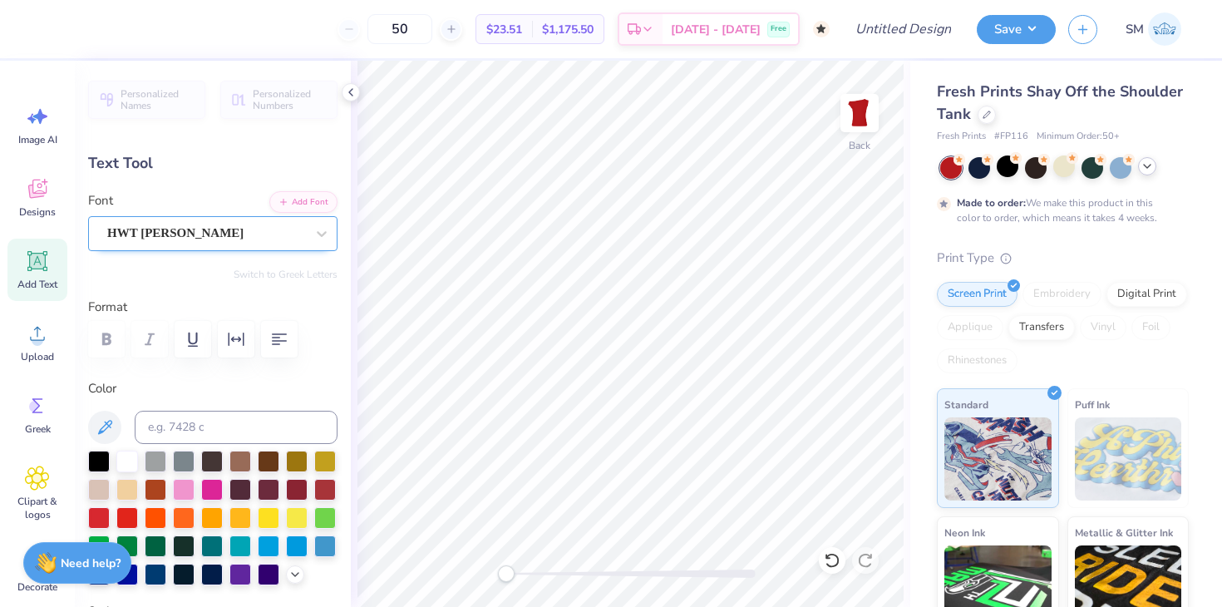
click at [150, 231] on div "HWT [PERSON_NAME]" at bounding box center [206, 233] width 201 height 26
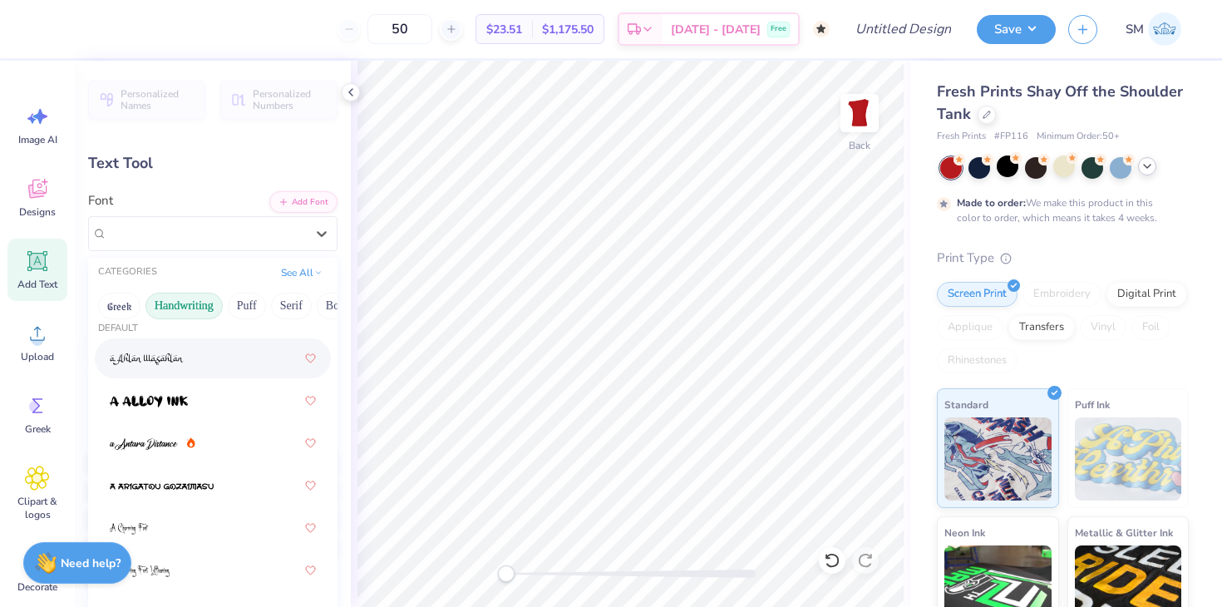
click at [185, 311] on button "Handwriting" at bounding box center [183, 306] width 77 height 27
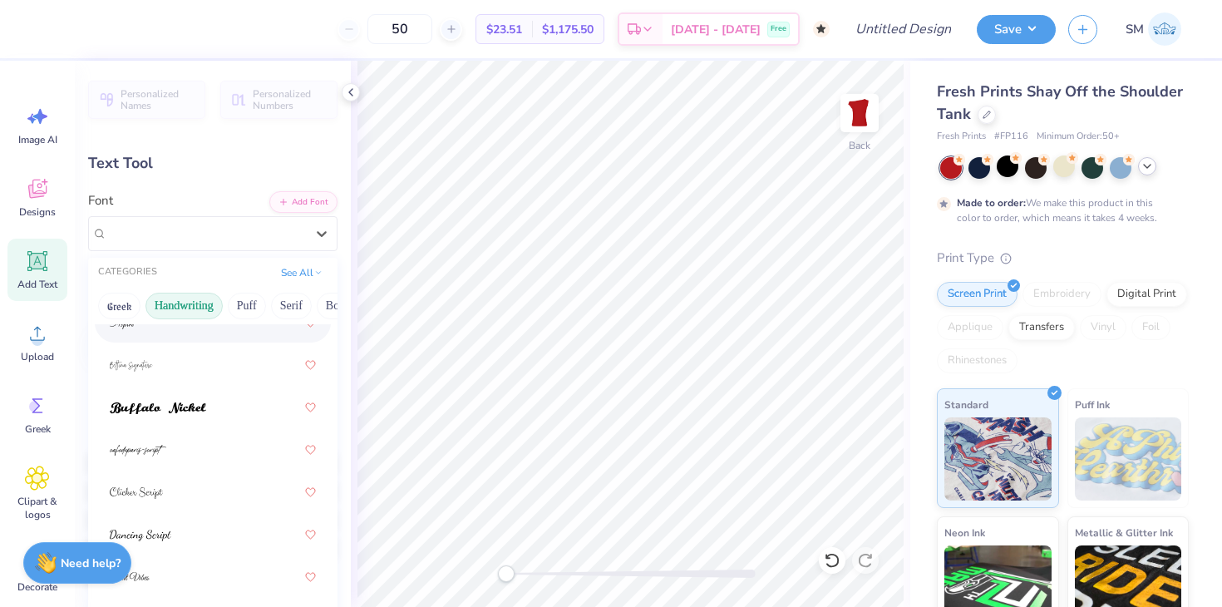
scroll to position [134, 0]
click at [180, 413] on span at bounding box center [158, 406] width 96 height 17
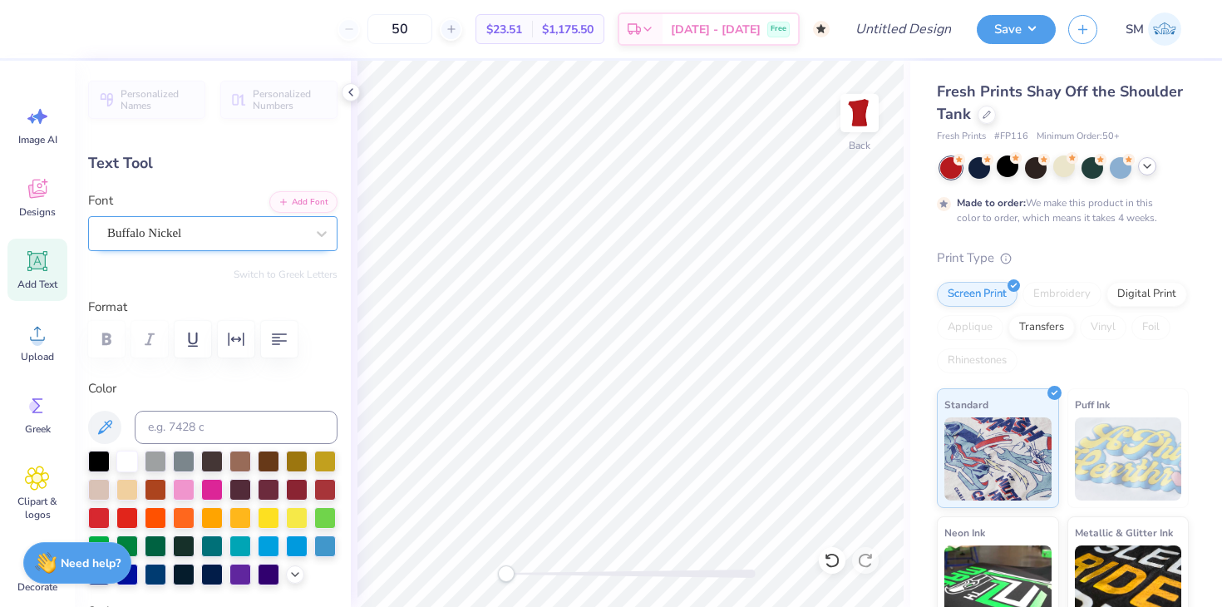
click at [123, 224] on div "Buffalo Nickel" at bounding box center [206, 233] width 201 height 26
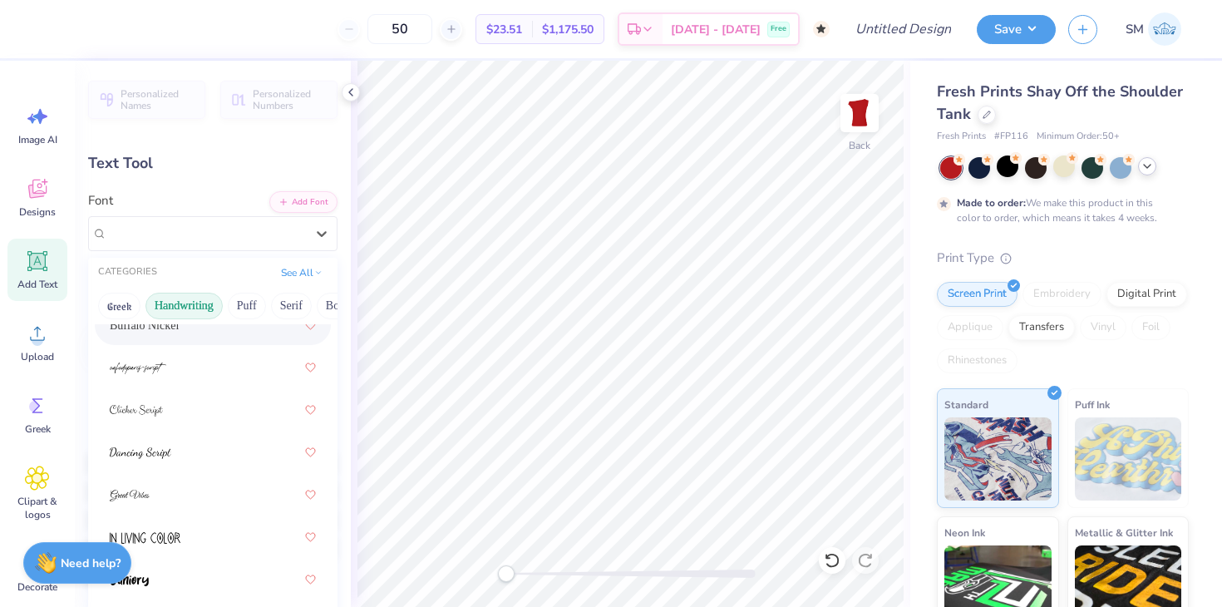
scroll to position [216, 0]
click at [159, 451] on img at bounding box center [141, 452] width 62 height 12
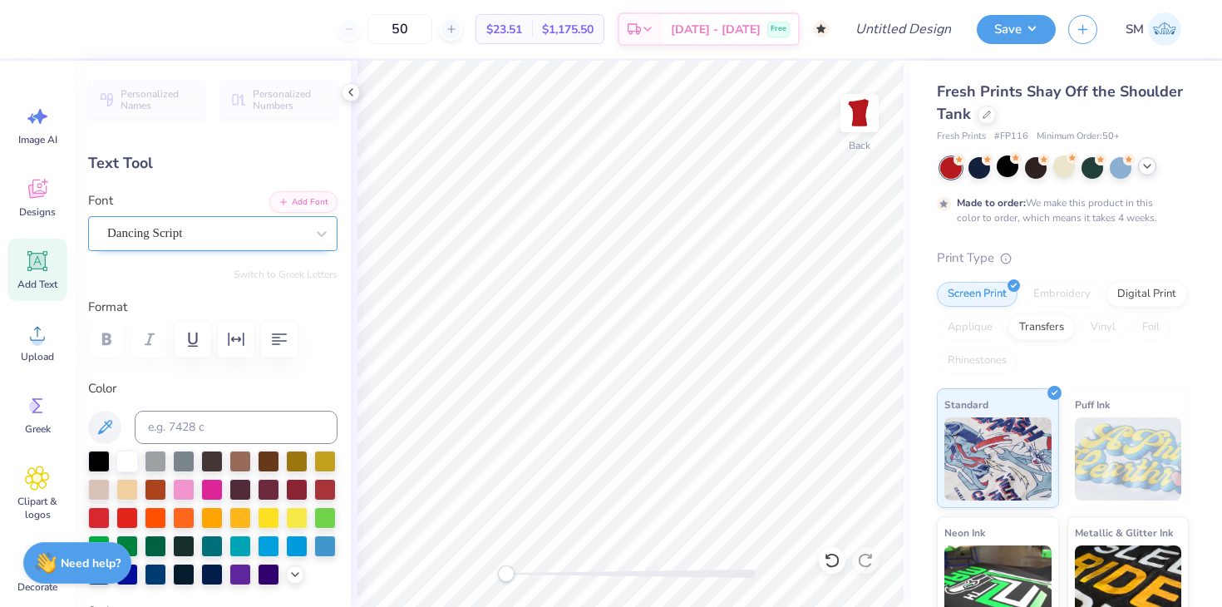
click at [149, 231] on div "Dancing Script" at bounding box center [206, 233] width 201 height 26
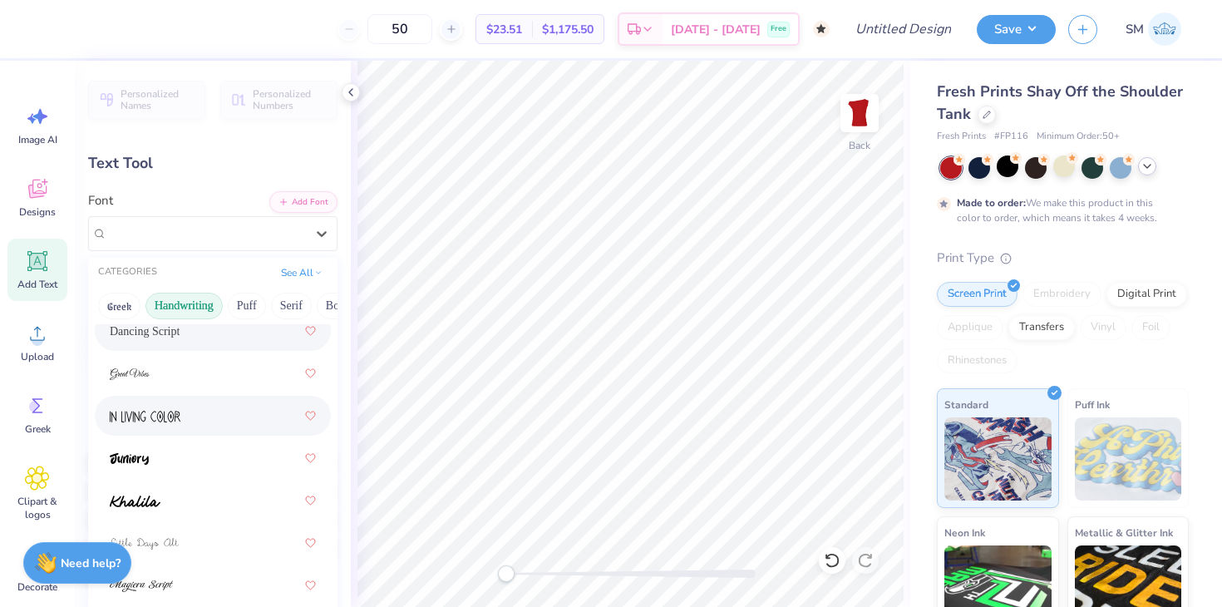
scroll to position [355, 0]
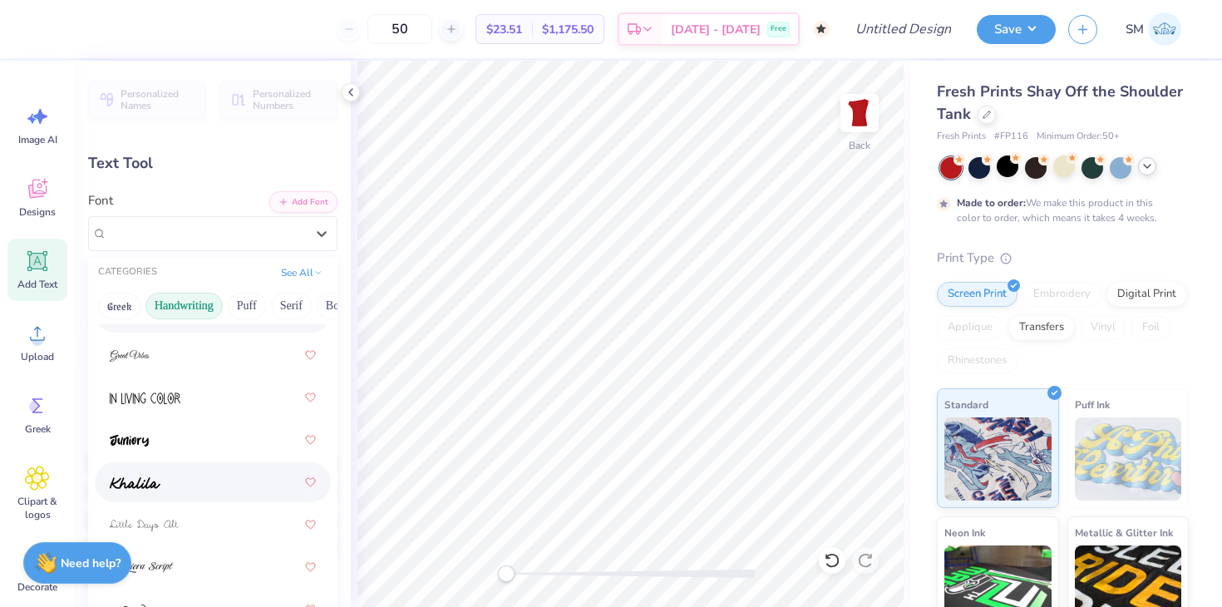
click at [152, 482] on img at bounding box center [135, 483] width 51 height 12
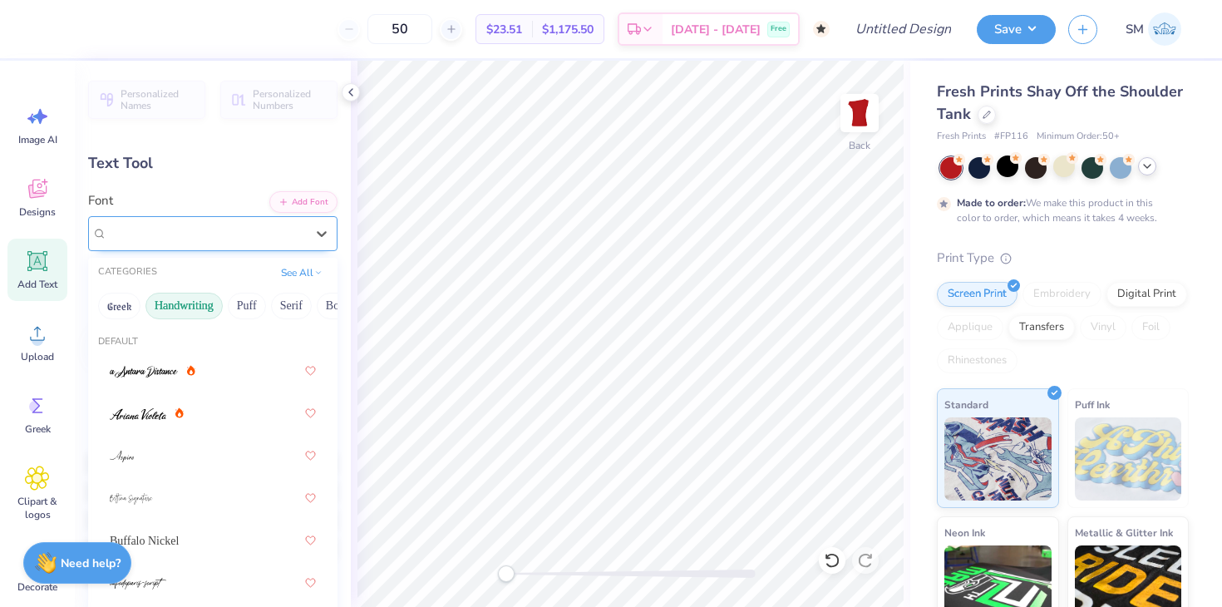
click at [157, 229] on div "Khalila" at bounding box center [206, 233] width 201 height 26
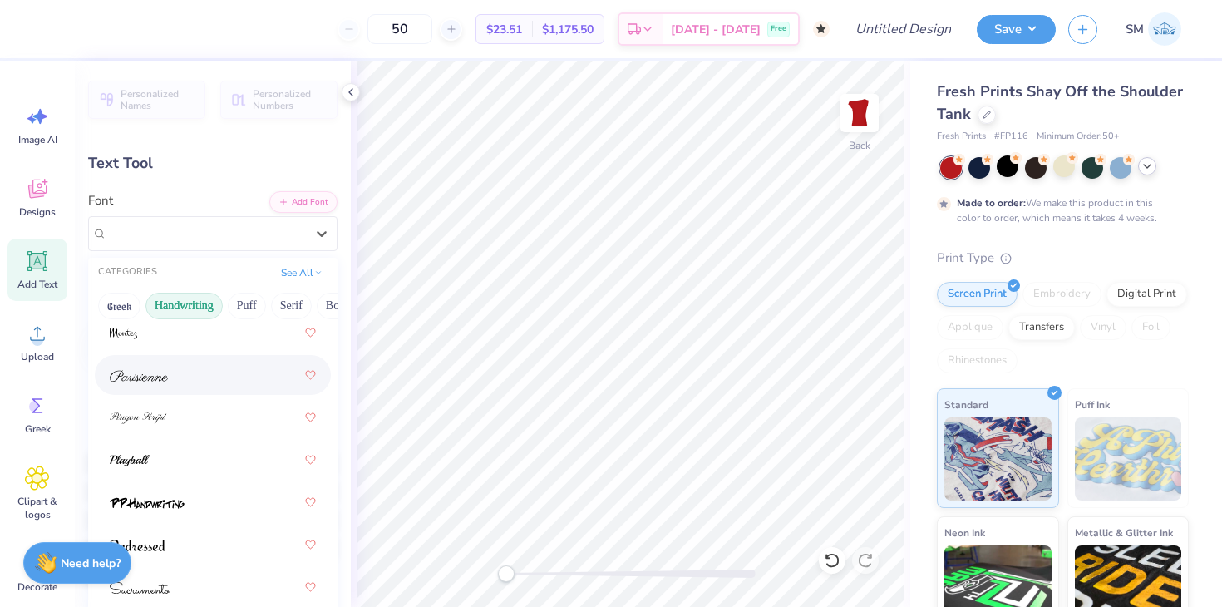
scroll to position [727, 0]
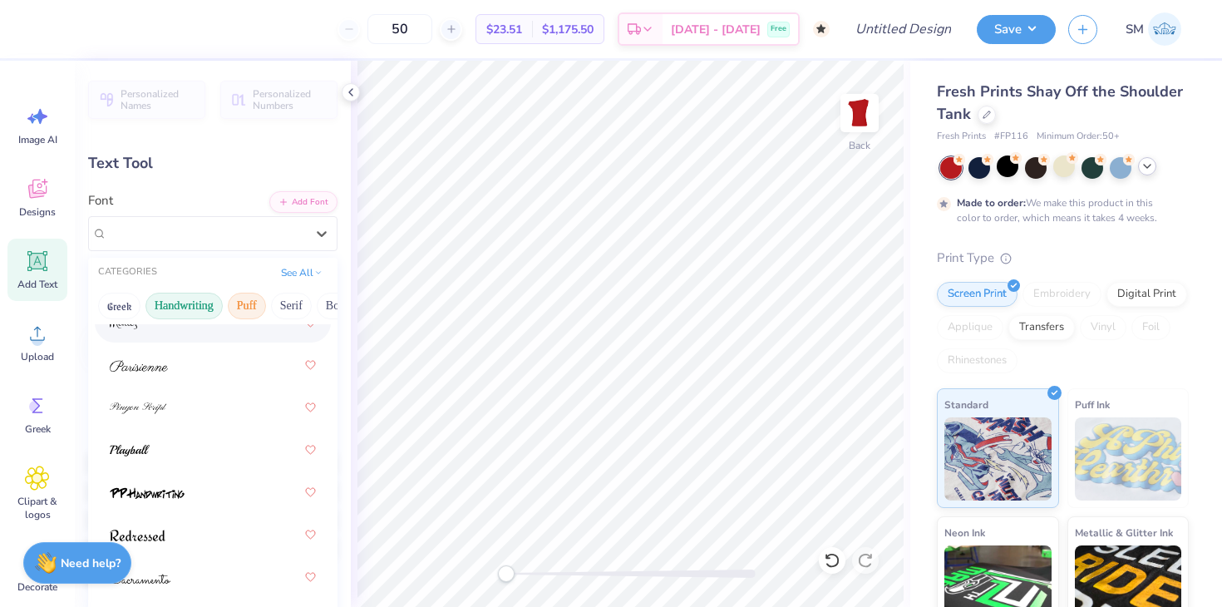
click at [247, 298] on button "Puff" at bounding box center [247, 306] width 38 height 27
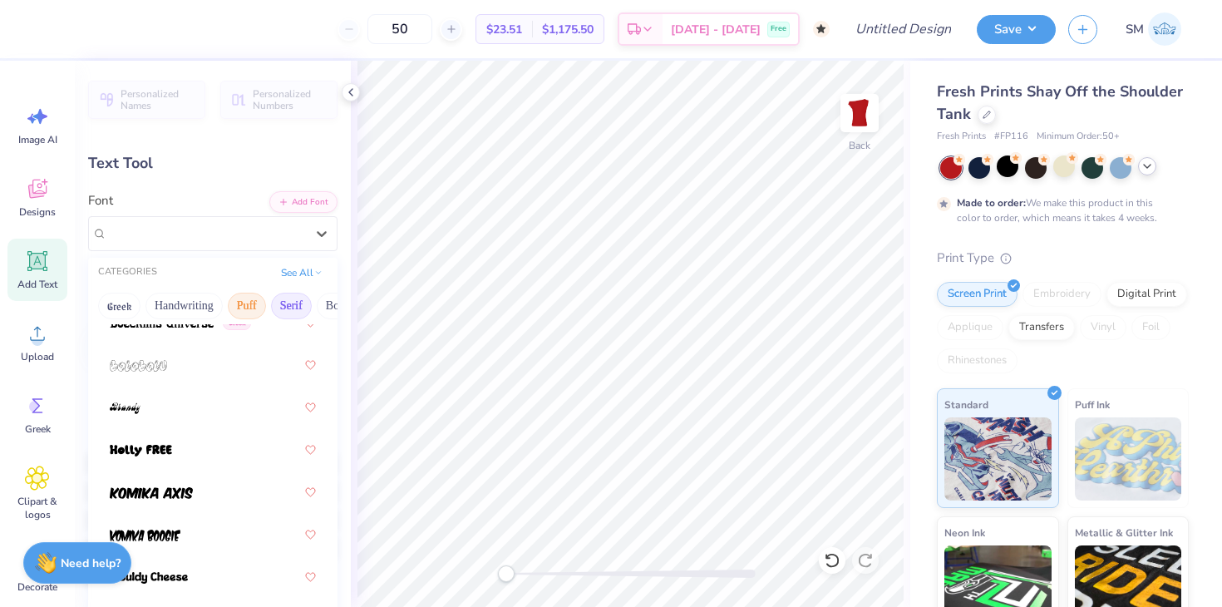
click at [285, 298] on button "Serif" at bounding box center [291, 306] width 41 height 27
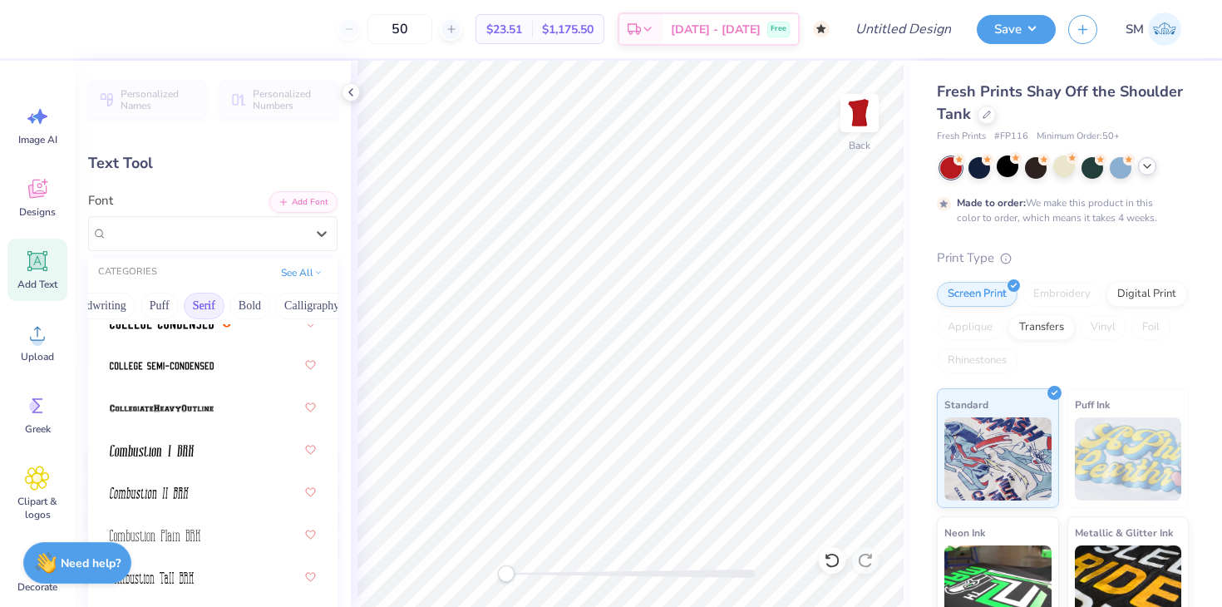
scroll to position [0, 88]
click at [247, 304] on button "Bold" at bounding box center [249, 306] width 41 height 27
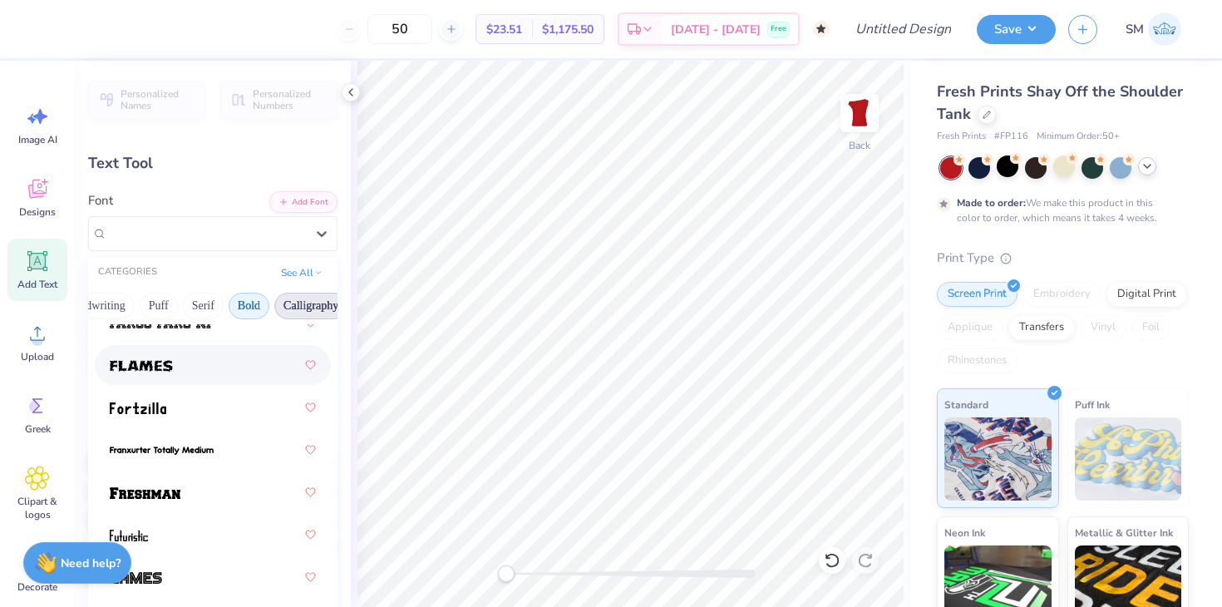
click at [293, 303] on button "Calligraphy" at bounding box center [310, 306] width 73 height 27
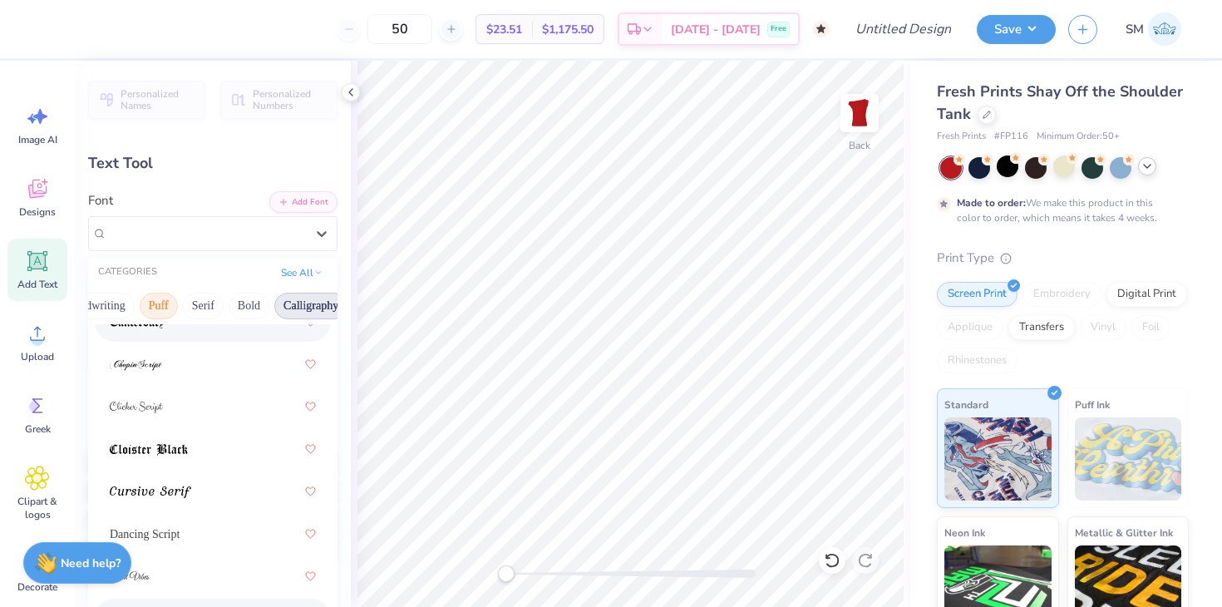
scroll to position [0, 0]
click at [125, 302] on button "Greek" at bounding box center [119, 306] width 42 height 27
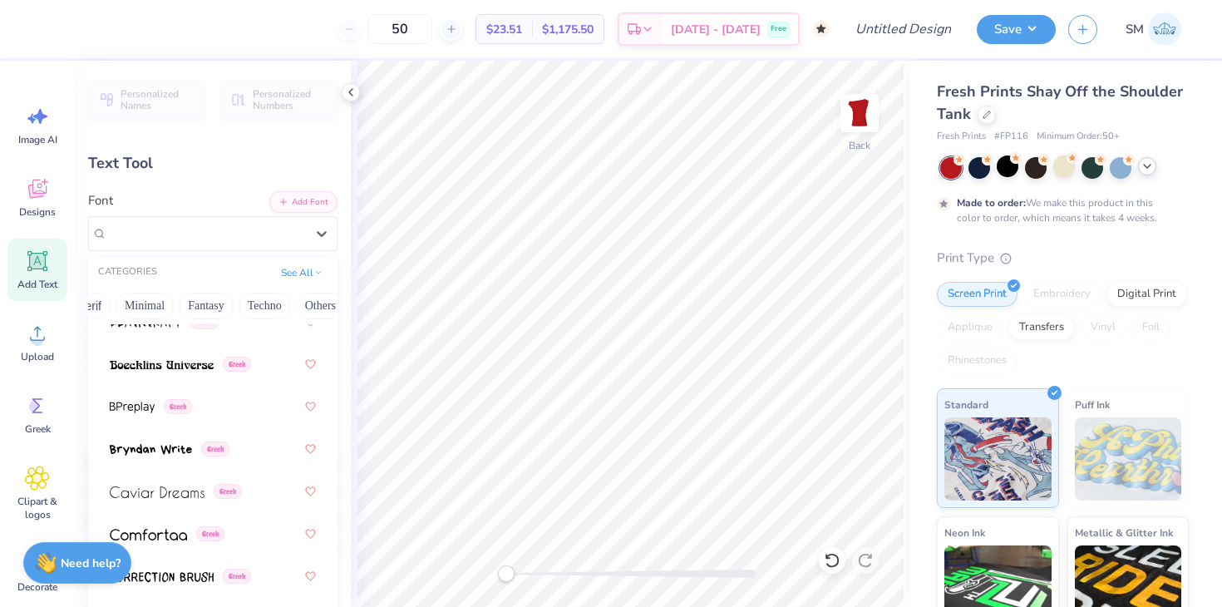
scroll to position [0, 457]
click at [299, 305] on button "Others" at bounding box center [314, 306] width 49 height 27
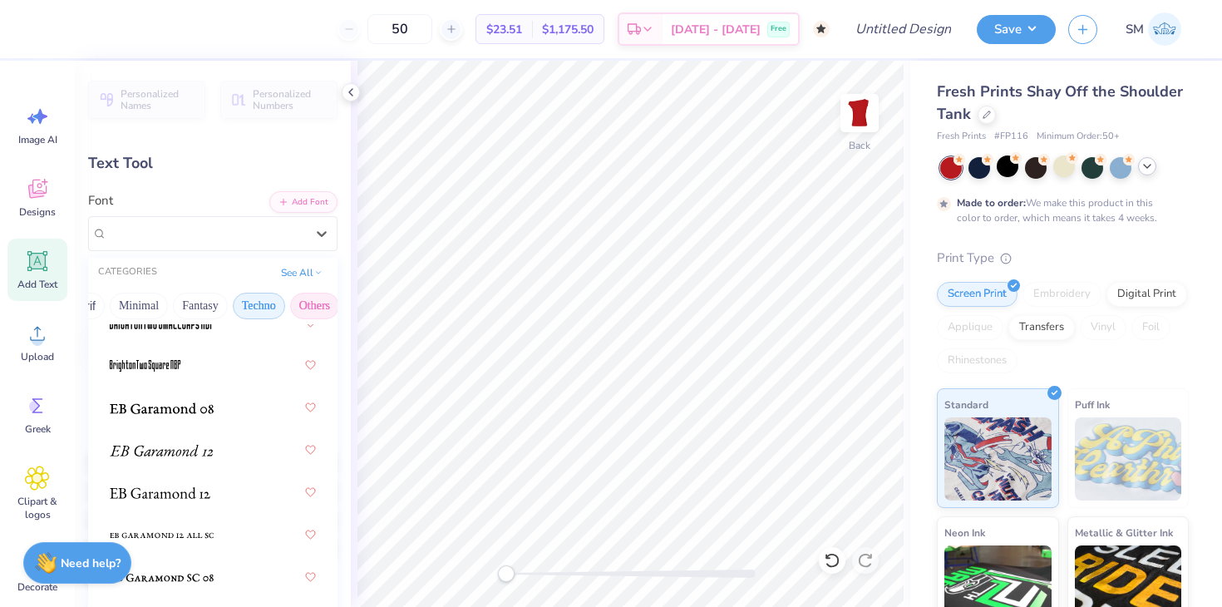
click at [261, 305] on button "Techno" at bounding box center [259, 306] width 52 height 27
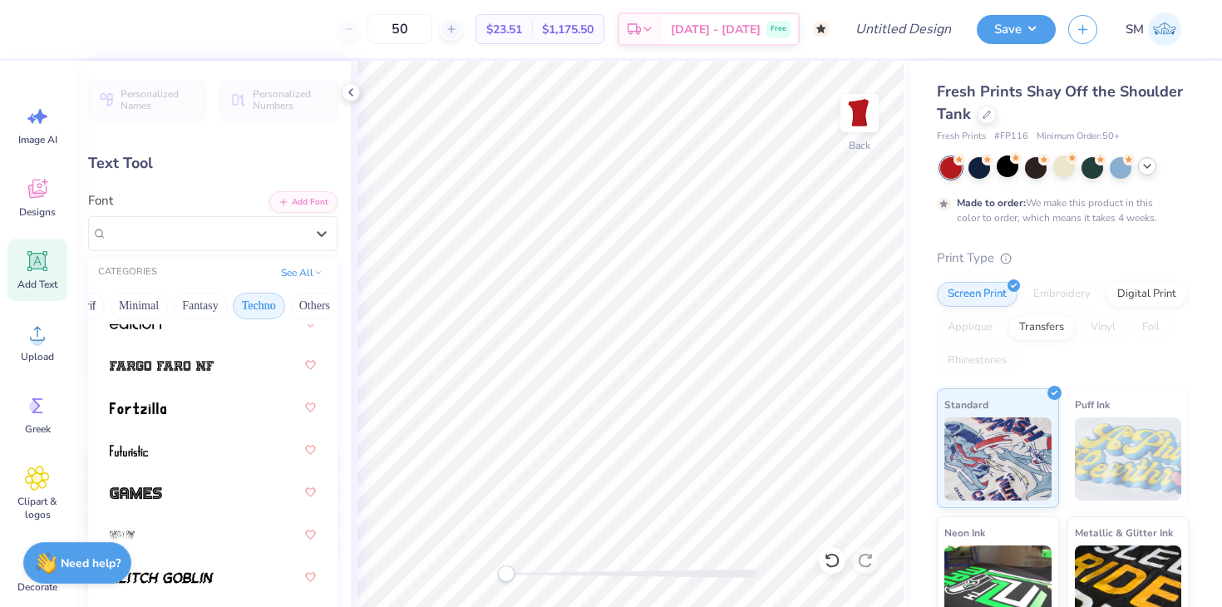
scroll to position [388, 0]
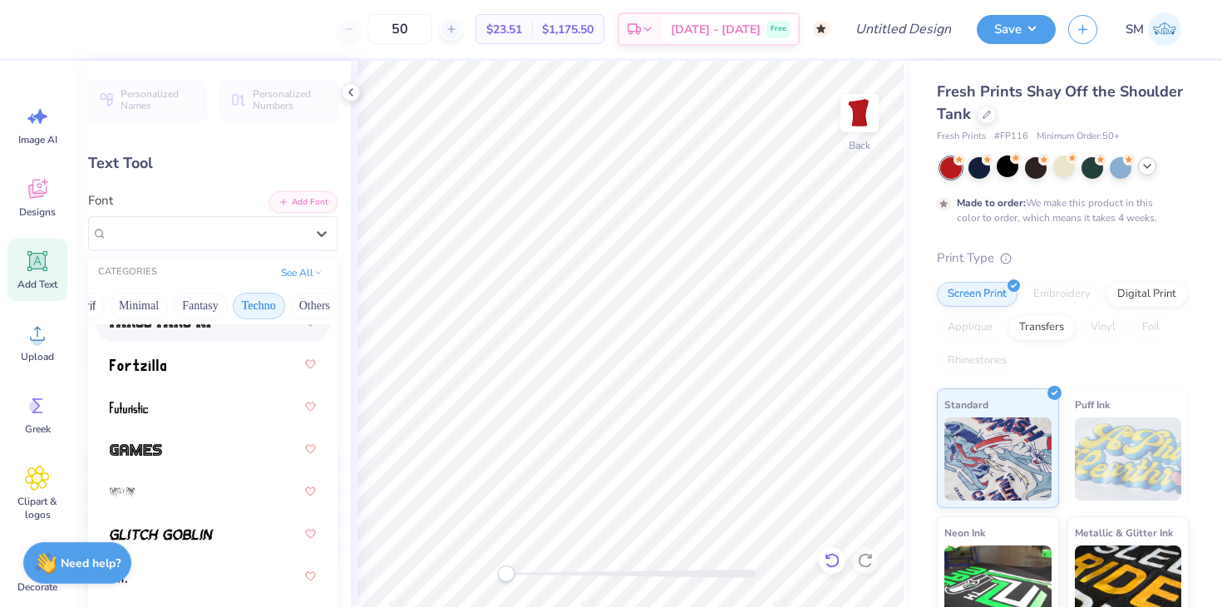
click at [829, 558] on icon at bounding box center [827, 555] width 3 height 3
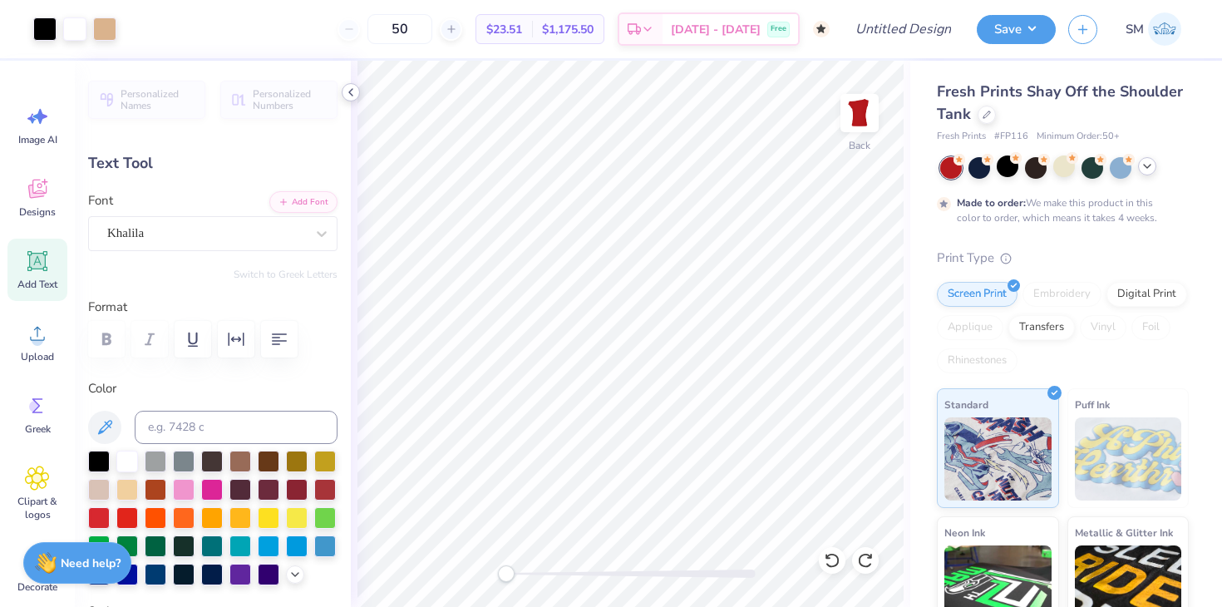
click at [351, 89] on polyline at bounding box center [350, 92] width 3 height 7
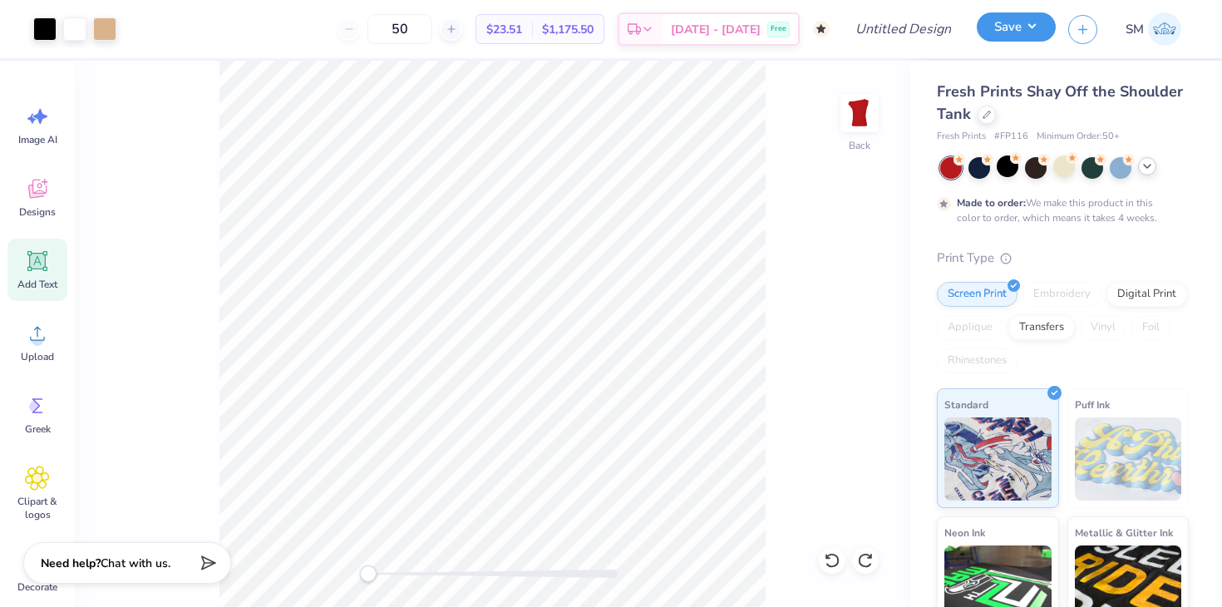
click at [1030, 26] on button "Save" at bounding box center [1016, 26] width 79 height 29
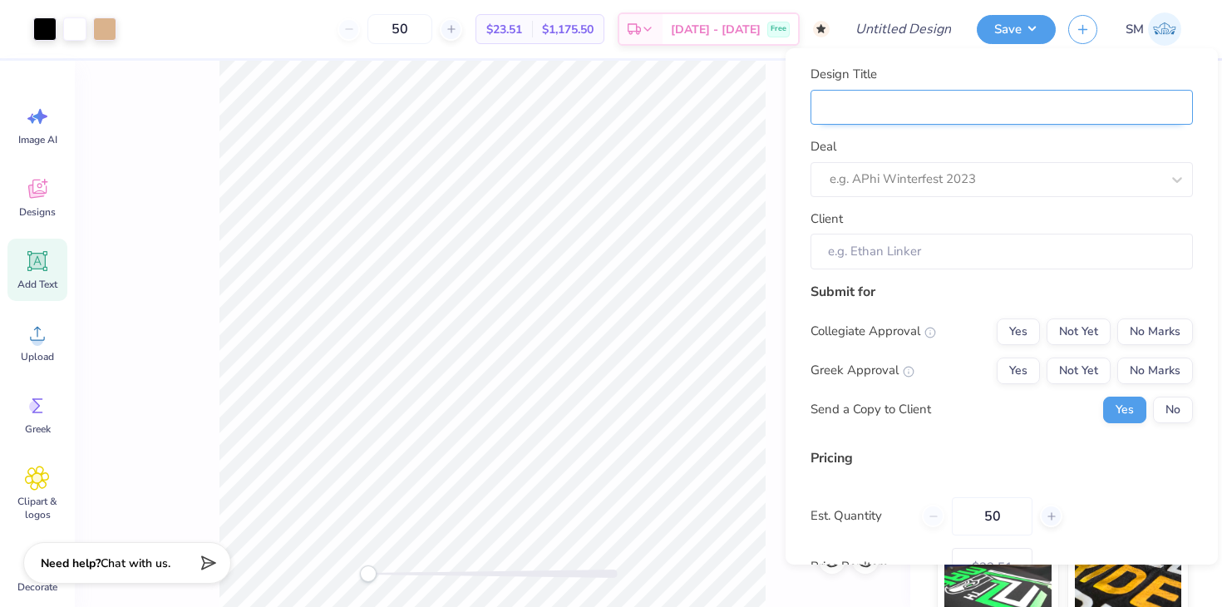
click at [1042, 106] on input "Design Title" at bounding box center [1002, 108] width 382 height 36
type input "W"
type input "Wi"
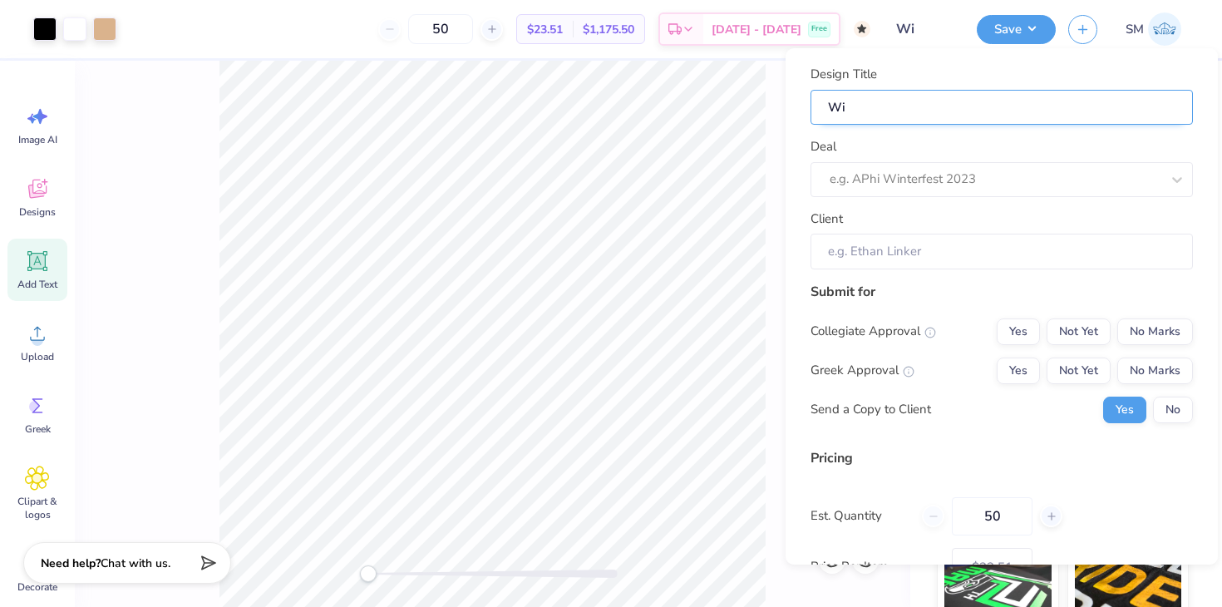
type input "Win"
type input "Wing"
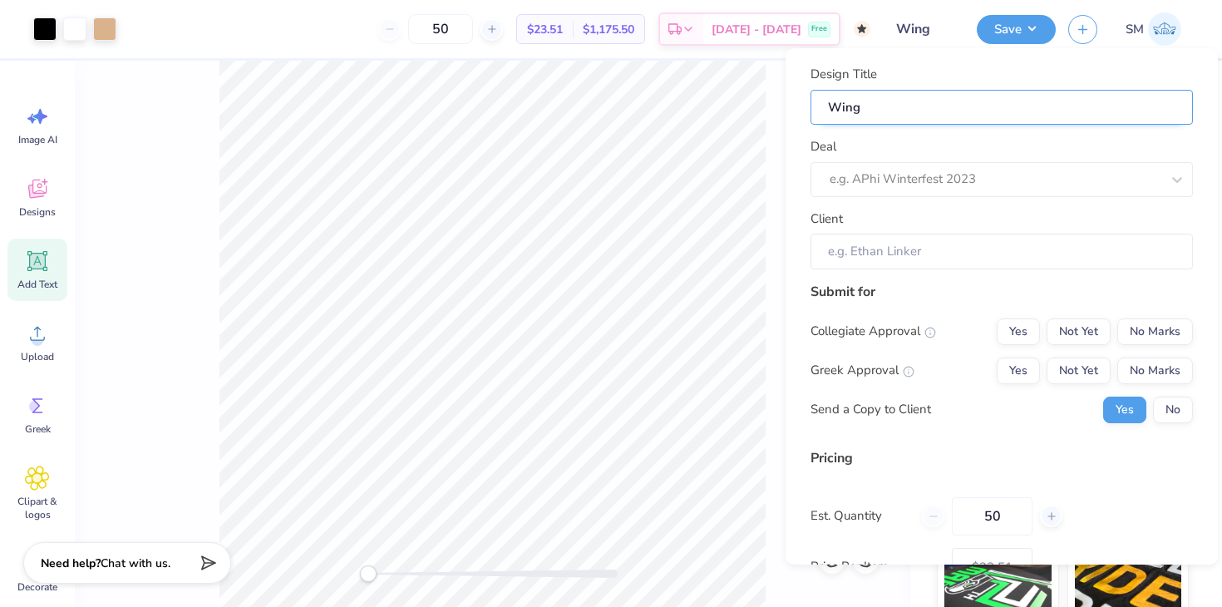
type input "Wing"
type input "Wing i"
type input "Wing it"
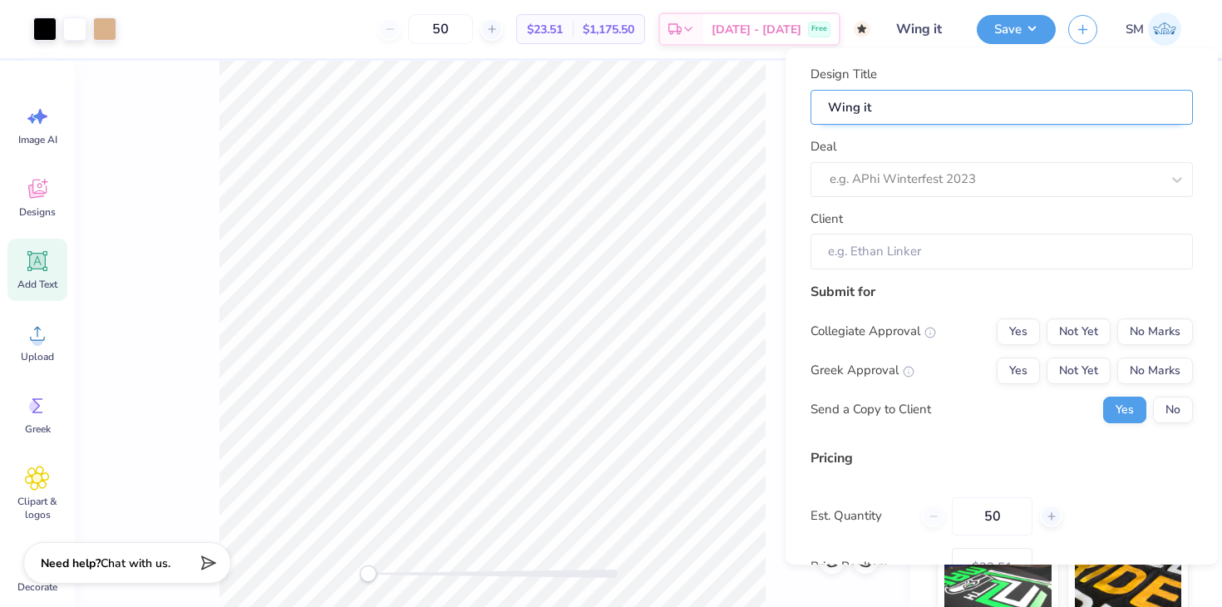
type input "Wing it"
type input "Wing it w"
type input "Wing it w?"
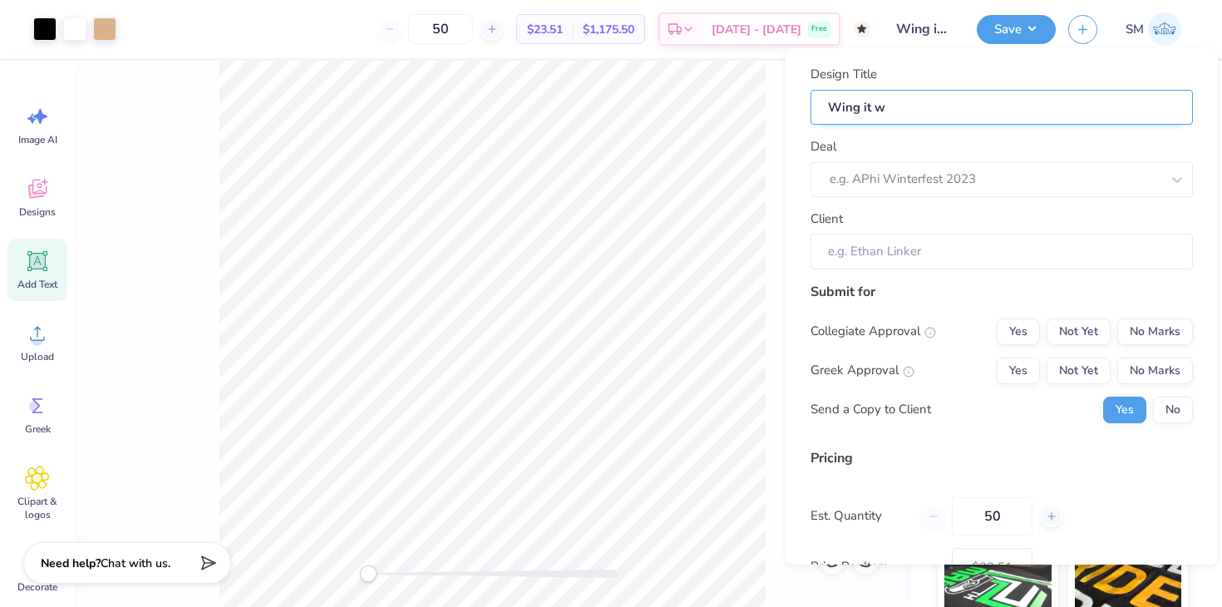
type input "Wing it w?"
type input "Wing it w"
type input "Wing it w."
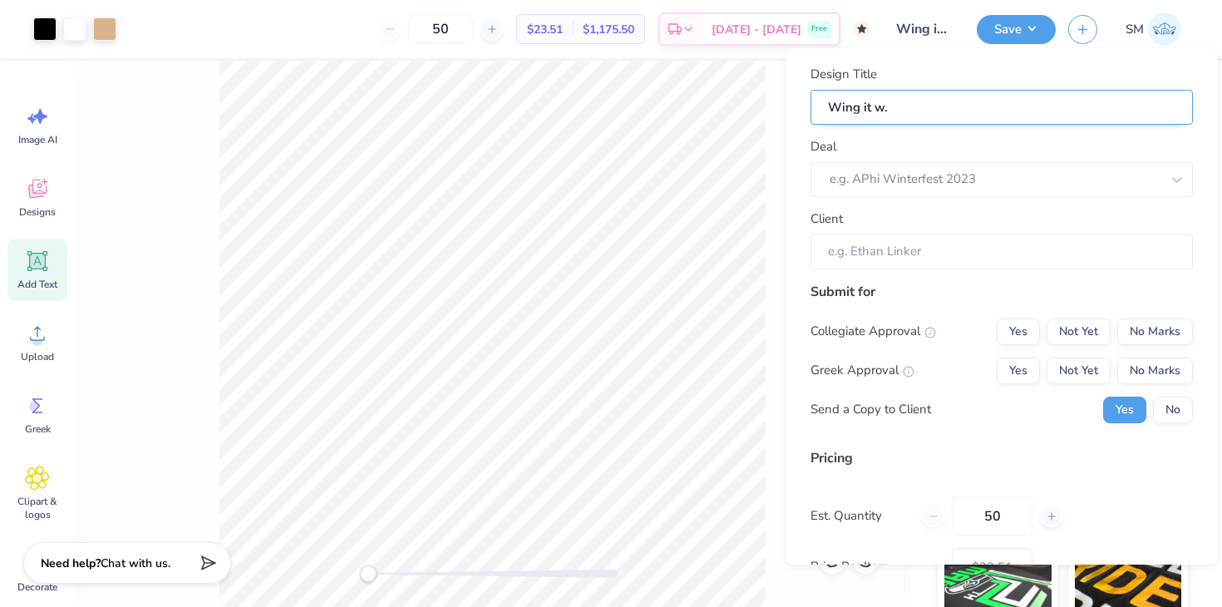
type input "Wing it w"
type input "Wing it w/"
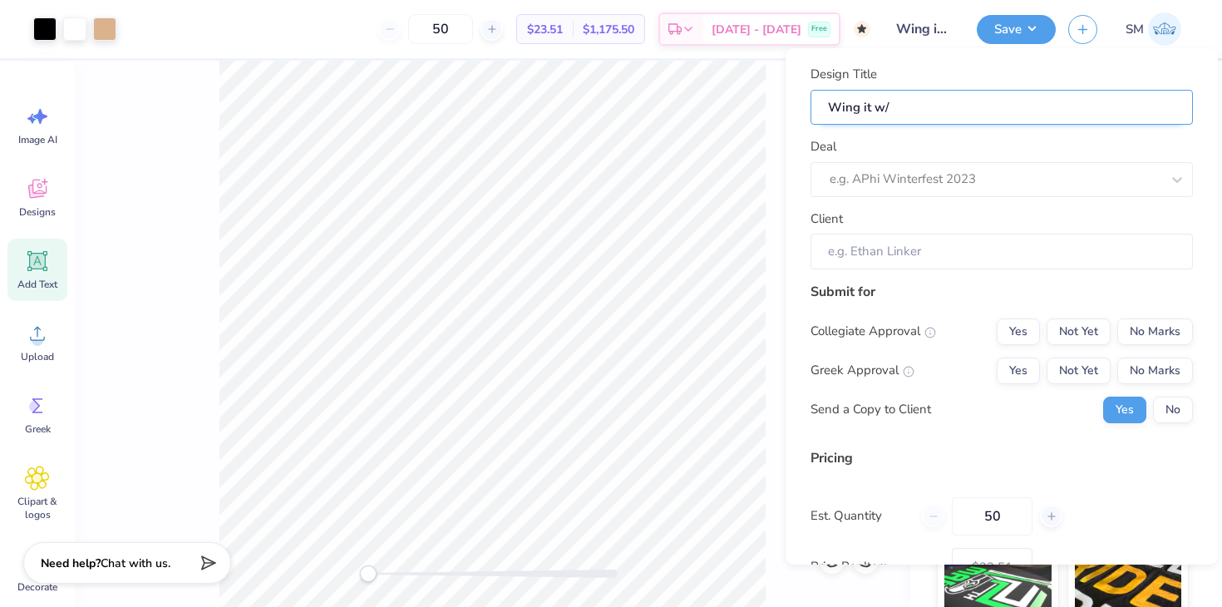
type input "Wing it w/"
type input "Wing it w/ P"
type input "Wing it w/ Pi"
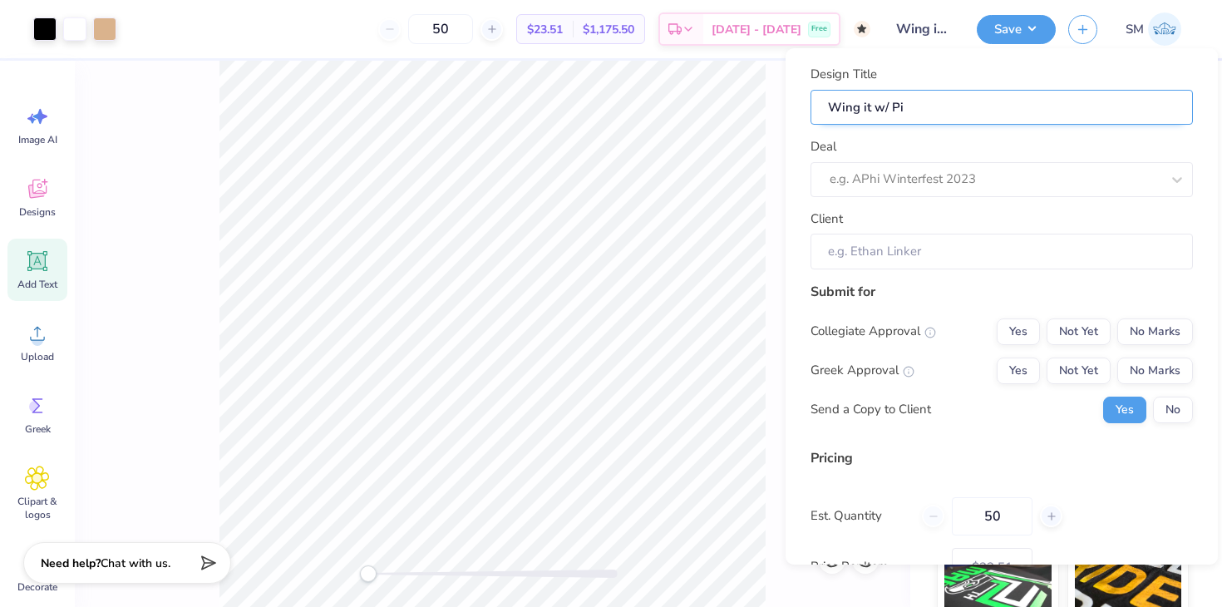
type input "Wing it w/ Pi"
type input "Wing it w/ Pi P"
type input "Wing it w/ Pi Ph"
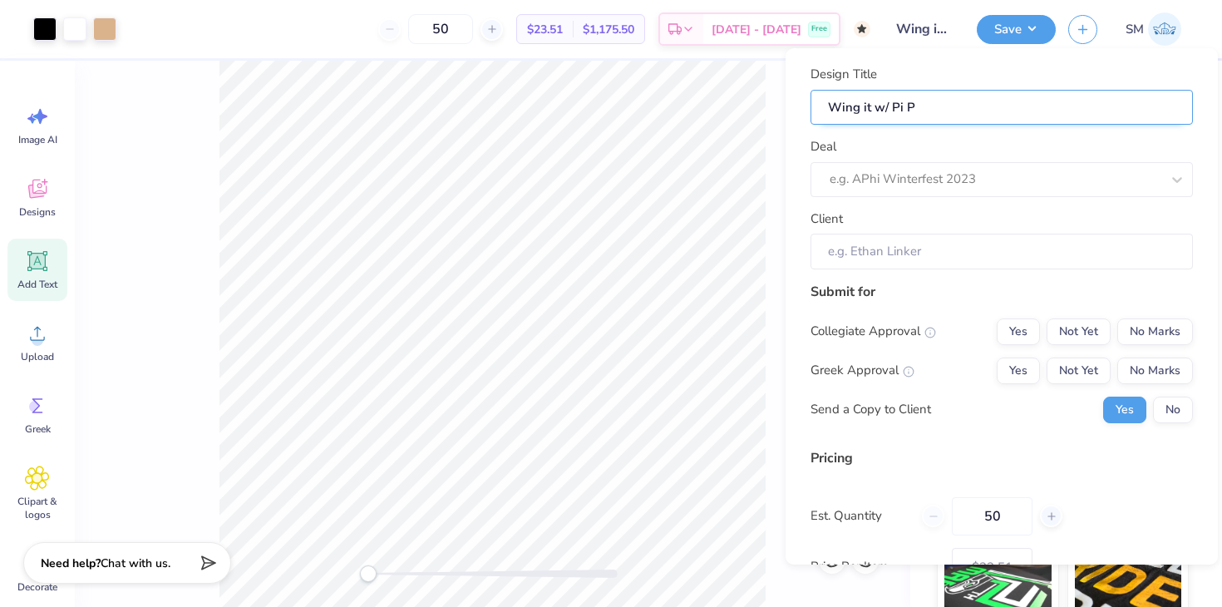
type input "Wing it w/ Pi Ph"
type input "Wing it w/ Pi Phi"
click at [1042, 248] on input "Client" at bounding box center [1002, 252] width 382 height 36
click at [1037, 255] on input "Client" at bounding box center [1002, 252] width 382 height 36
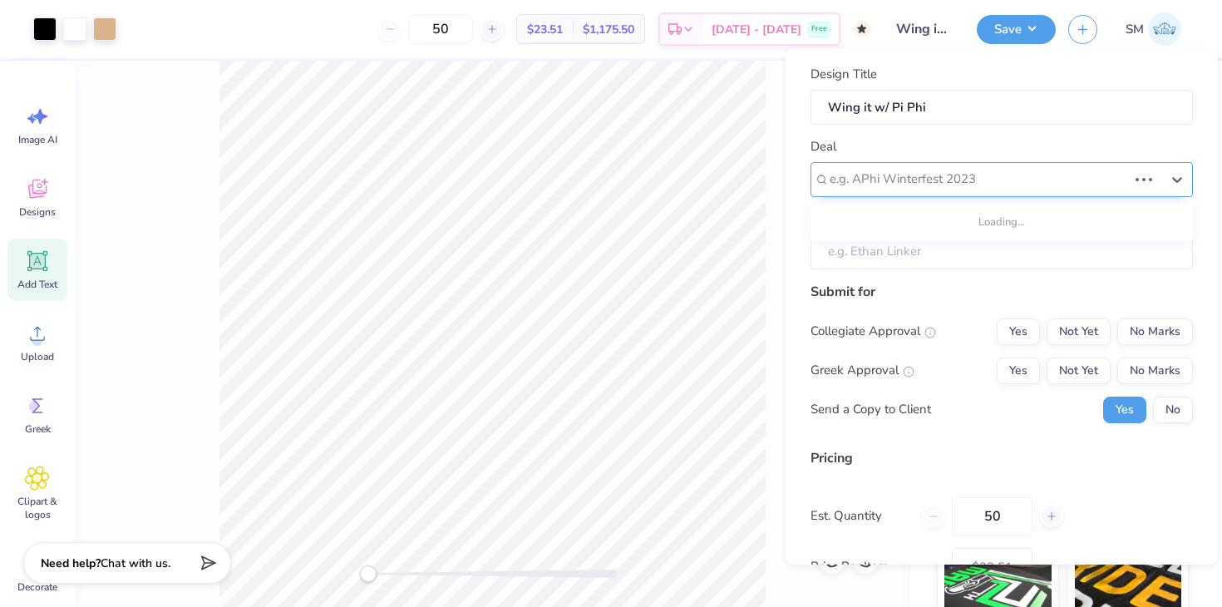
click at [917, 180] on div at bounding box center [979, 179] width 298 height 22
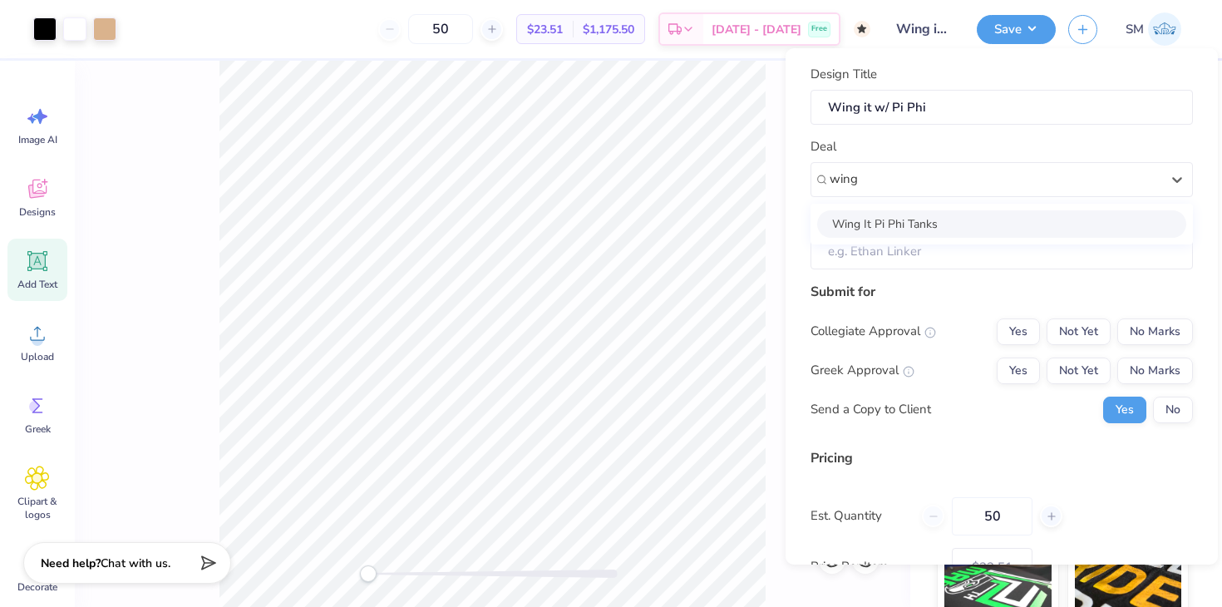
click at [895, 224] on div "Wing It Pi Phi Tanks" at bounding box center [1001, 223] width 369 height 27
type input "wing"
type input "[PERSON_NAME]"
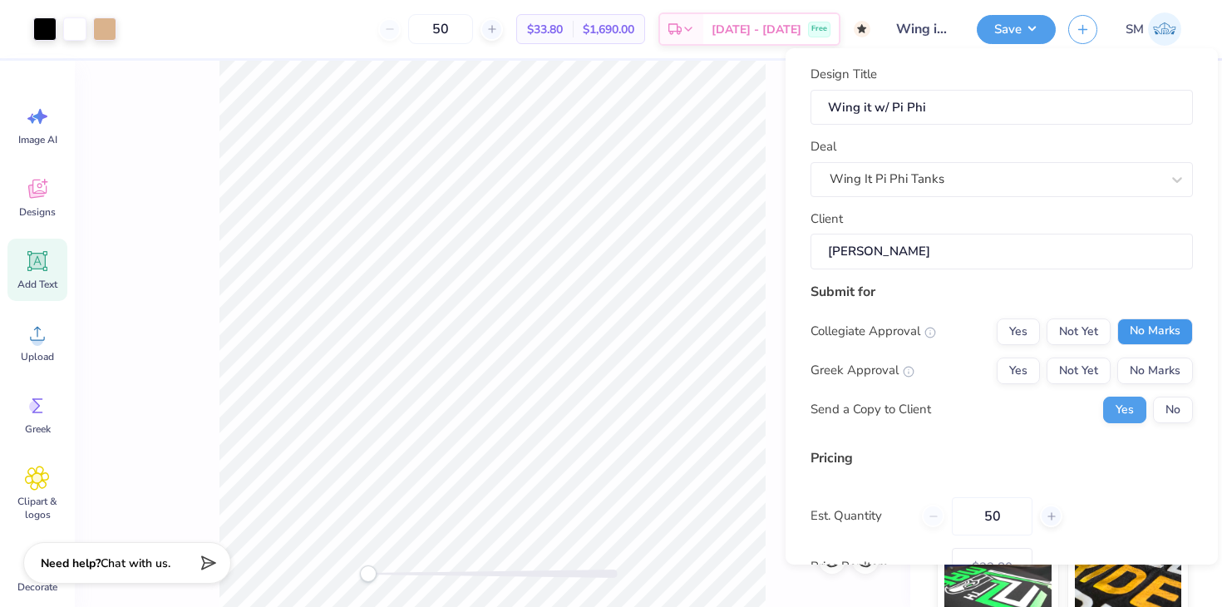
click at [1159, 323] on button "No Marks" at bounding box center [1155, 331] width 76 height 27
click at [1017, 367] on button "Yes" at bounding box center [1018, 370] width 43 height 27
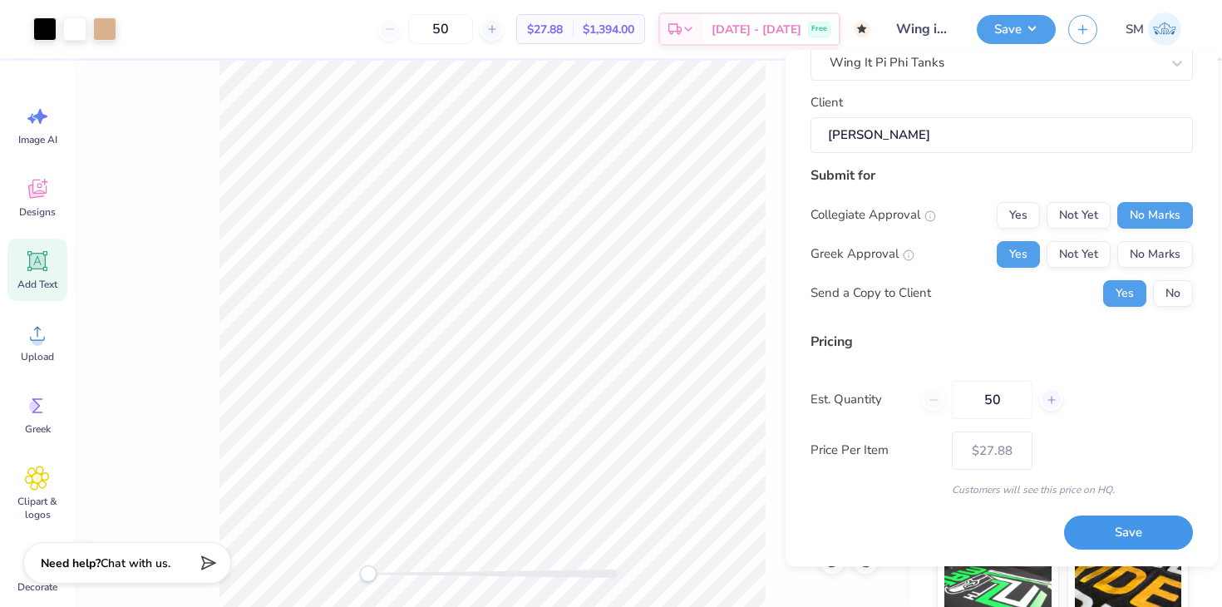
click at [1097, 541] on button "Save" at bounding box center [1128, 533] width 129 height 34
type input "$27.88"
